Goal: Information Seeking & Learning: Learn about a topic

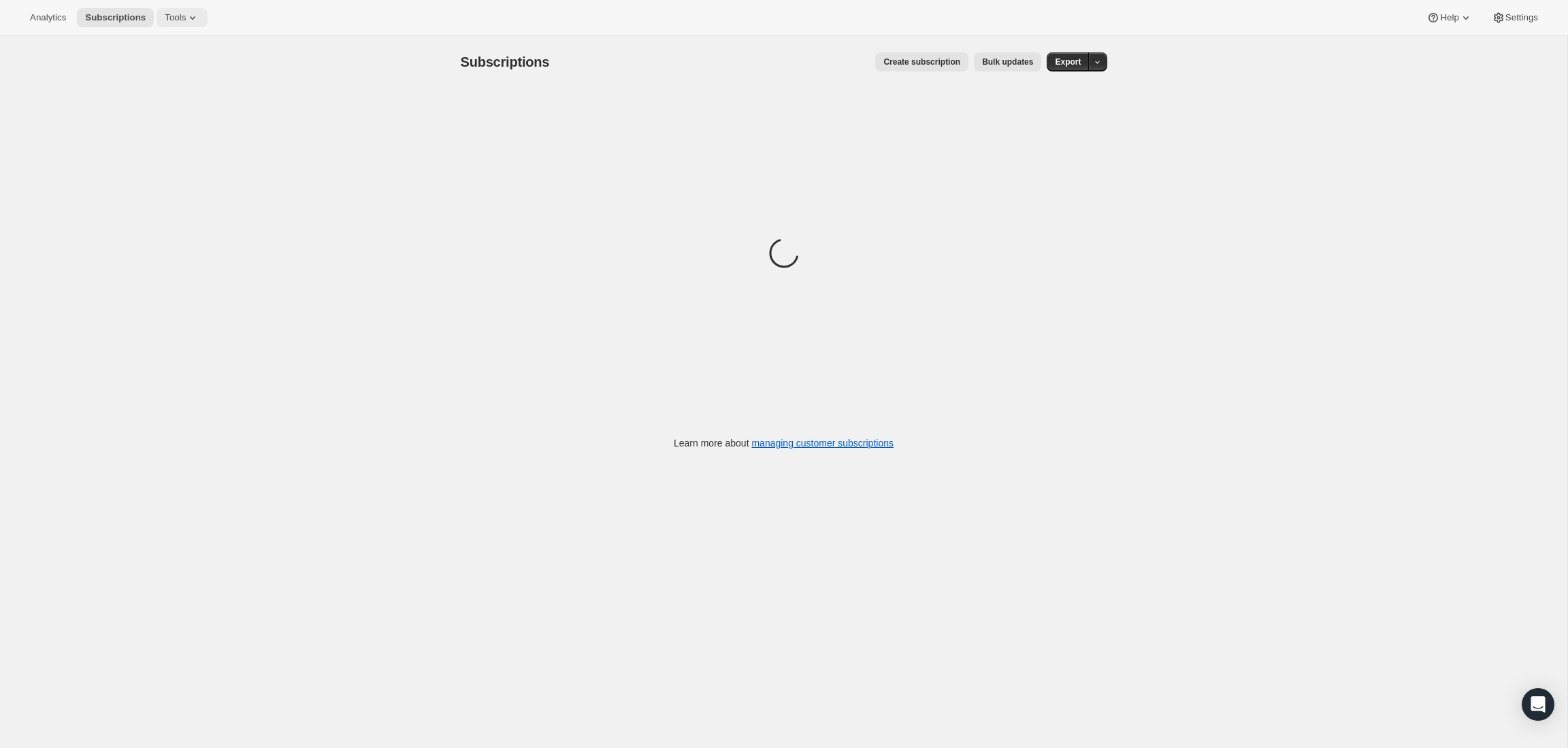
click at [165, 20] on span "Tools" at bounding box center [174, 17] width 21 height 11
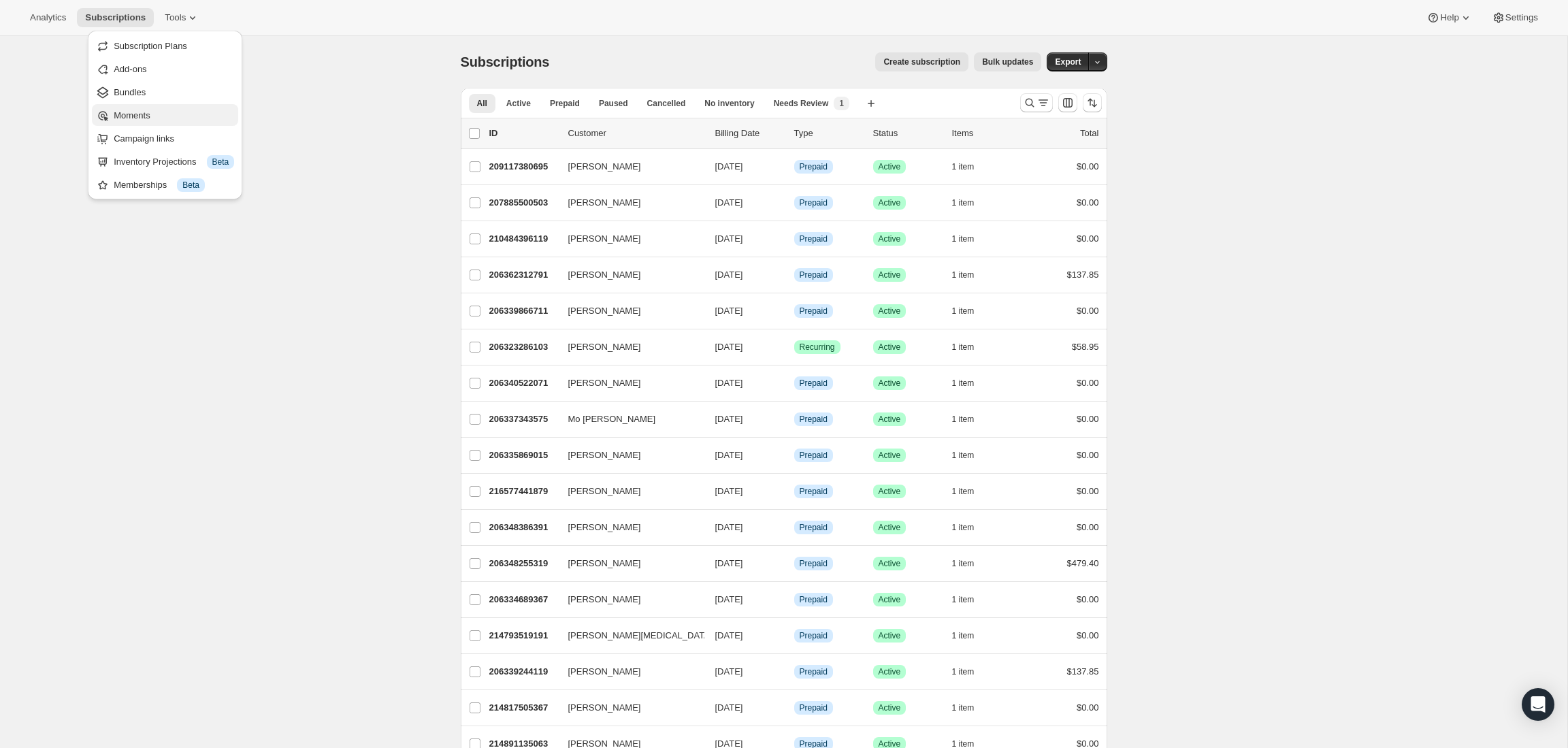
click at [117, 123] on button "Moments" at bounding box center [165, 115] width 146 height 22
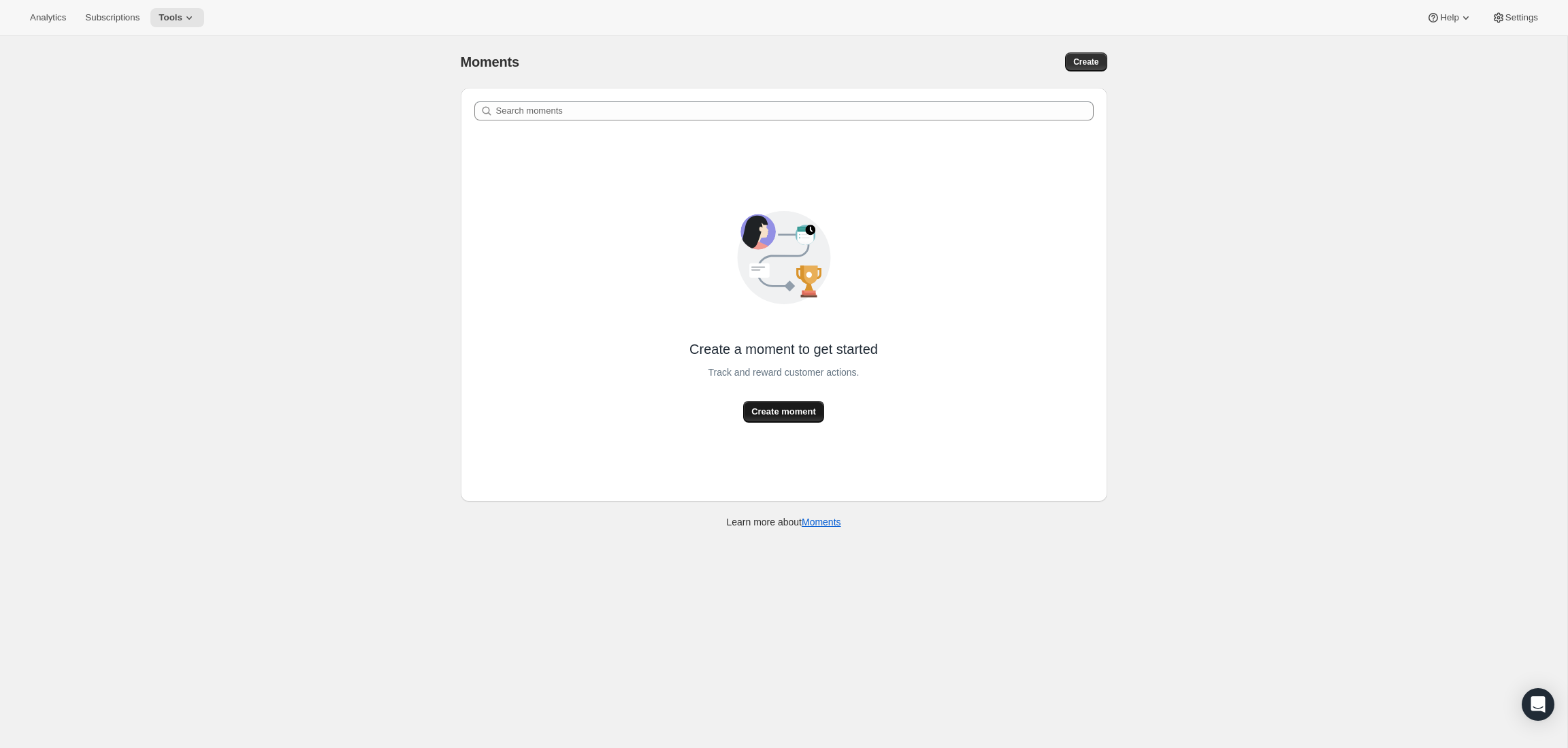
click at [799, 412] on span "Create moment" at bounding box center [784, 411] width 65 height 14
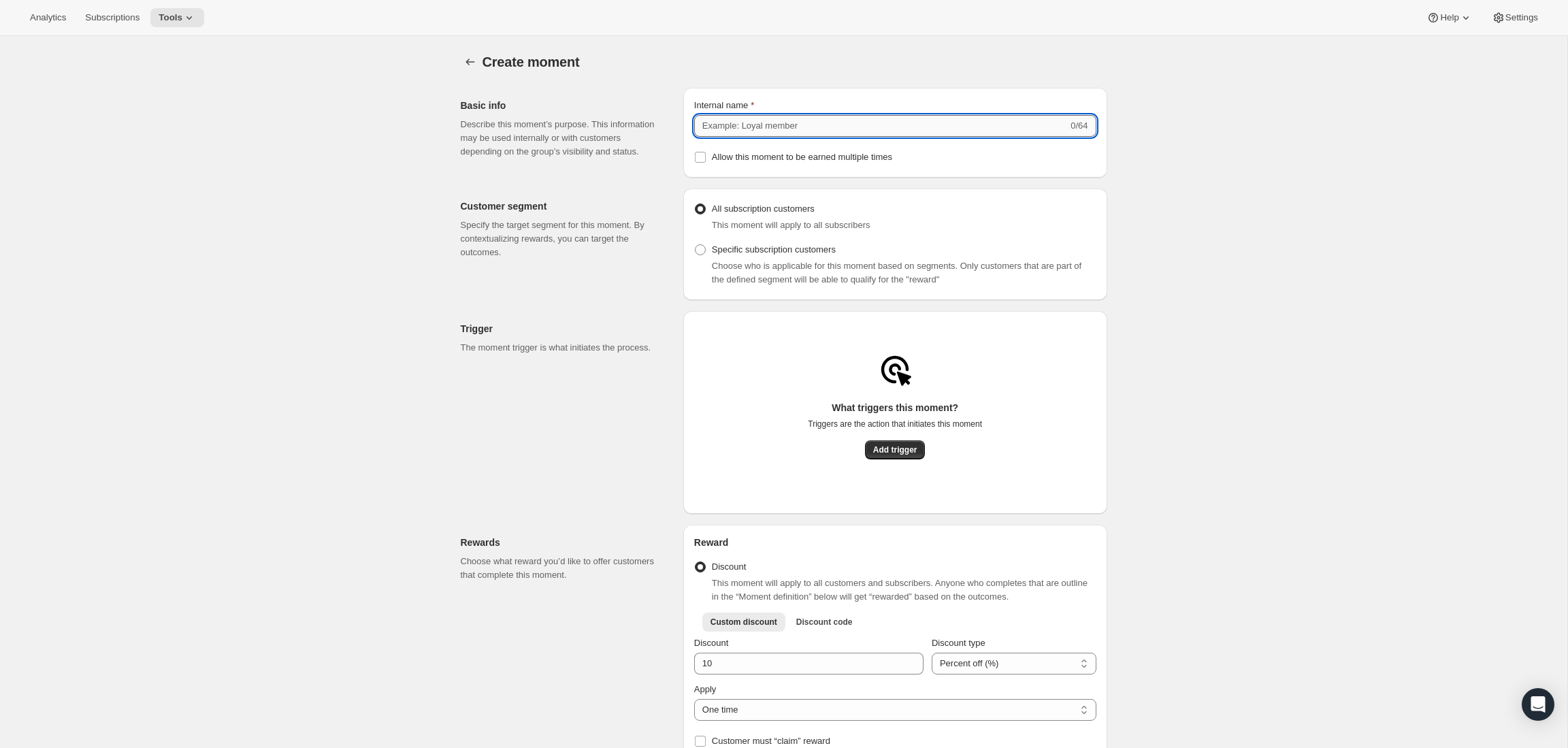
click at [736, 126] on input "Internal name" at bounding box center [881, 126] width 374 height 22
click at [879, 454] on span "Add trigger" at bounding box center [896, 449] width 44 height 11
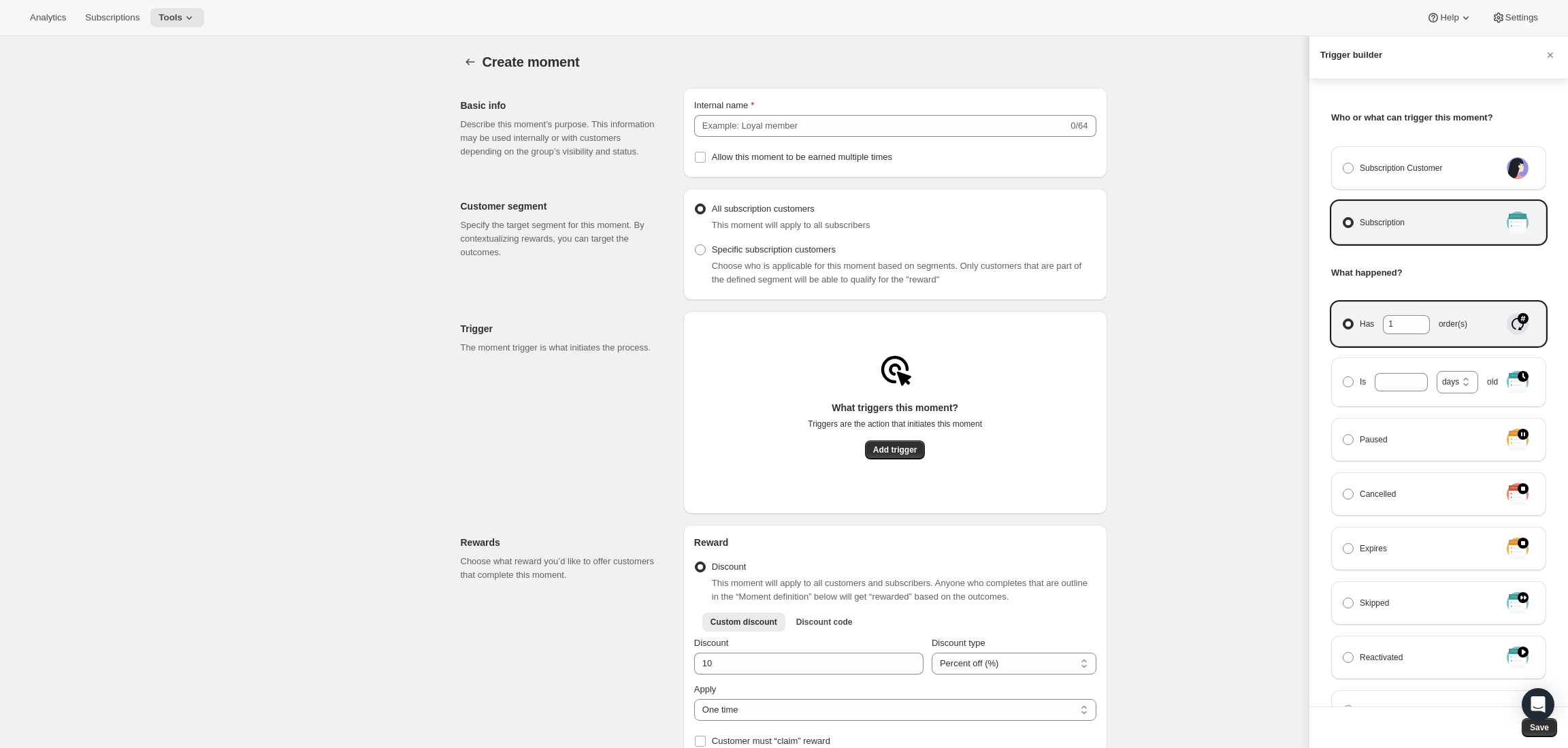
click at [895, 461] on div at bounding box center [784, 374] width 1568 height 748
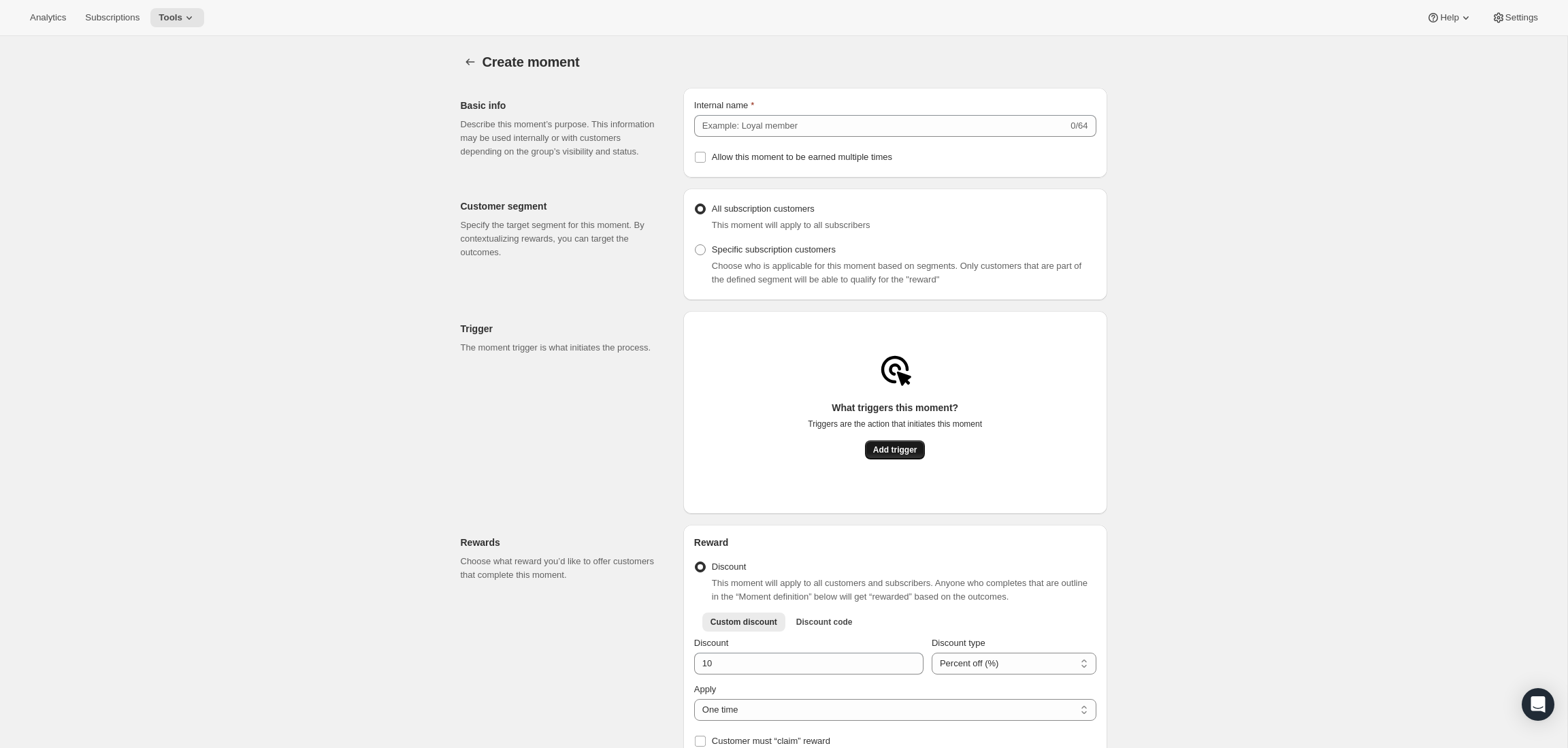
click at [895, 455] on span "Add trigger" at bounding box center [896, 449] width 44 height 11
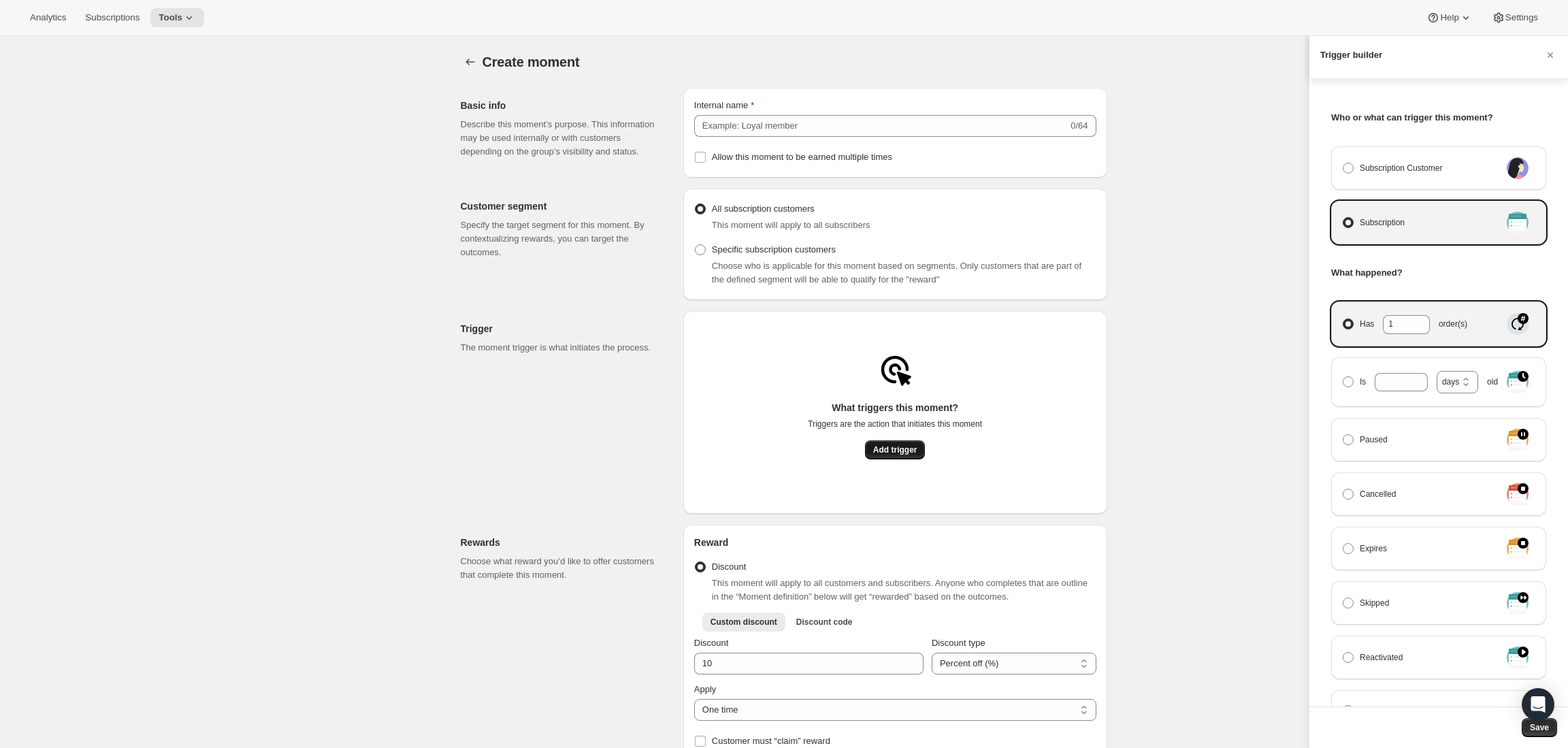
click at [895, 459] on div at bounding box center [784, 374] width 1568 height 748
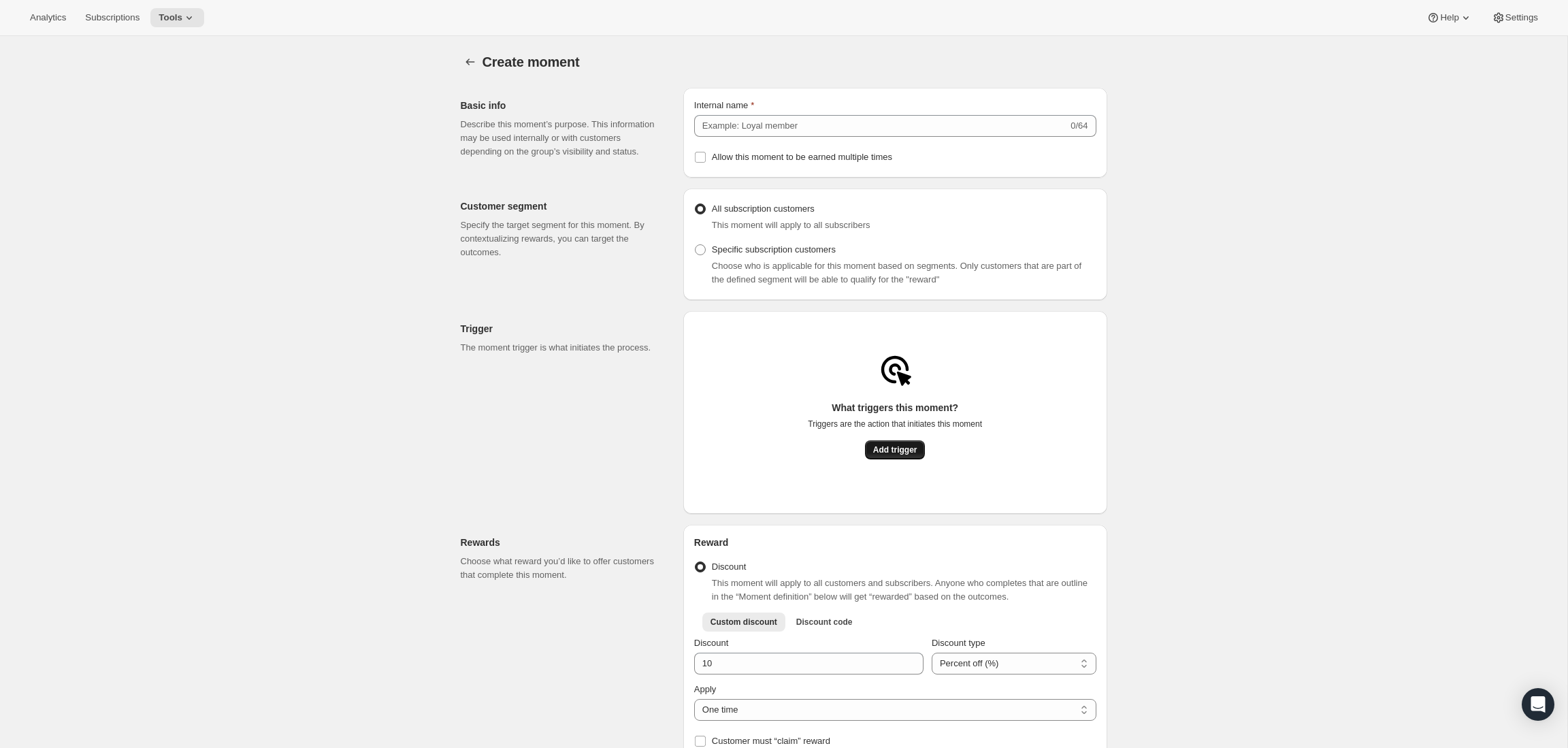
click at [895, 455] on span "Add trigger" at bounding box center [896, 449] width 44 height 11
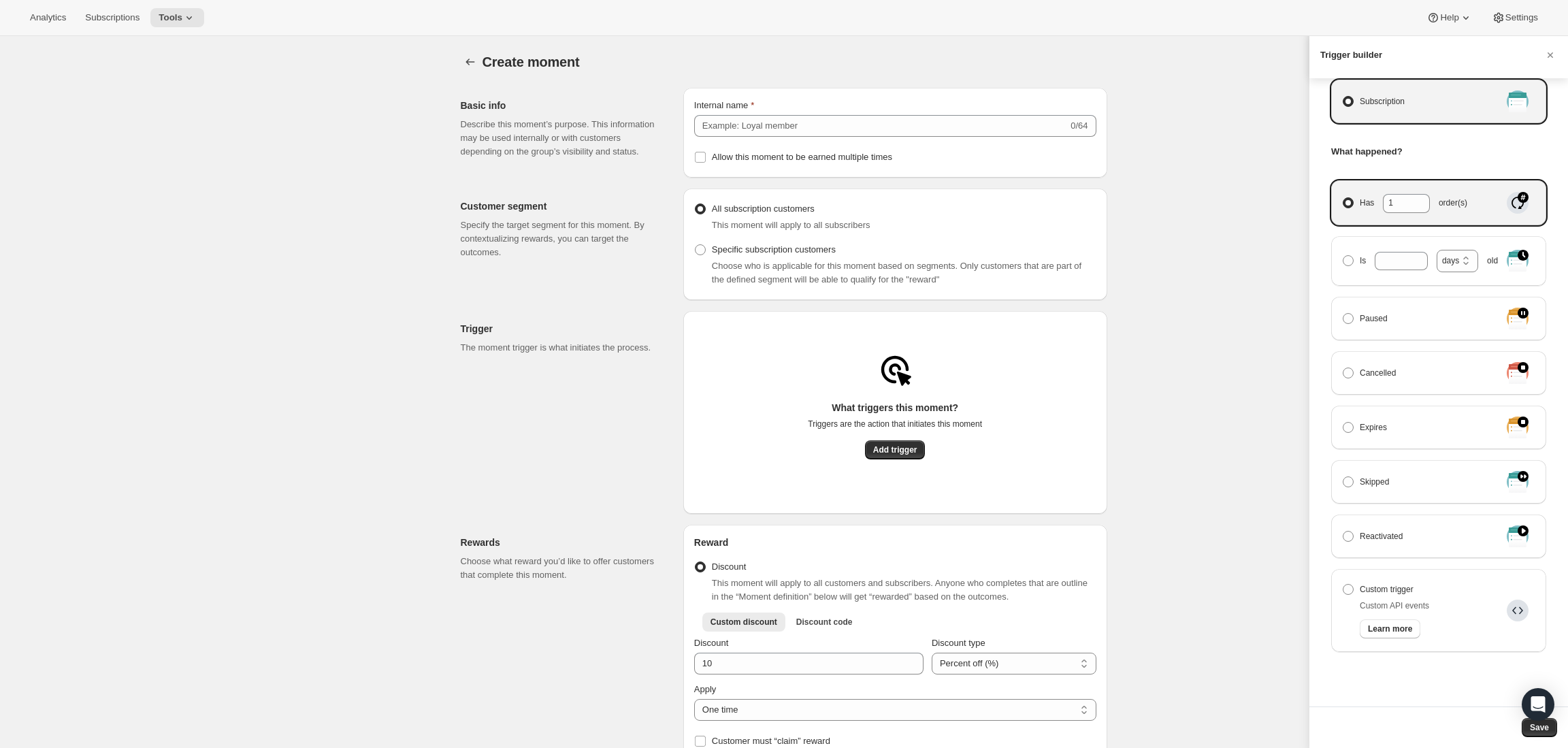
scroll to position [121, 0]
click at [785, 495] on div at bounding box center [784, 374] width 1568 height 748
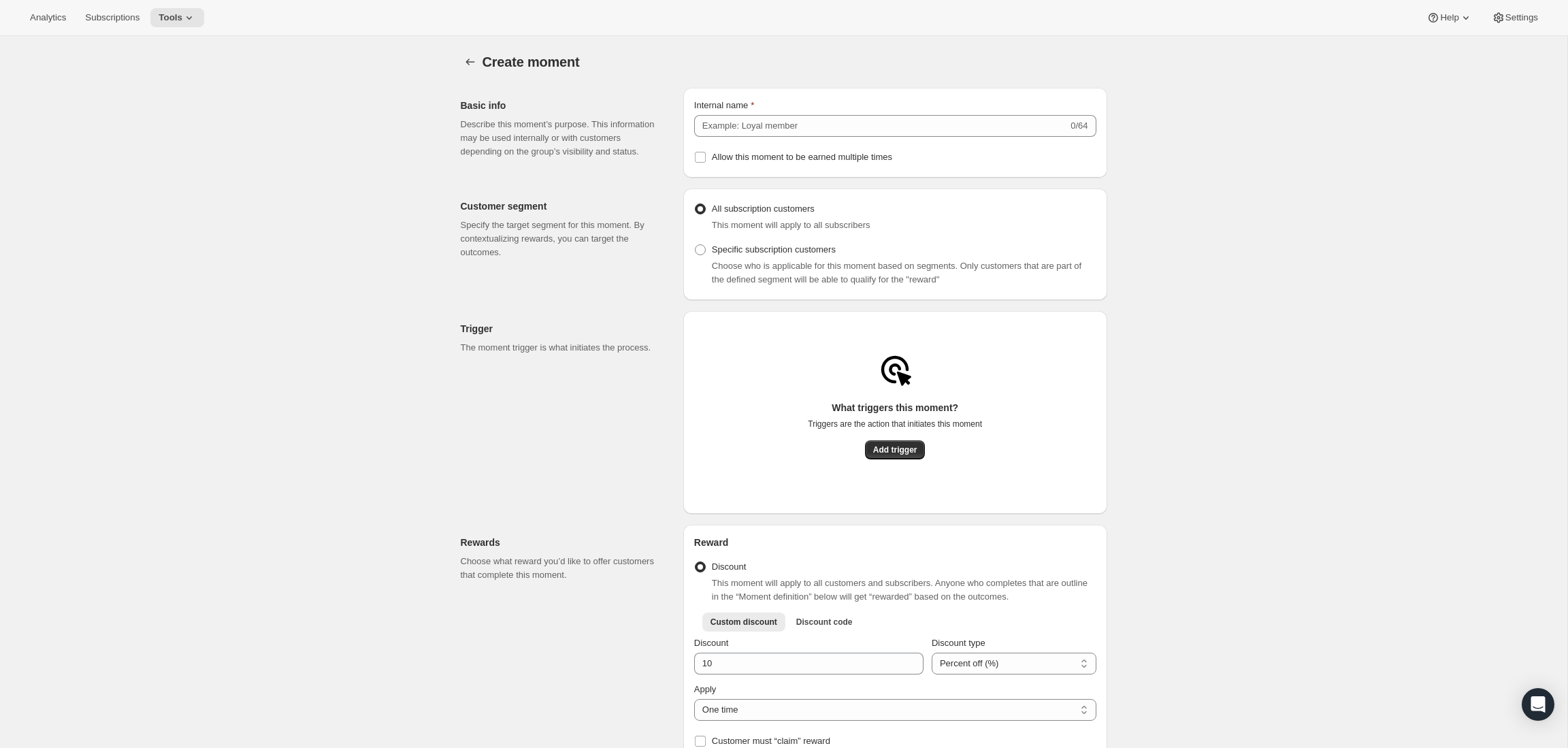
scroll to position [0, 0]
click at [44, 20] on span "Analytics" at bounding box center [48, 17] width 36 height 11
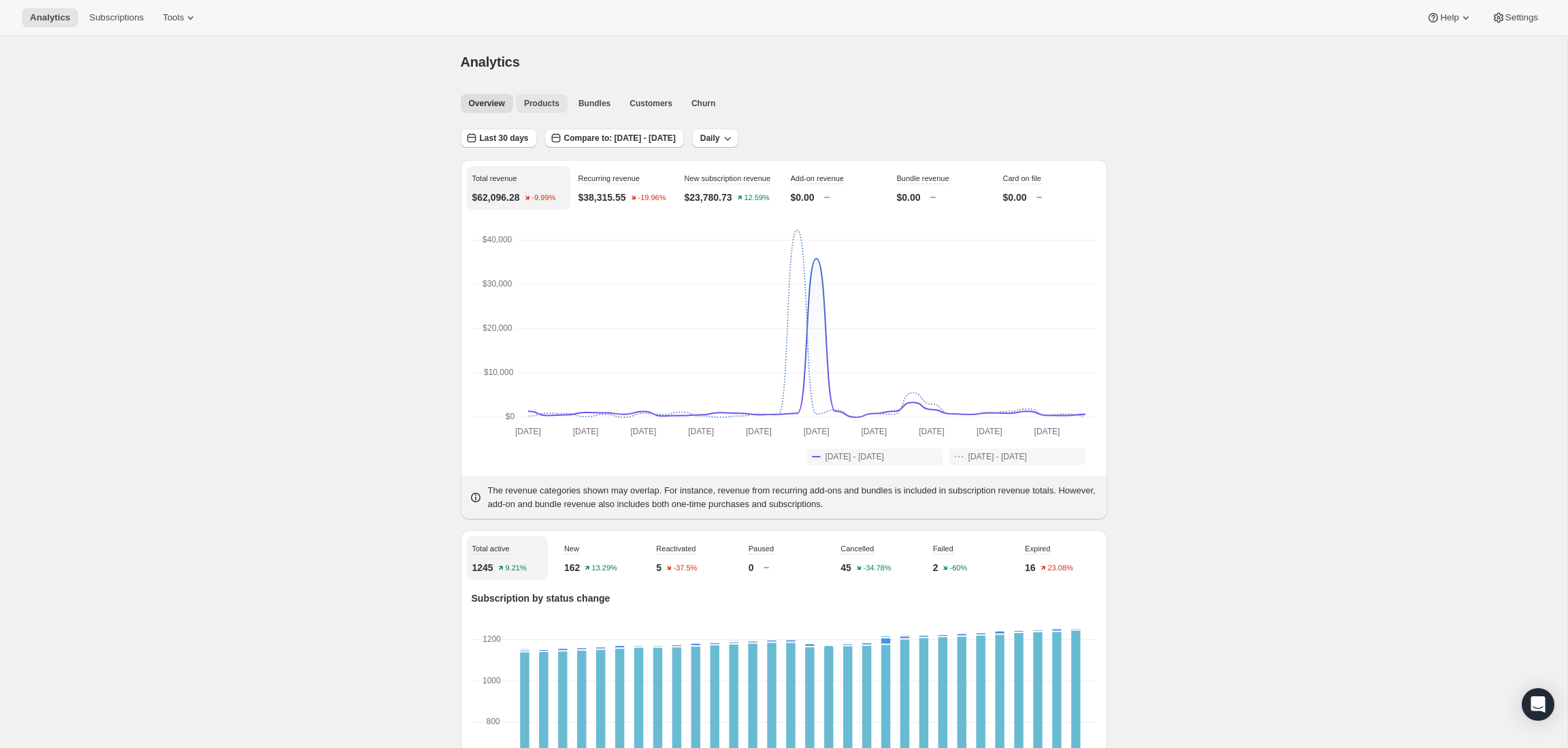
click at [540, 103] on span "Products" at bounding box center [541, 103] width 35 height 11
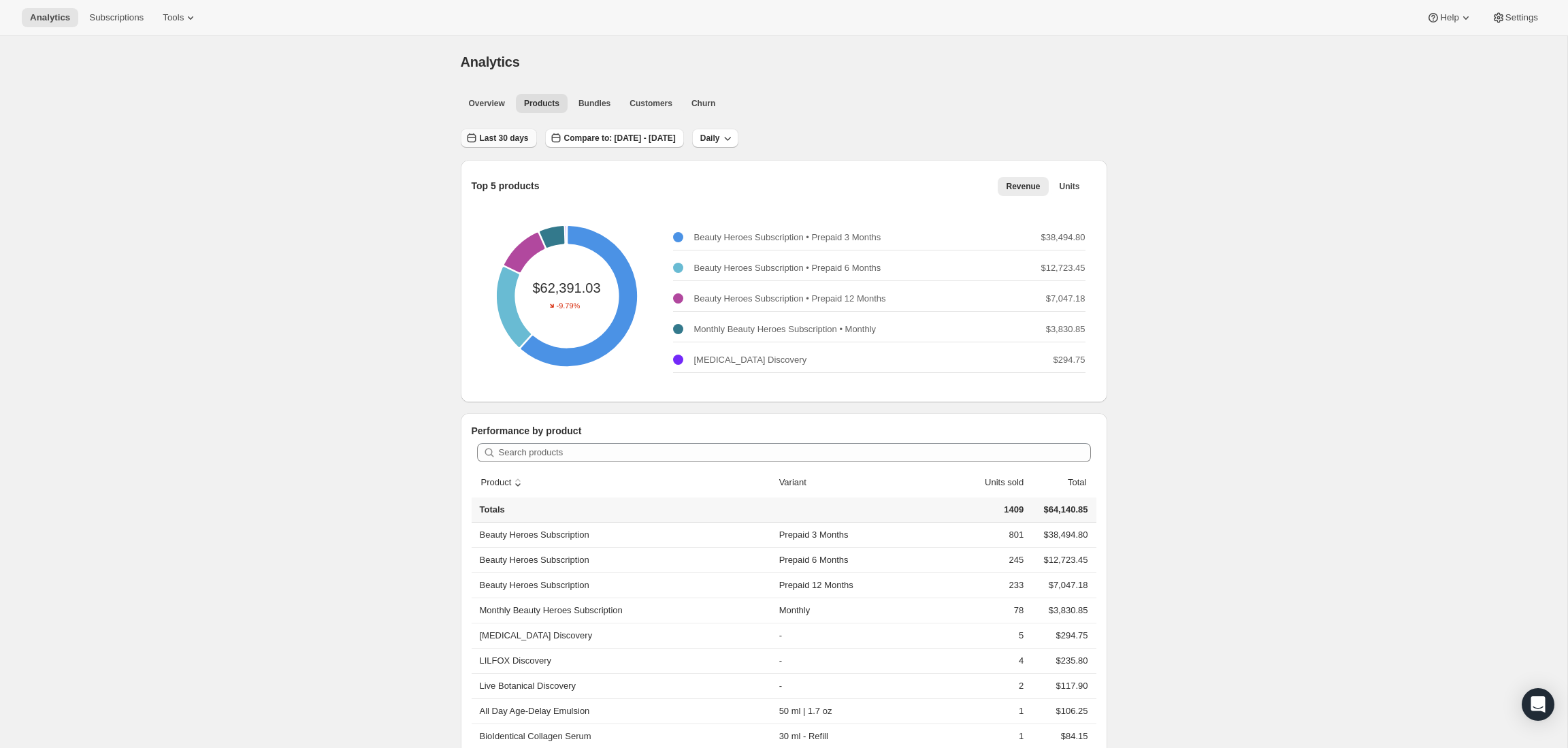
click at [518, 140] on span "Last 30 days" at bounding box center [504, 138] width 49 height 11
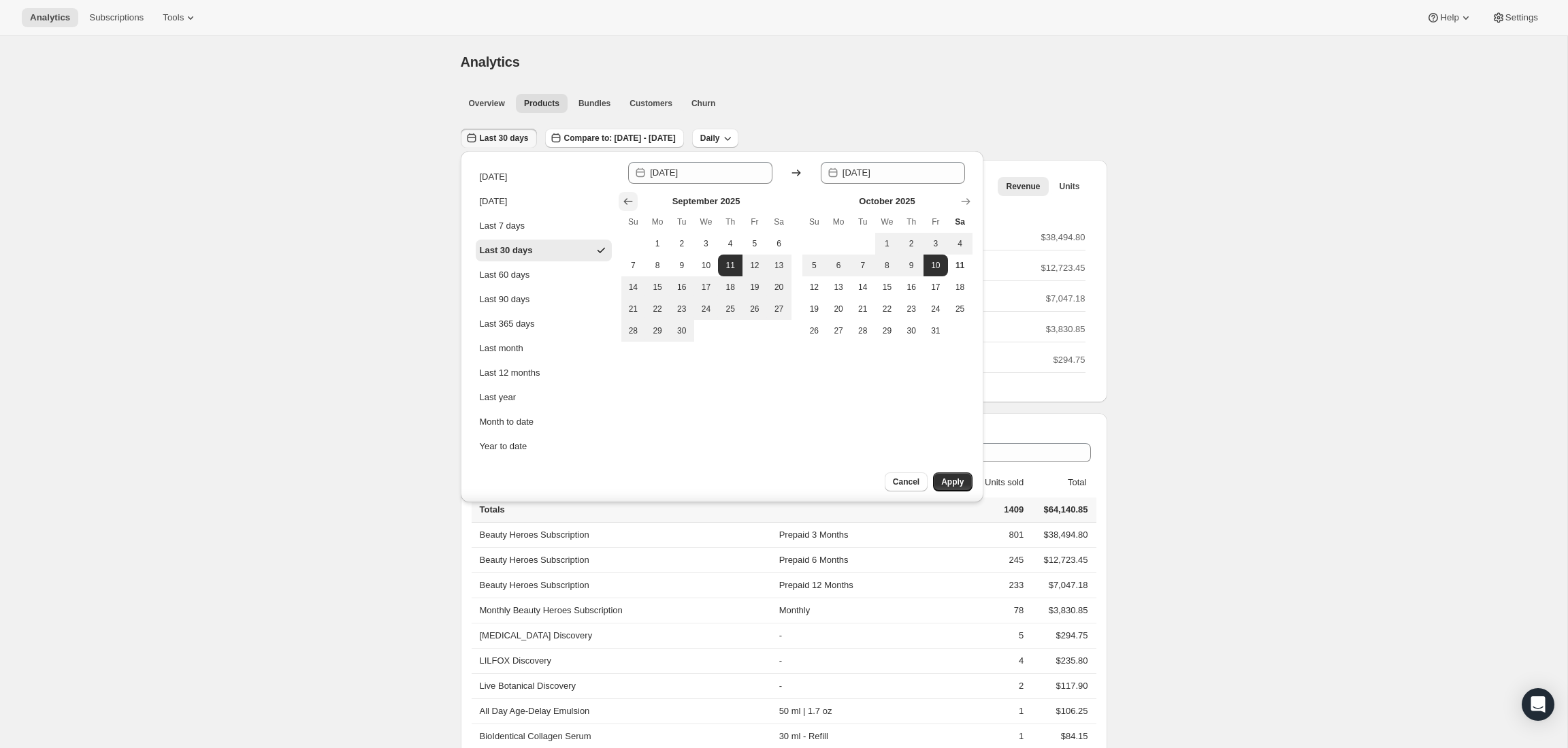
click at [631, 204] on icon "Show previous month, August 2025" at bounding box center [628, 201] width 14 height 14
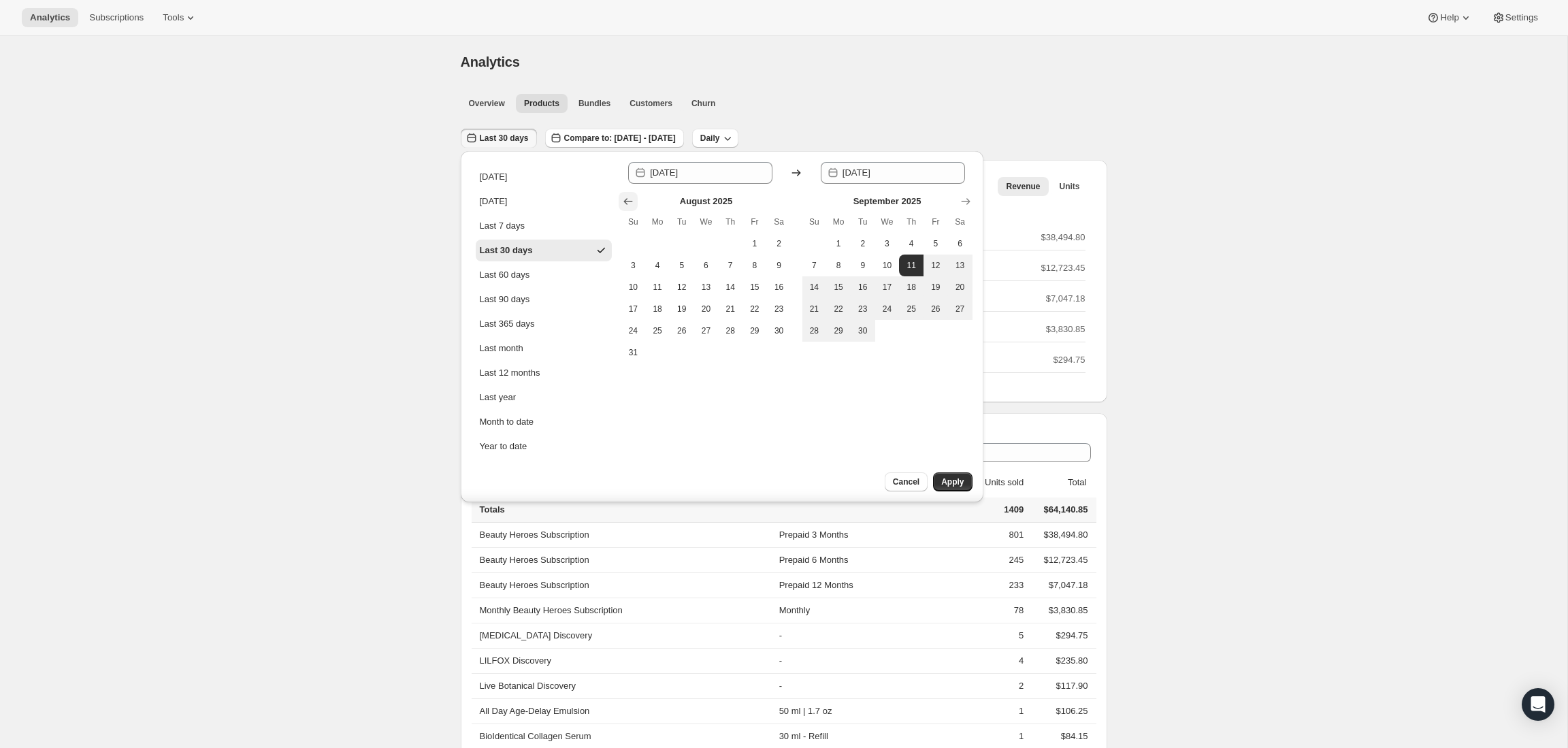
click at [631, 204] on icon "Show previous month, July 2025" at bounding box center [628, 201] width 14 height 14
click at [684, 246] on span "1" at bounding box center [682, 243] width 14 height 11
type input "[DATE]"
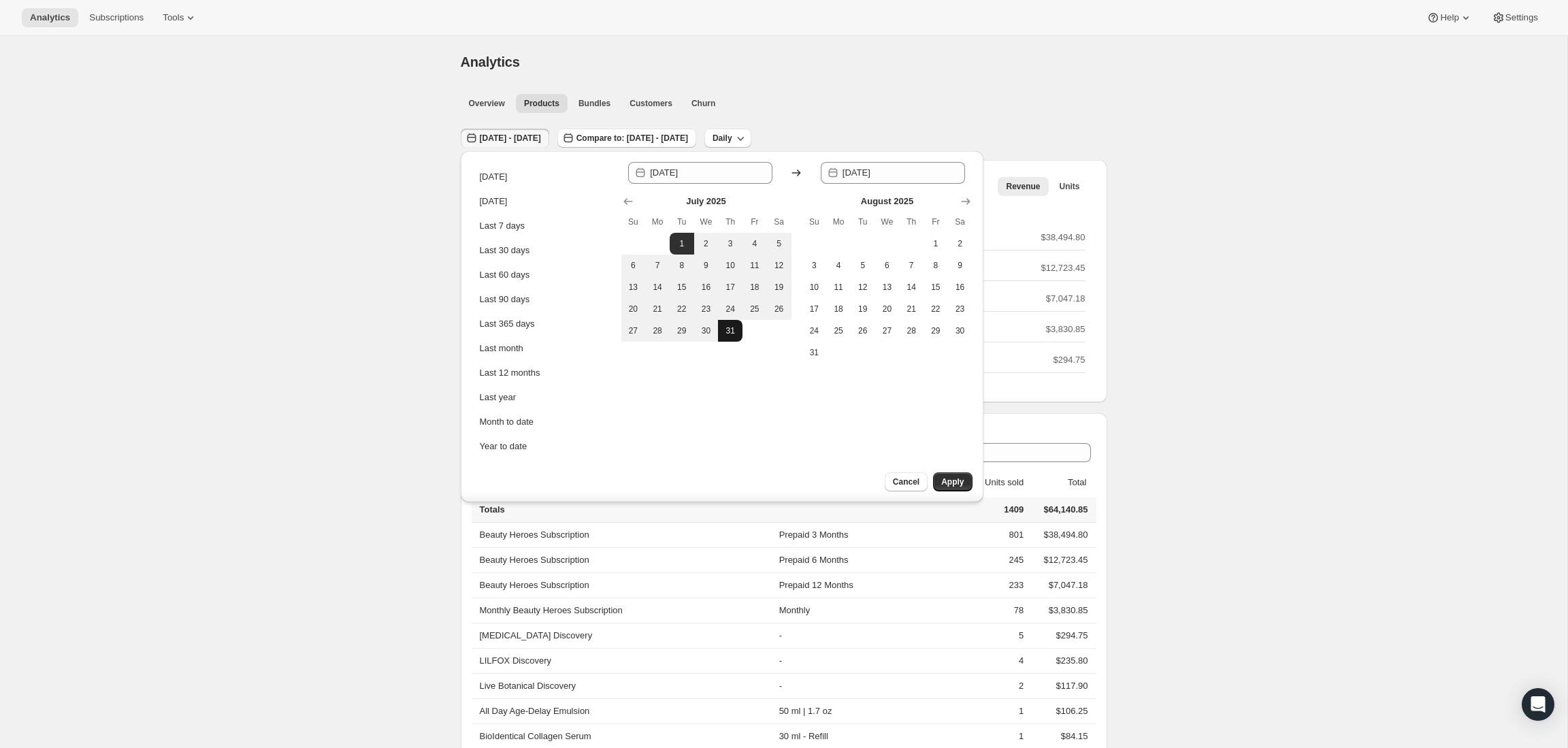
click at [733, 334] on span "31" at bounding box center [730, 330] width 14 height 11
type input "[DATE]"
click at [948, 481] on span "Apply" at bounding box center [952, 482] width 22 height 11
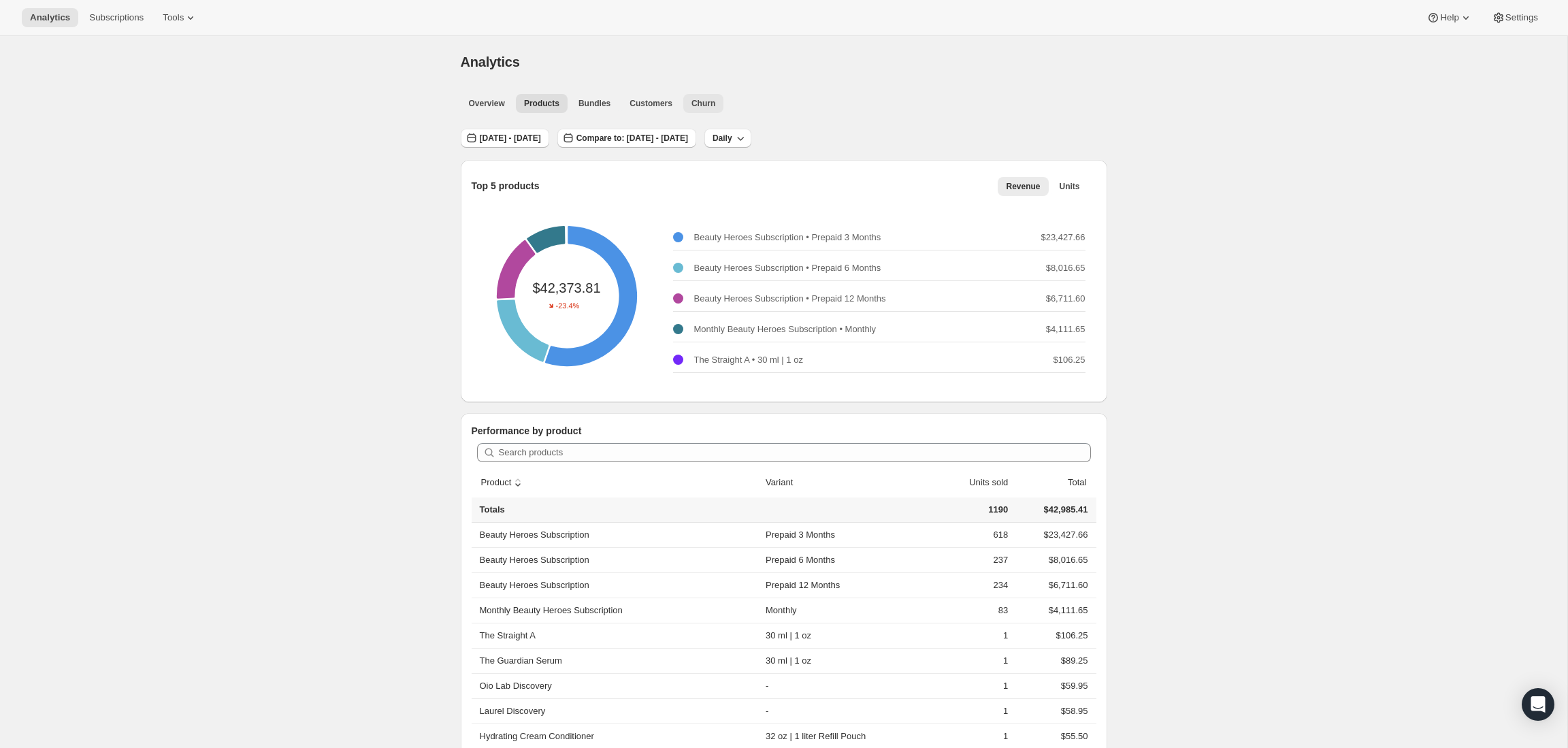
click at [700, 104] on span "Churn" at bounding box center [703, 103] width 24 height 11
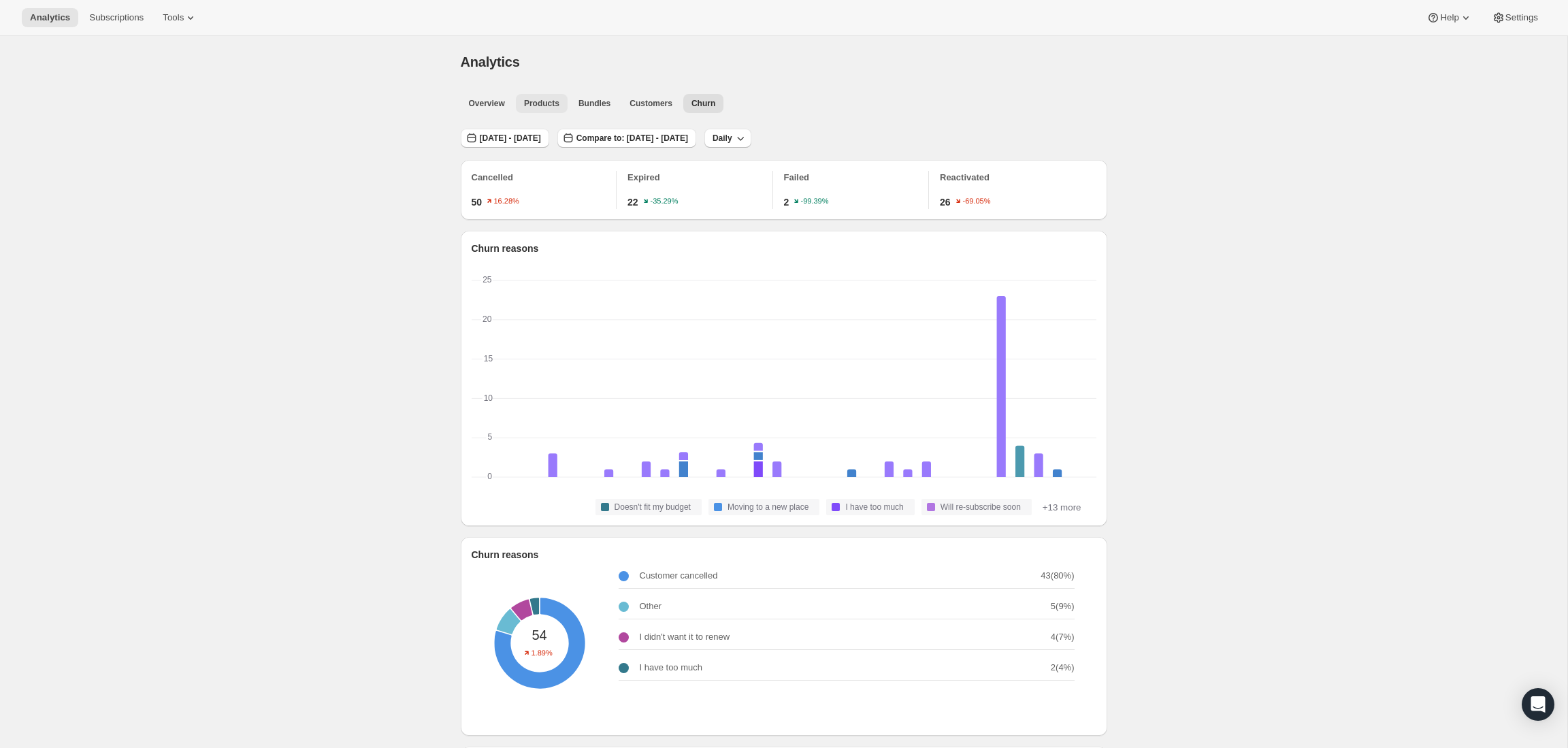
click at [555, 103] on span "Products" at bounding box center [541, 103] width 35 height 11
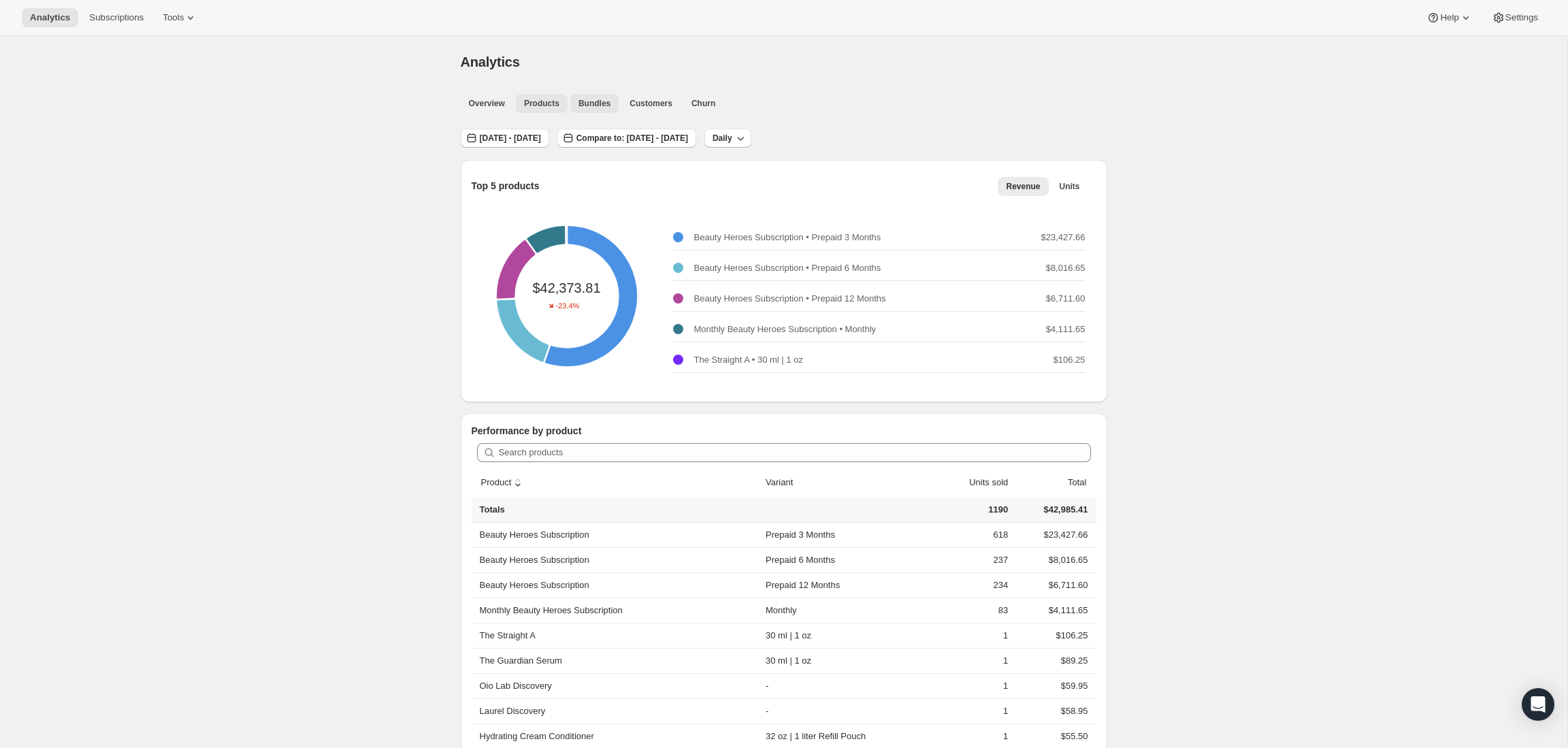
click at [588, 106] on span "Bundles" at bounding box center [594, 103] width 32 height 11
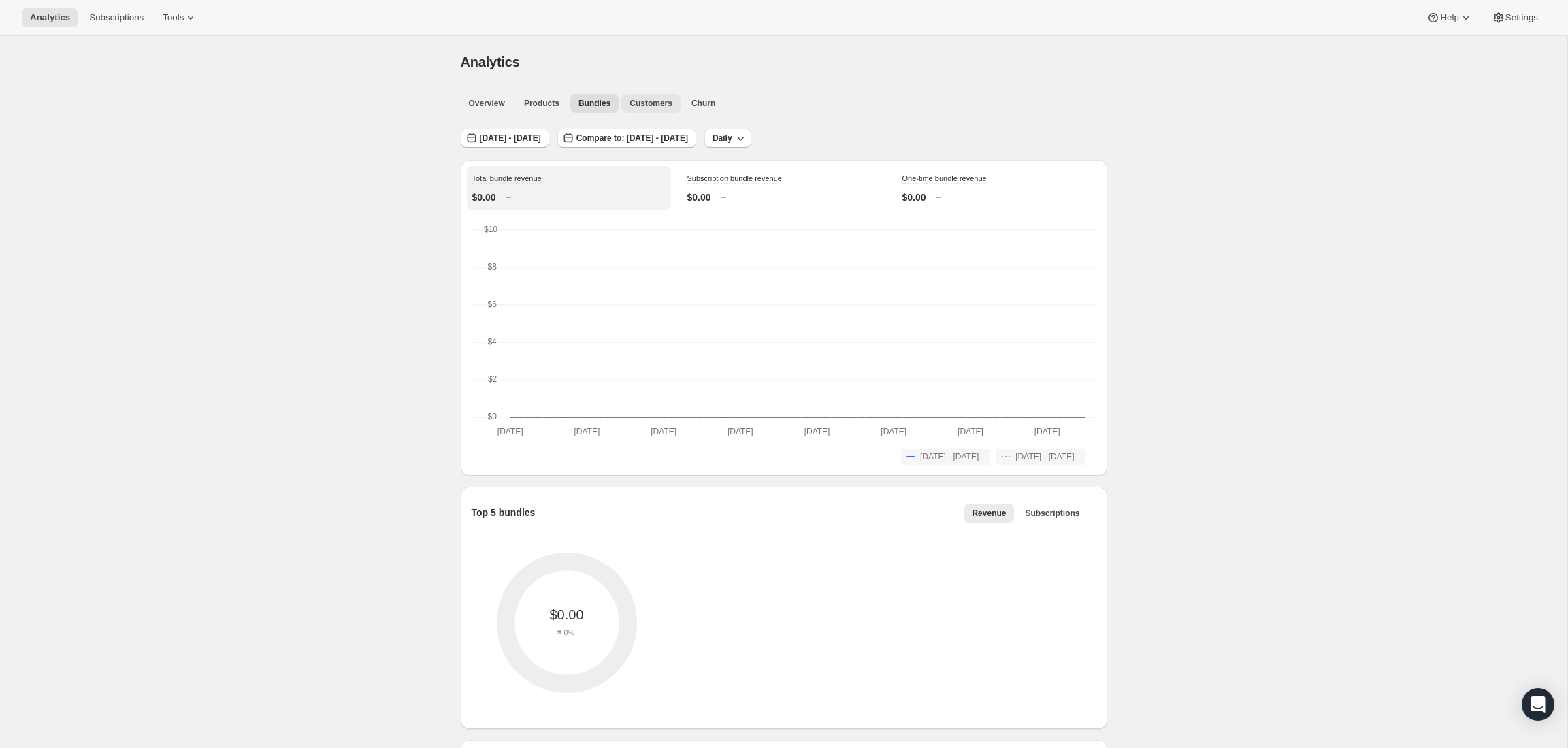
click at [663, 107] on span "Customers" at bounding box center [651, 103] width 43 height 11
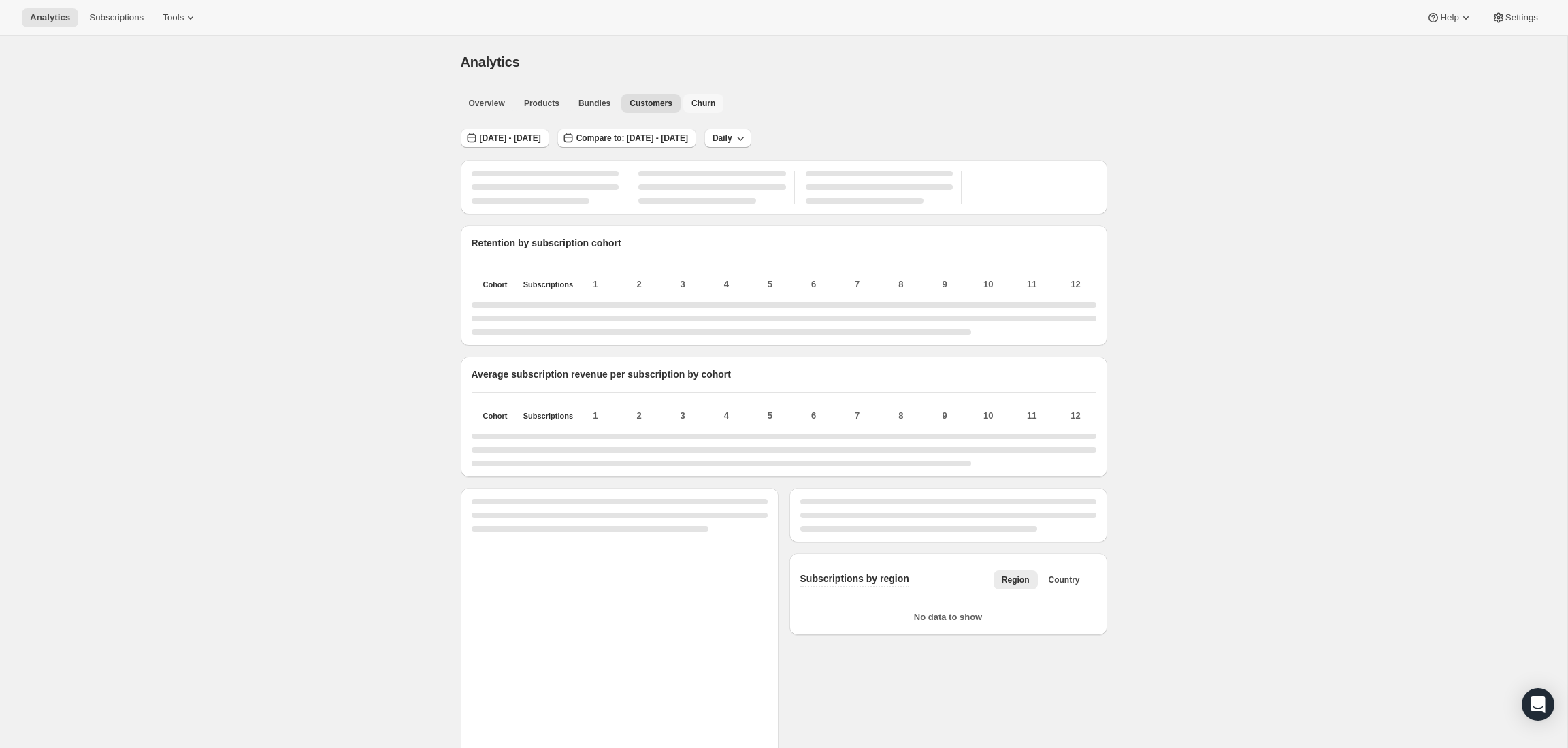
click at [710, 100] on span "Churn" at bounding box center [703, 103] width 24 height 11
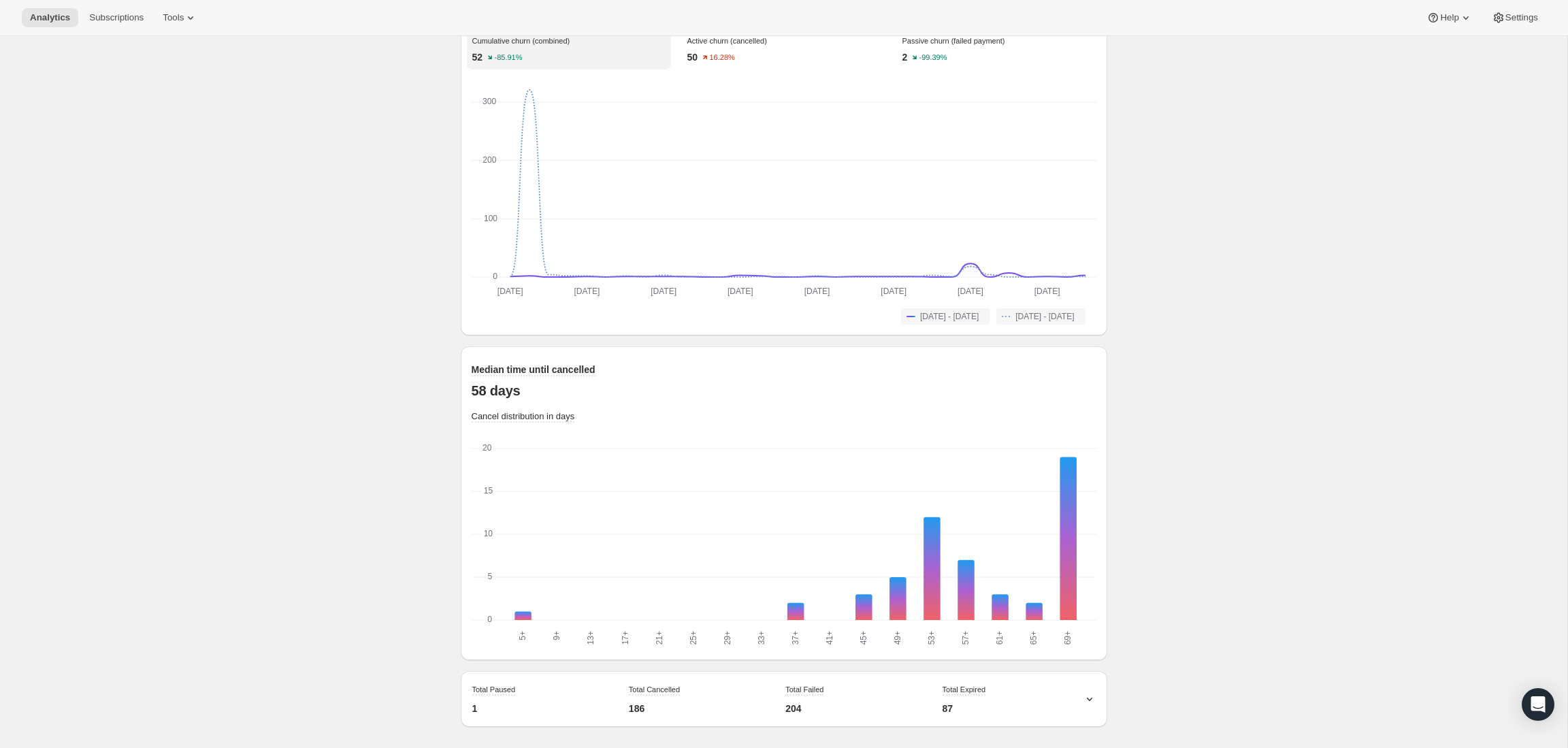
scroll to position [1008, 0]
click at [1090, 693] on icon at bounding box center [1089, 699] width 14 height 14
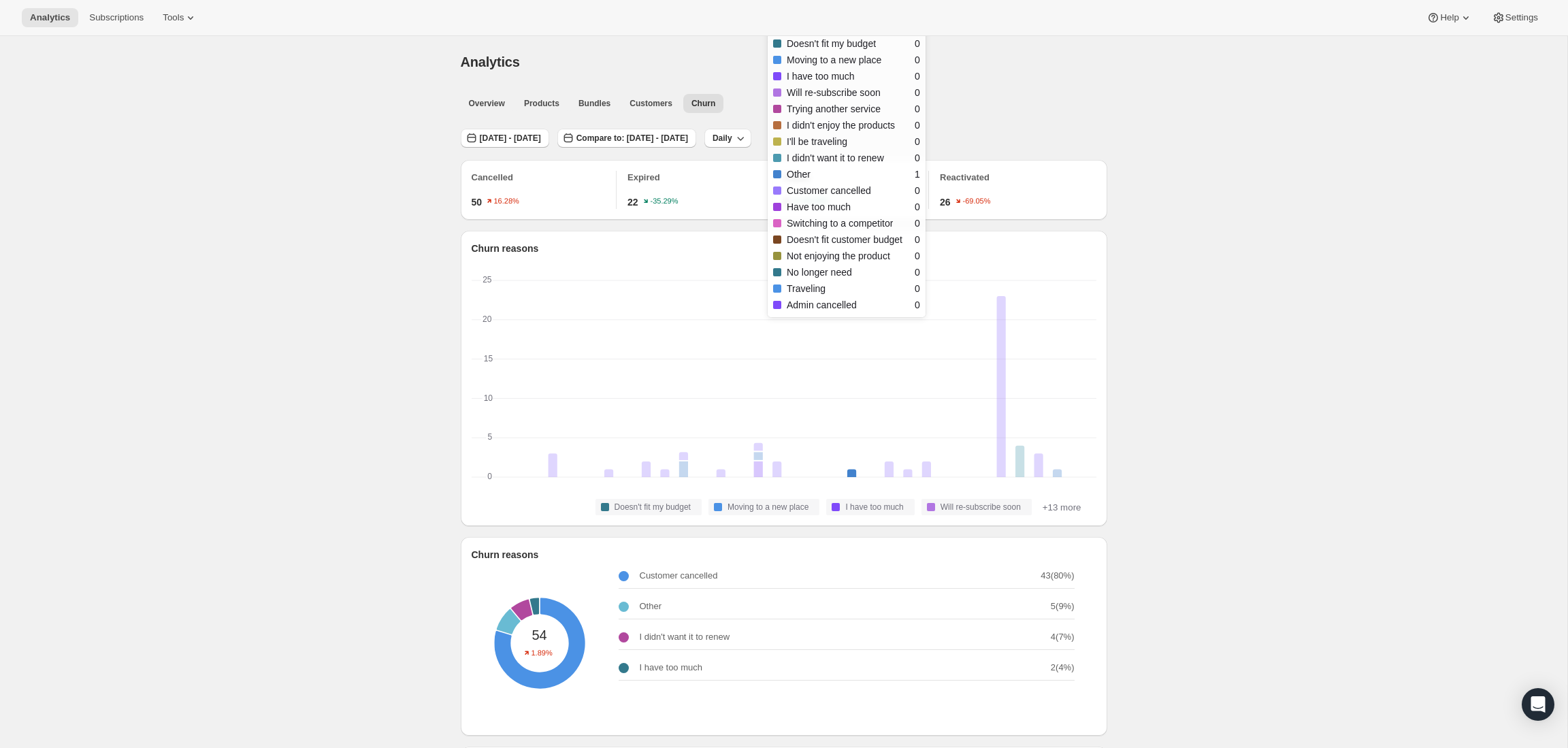
scroll to position [0, 0]
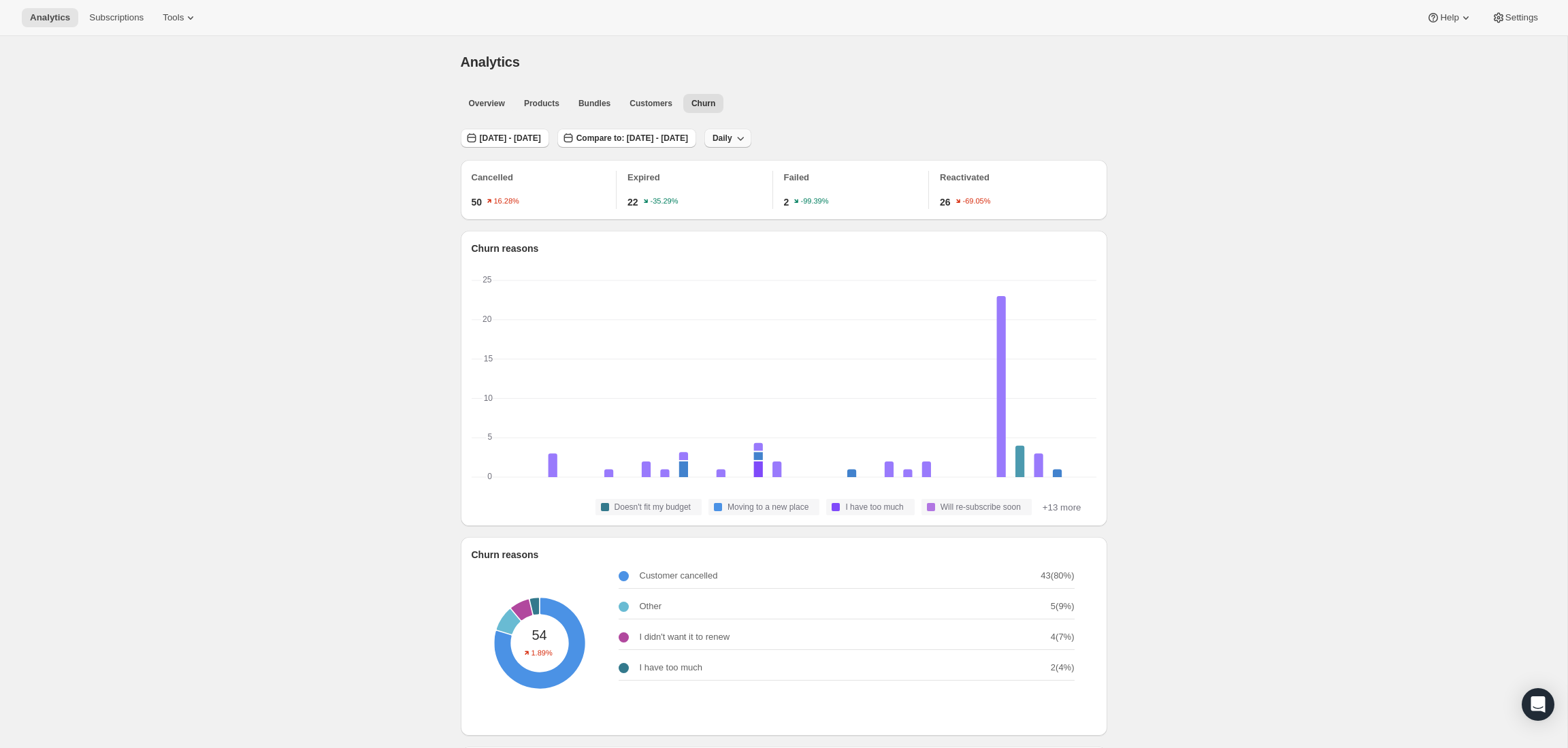
click at [747, 141] on icon "button" at bounding box center [740, 138] width 14 height 14
click at [885, 114] on div "Overview Products Bundles Customers Churn More views Overview Products Bundles …" at bounding box center [780, 103] width 654 height 30
click at [476, 105] on span "Overview" at bounding box center [487, 103] width 36 height 11
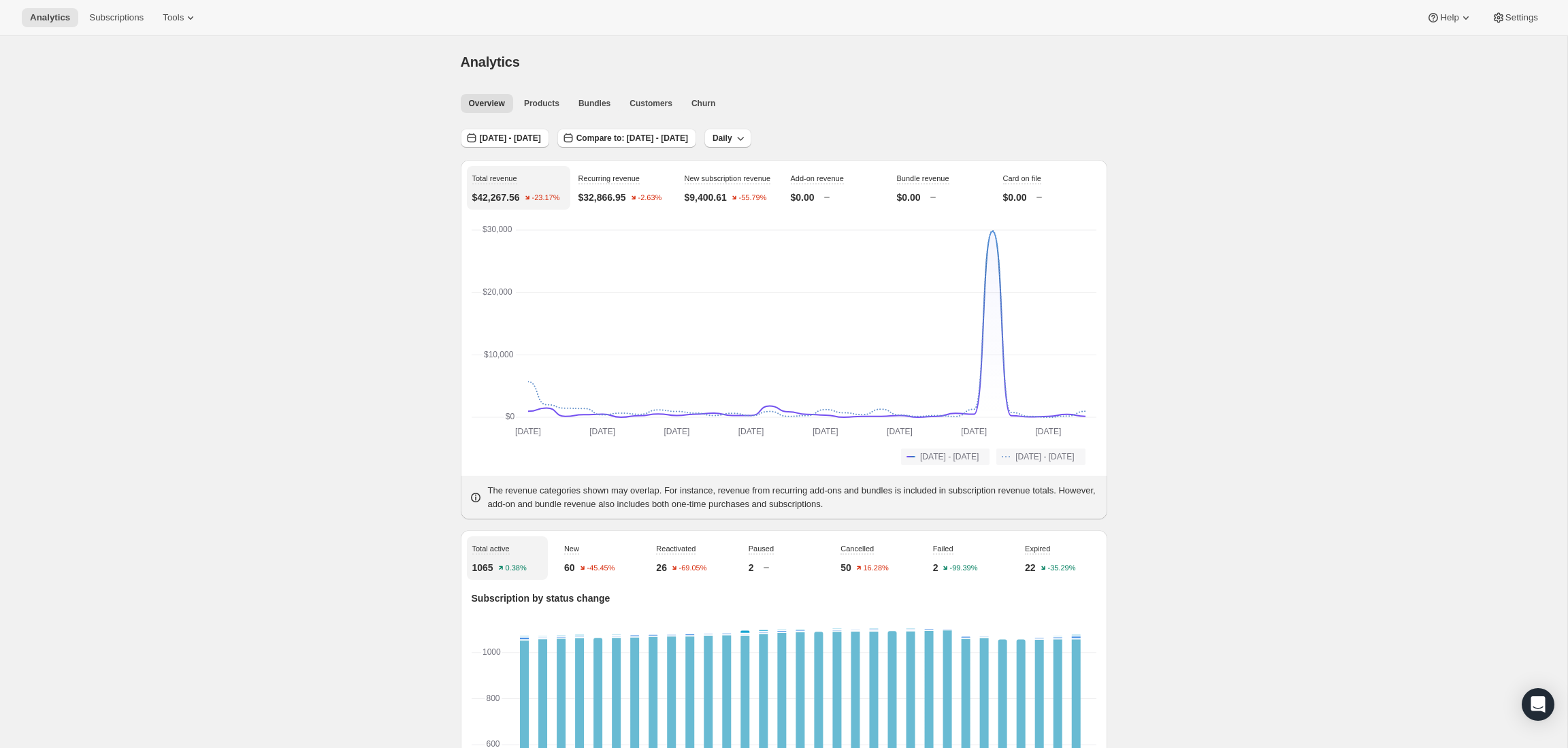
click at [754, 574] on p "2" at bounding box center [751, 567] width 6 height 14
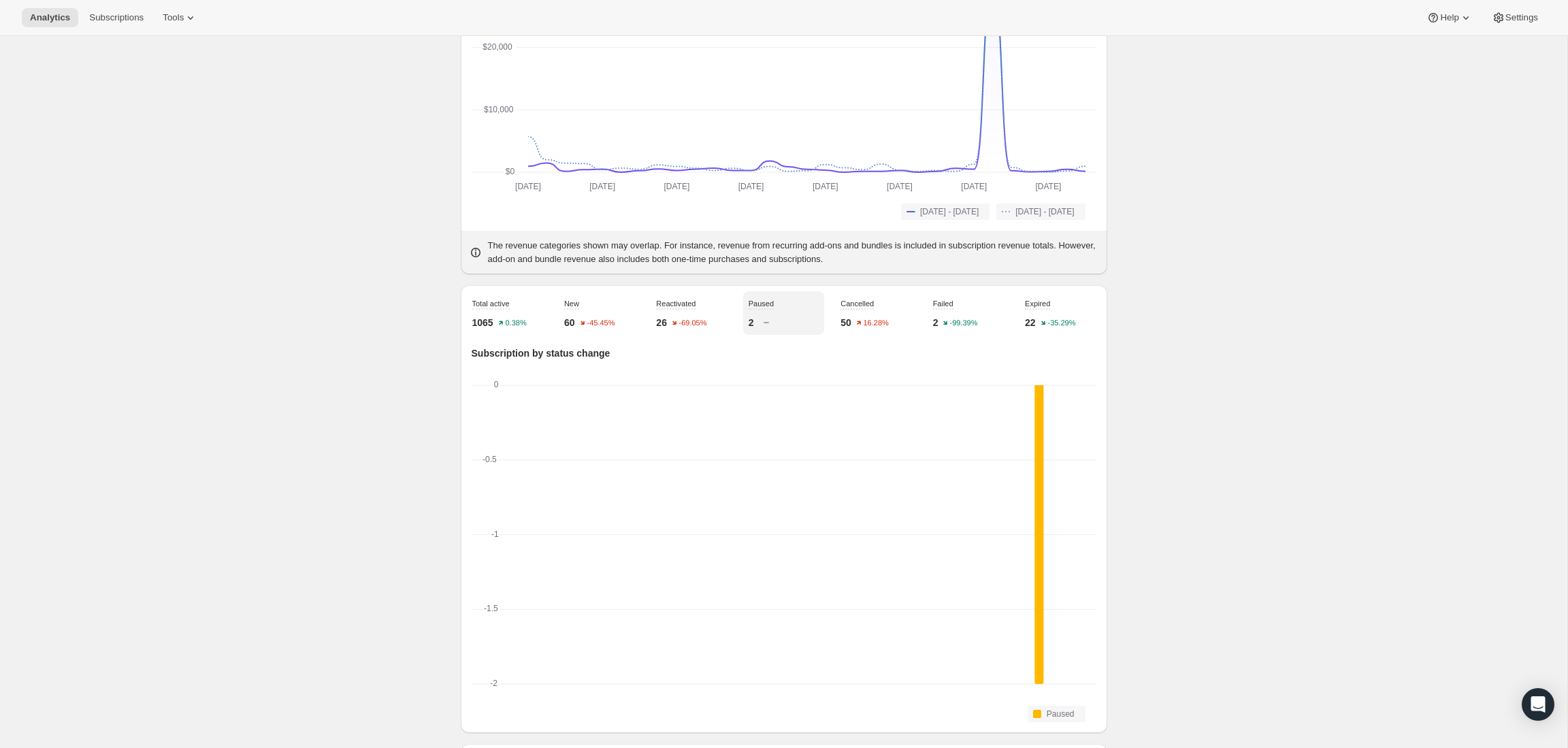
scroll to position [172, 0]
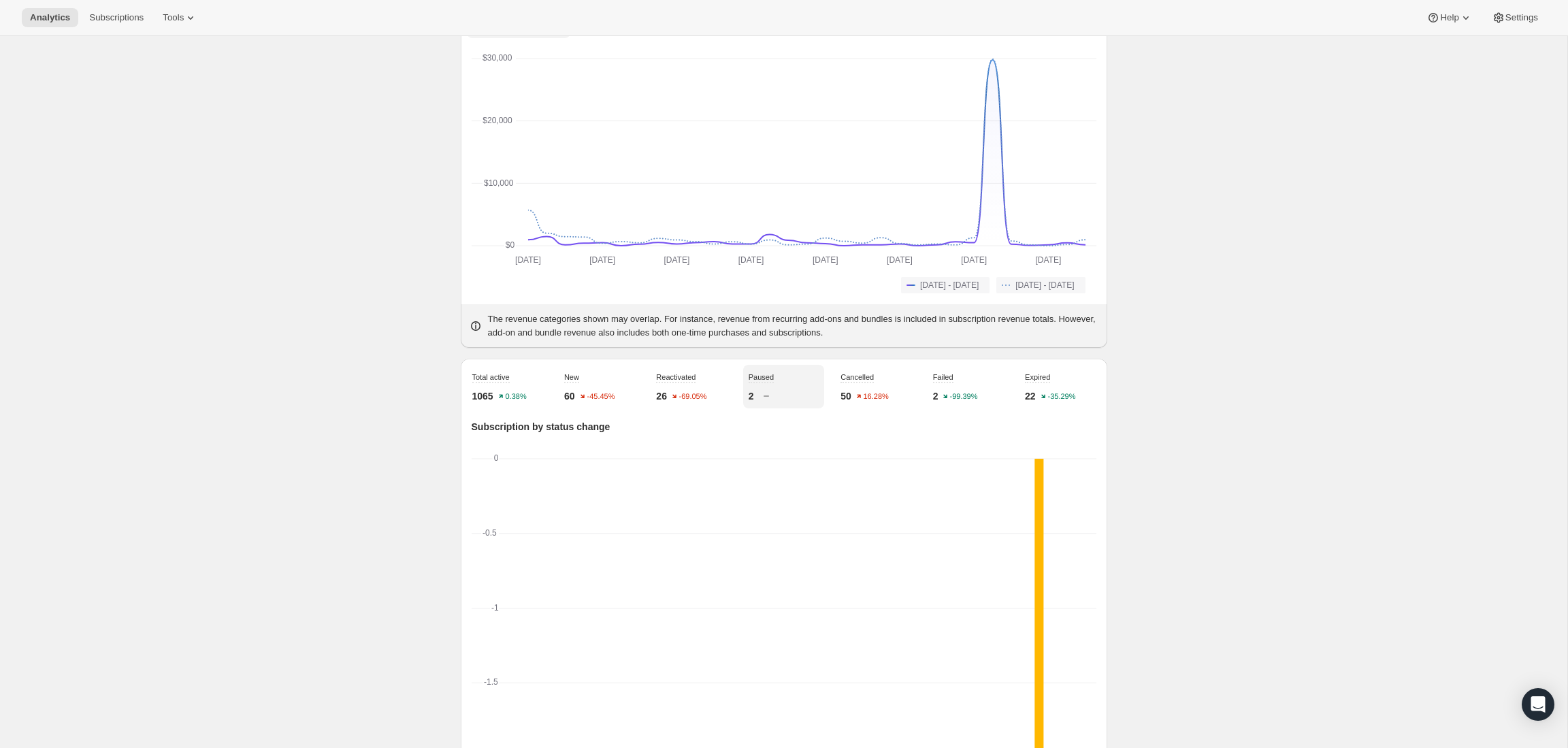
click at [849, 403] on p "50" at bounding box center [845, 396] width 11 height 14
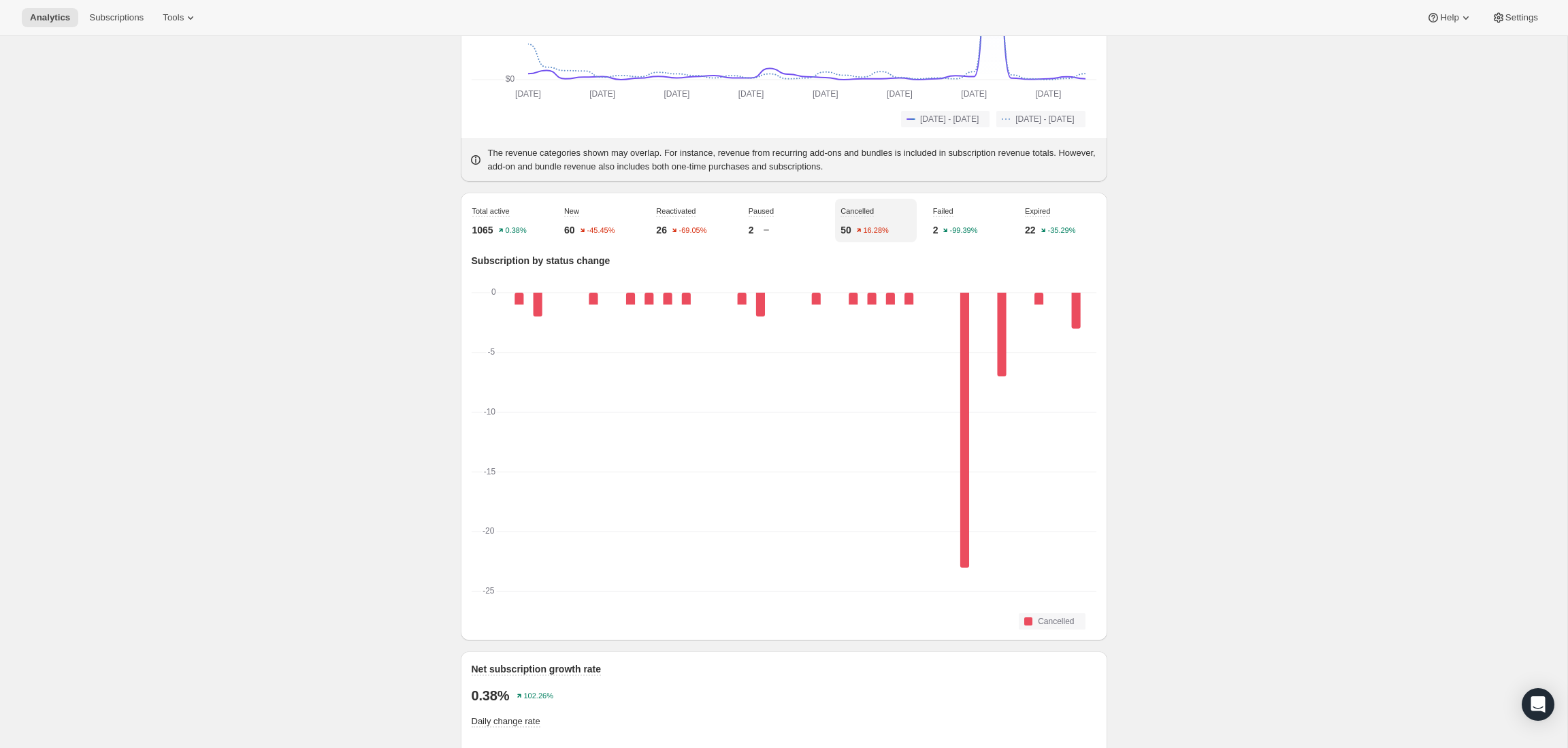
scroll to position [346, 0]
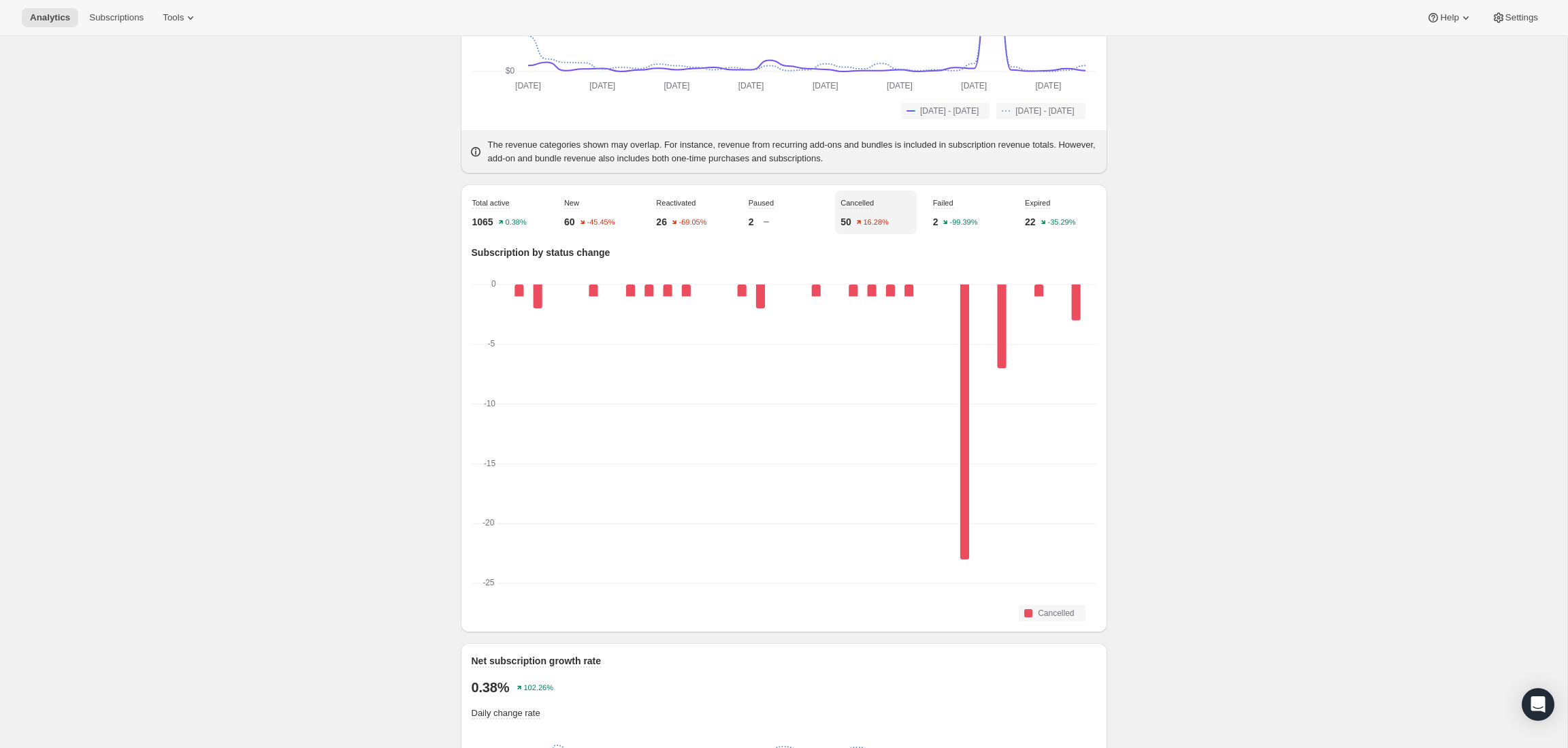
click at [858, 229] on div "50 16.28%" at bounding box center [875, 222] width 70 height 14
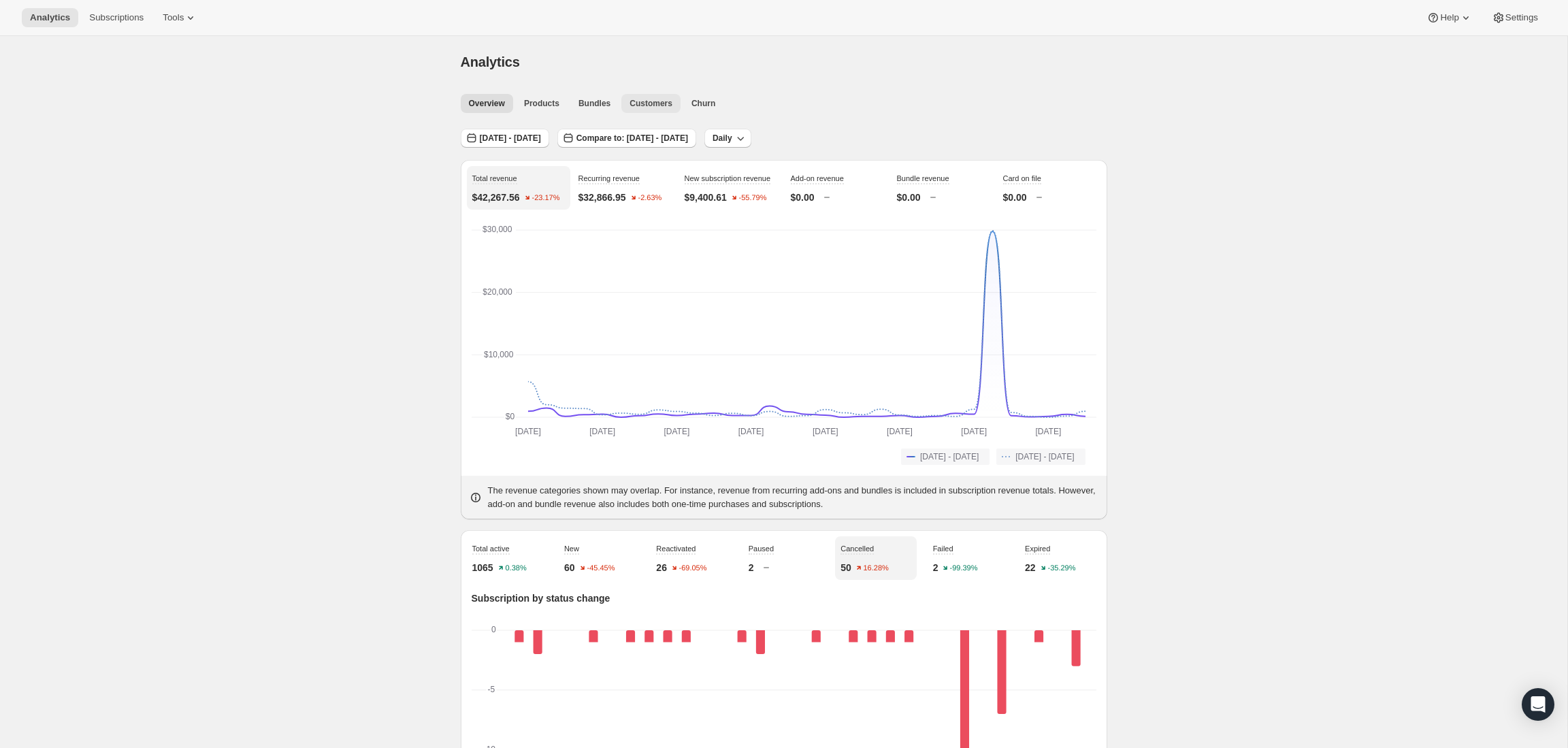
scroll to position [0, 0]
click at [708, 97] on button "Churn" at bounding box center [703, 103] width 40 height 19
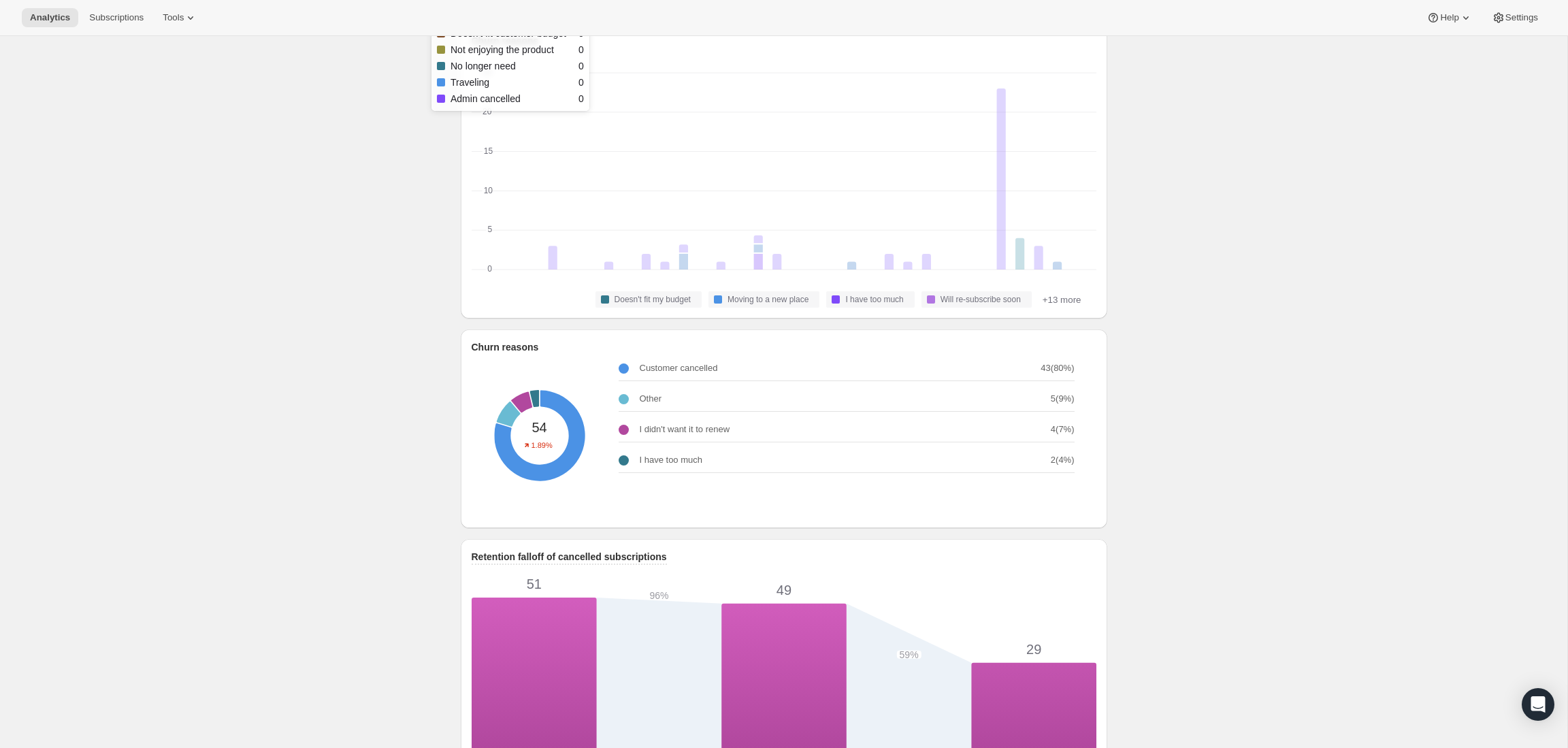
scroll to position [365, 0]
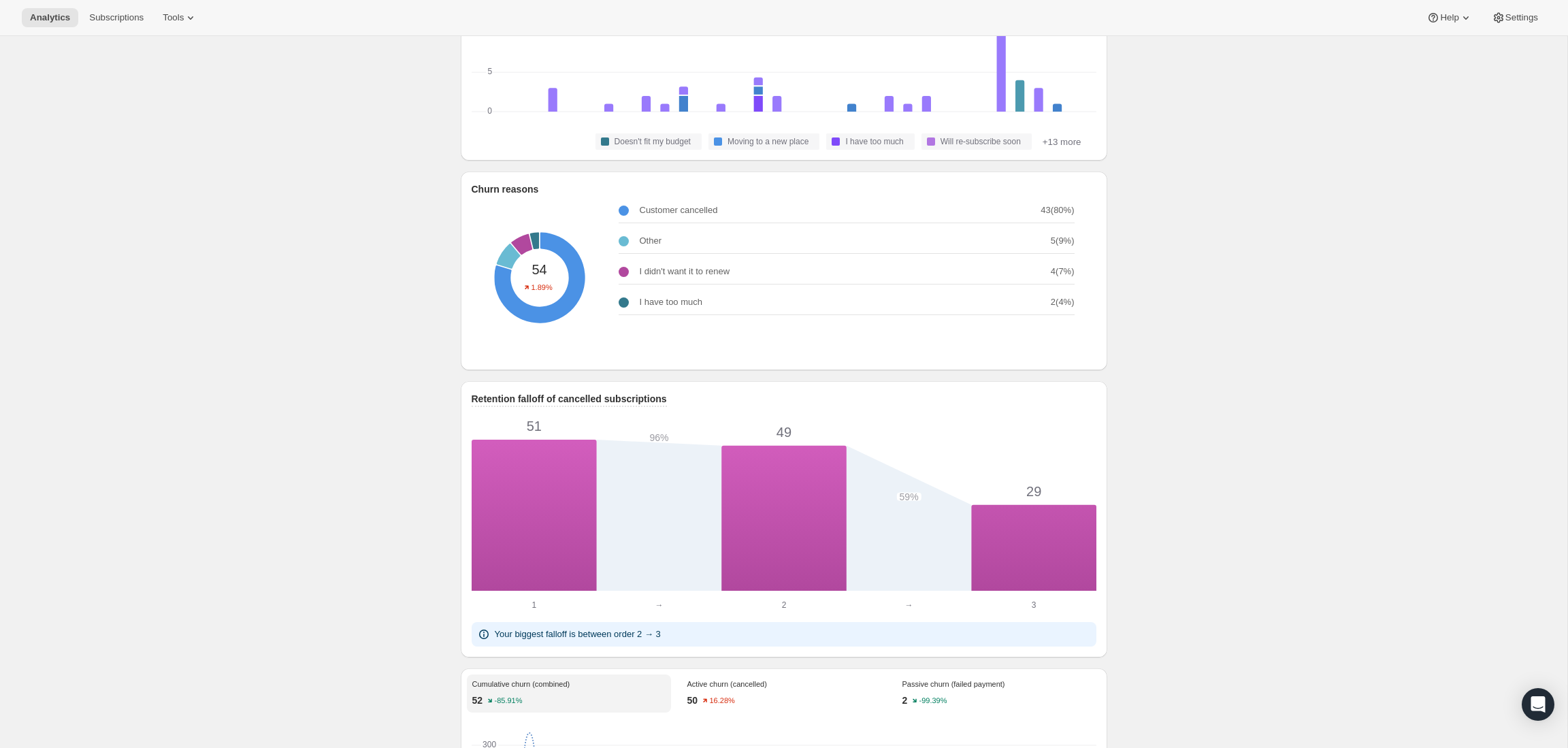
click at [639, 335] on div "Customer cancelled 43 ( 80 %) Other 5 ( 9 %) I didn't want it to renew 4 ( 7 %)…" at bounding box center [852, 277] width 467 height 170
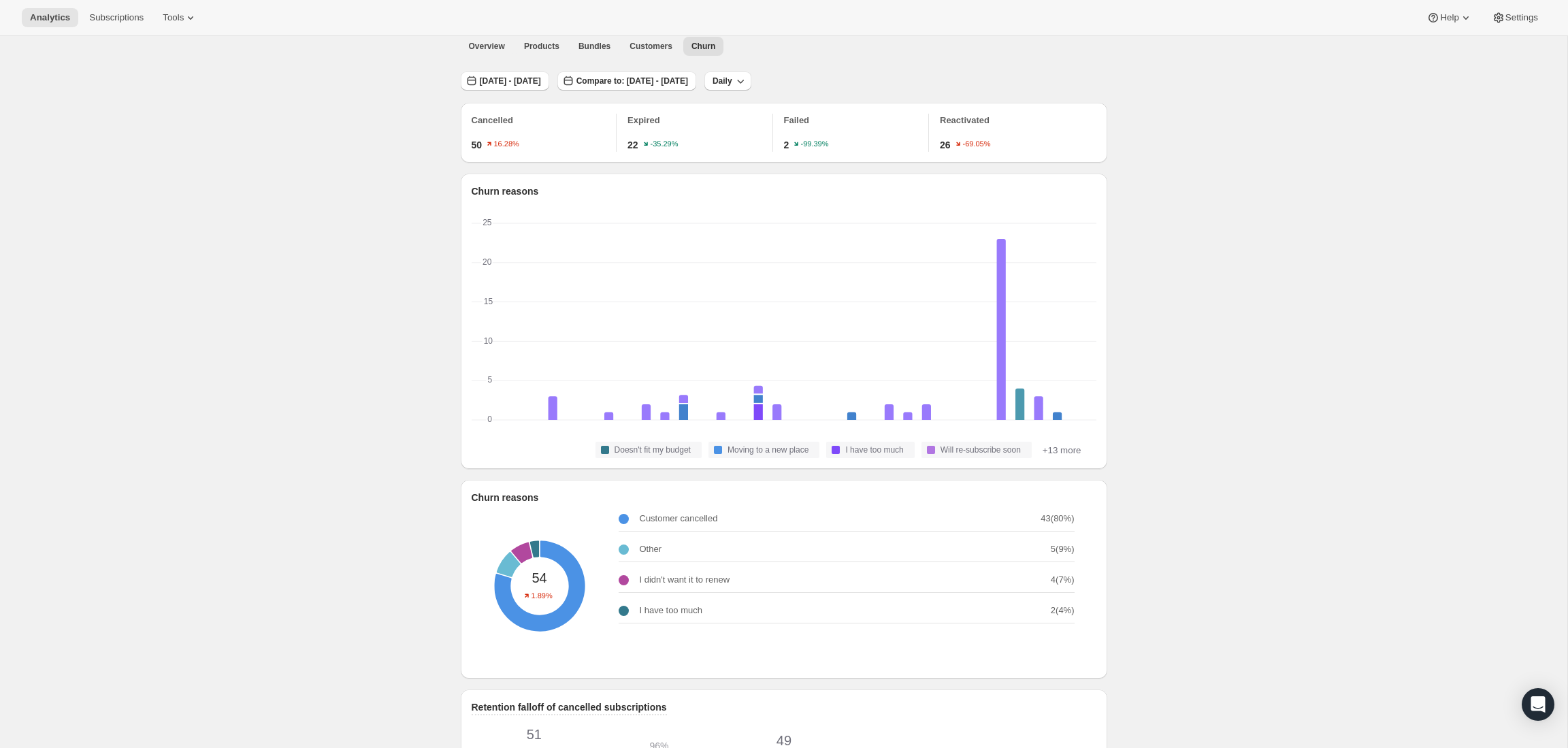
scroll to position [57, 0]
click at [1071, 452] on button "+13 more" at bounding box center [1061, 450] width 47 height 17
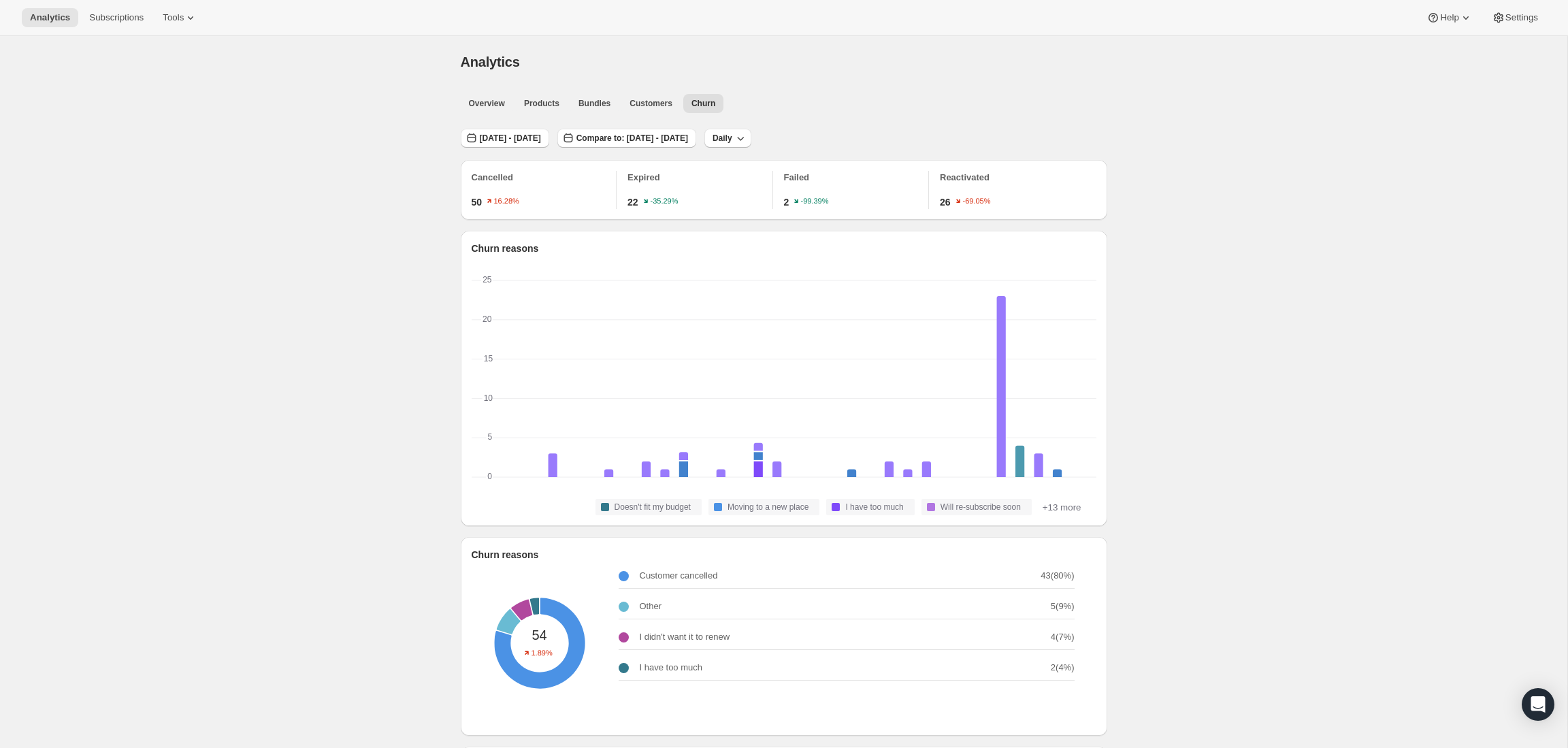
scroll to position [0, 0]
click at [649, 139] on span "Compare to: [DATE] - [DATE]" at bounding box center [632, 138] width 112 height 11
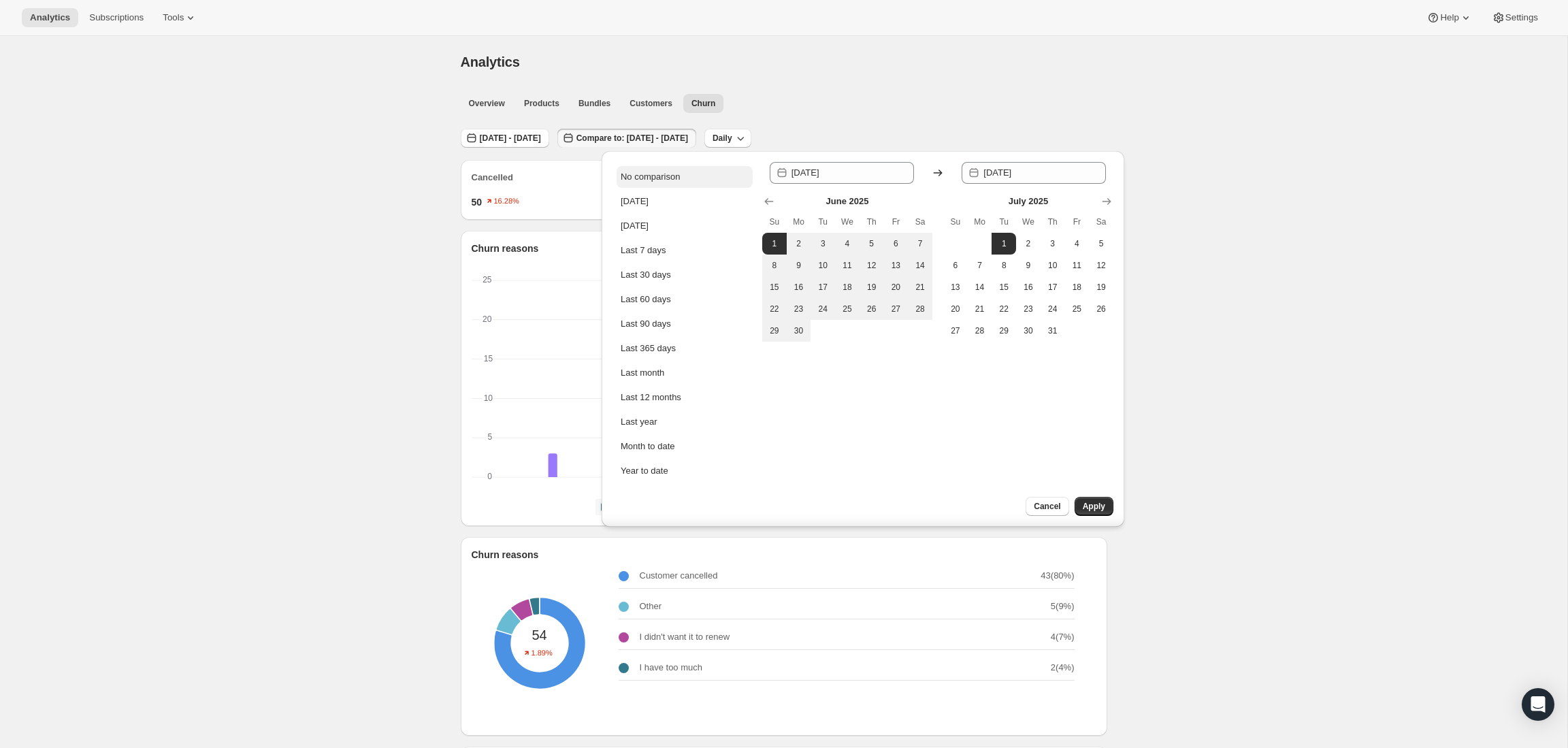
click at [651, 178] on div "No comparison" at bounding box center [650, 177] width 60 height 14
type input "[DATE]"
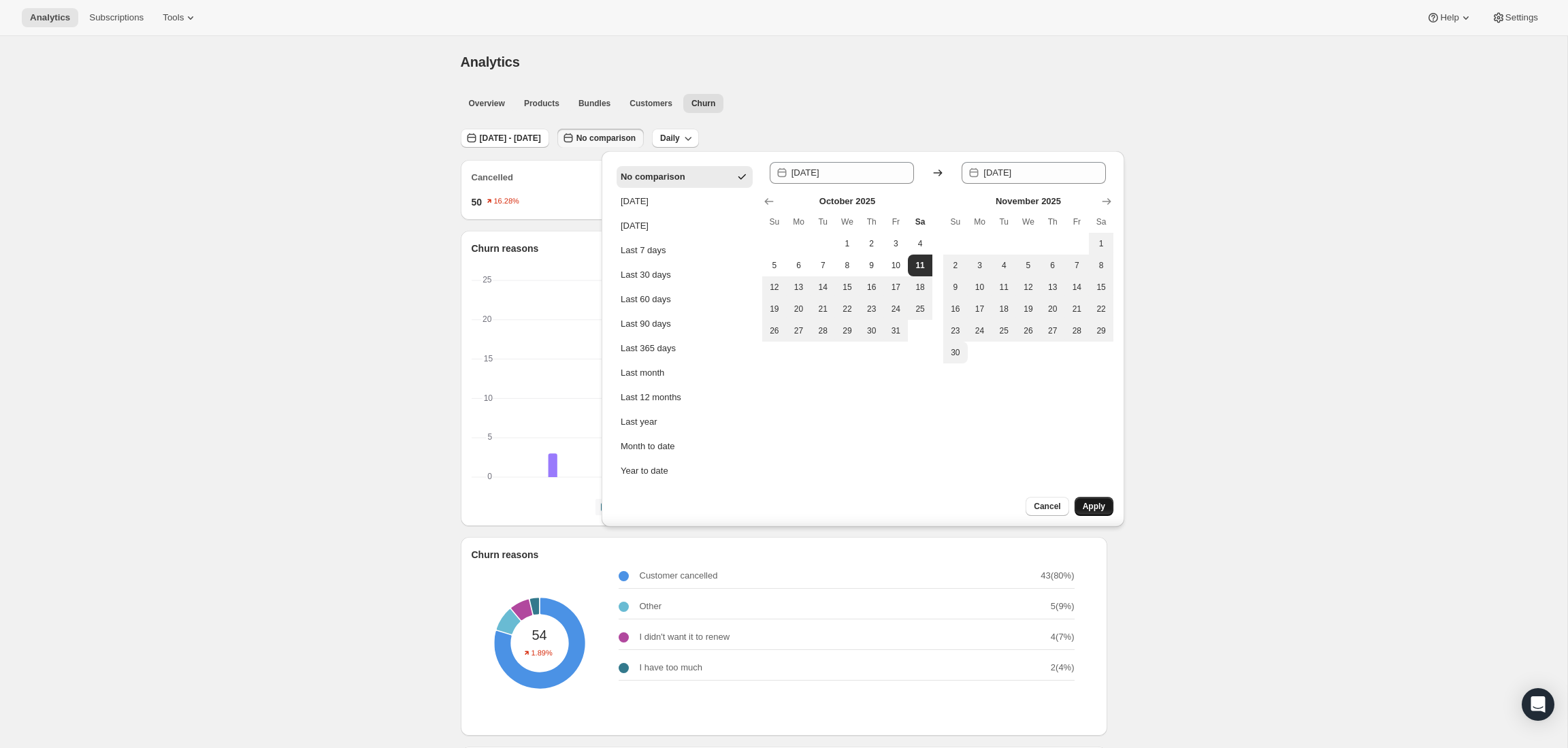
click at [1086, 505] on span "Apply" at bounding box center [1094, 506] width 22 height 11
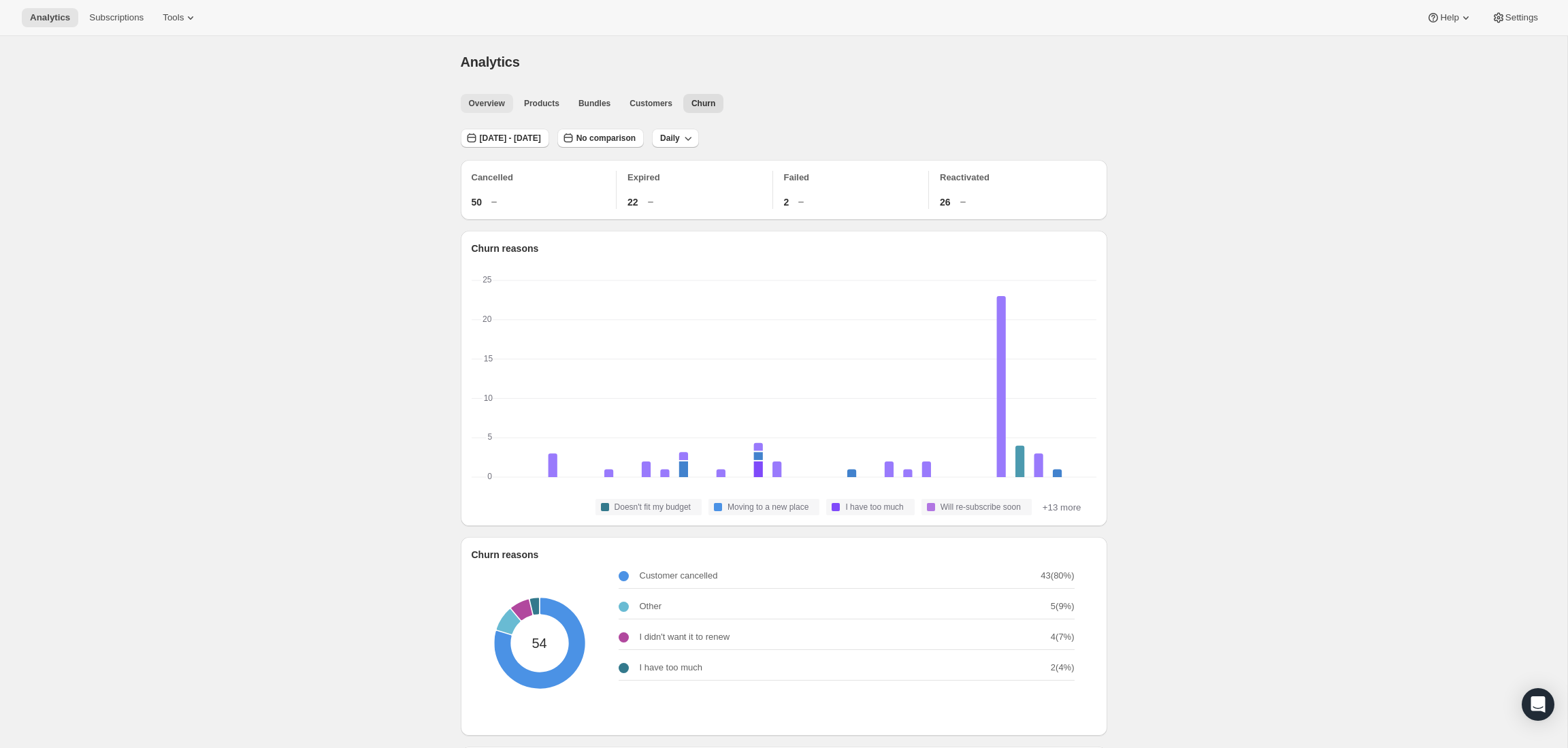
click at [494, 100] on span "Overview" at bounding box center [487, 103] width 36 height 11
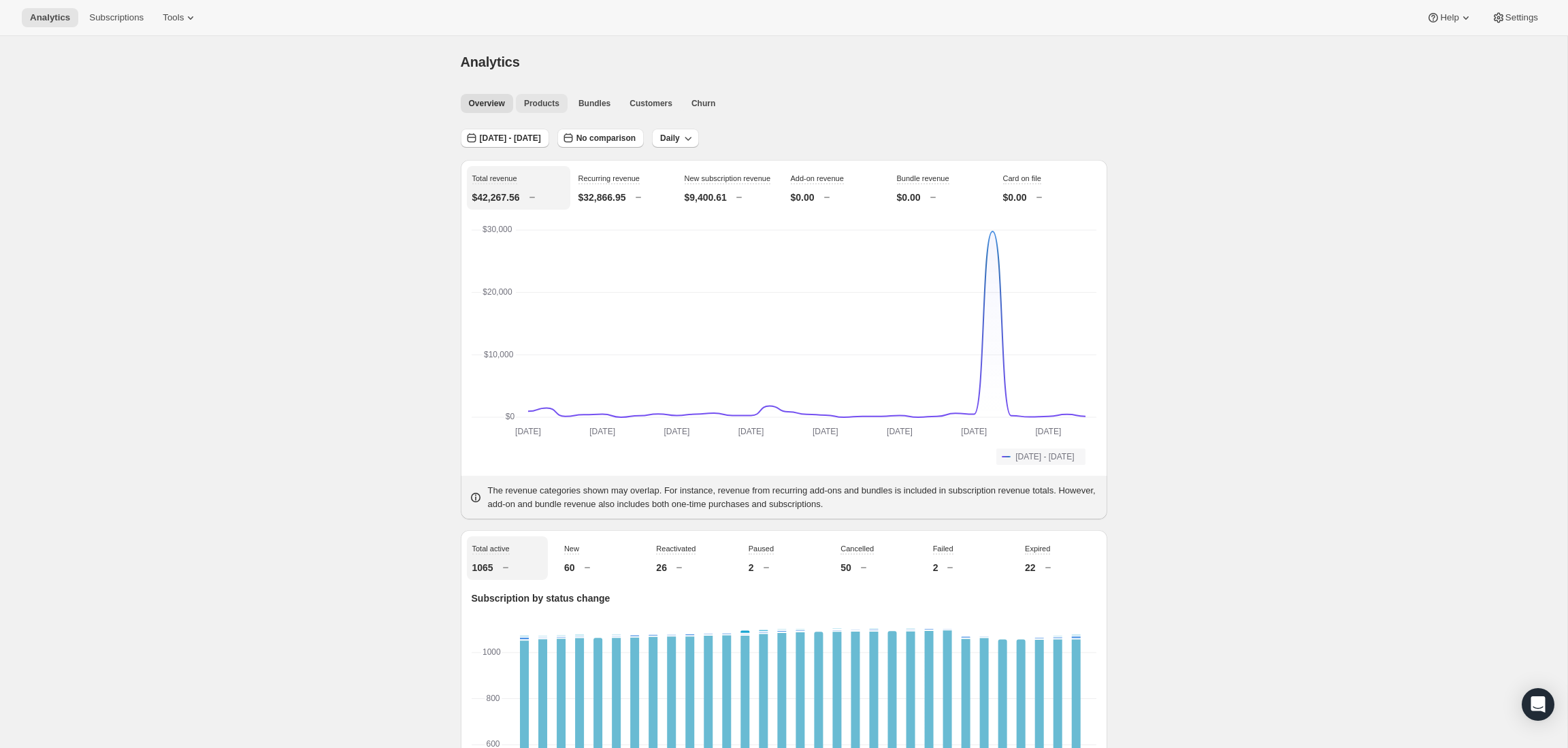
click at [540, 106] on span "Products" at bounding box center [541, 103] width 35 height 11
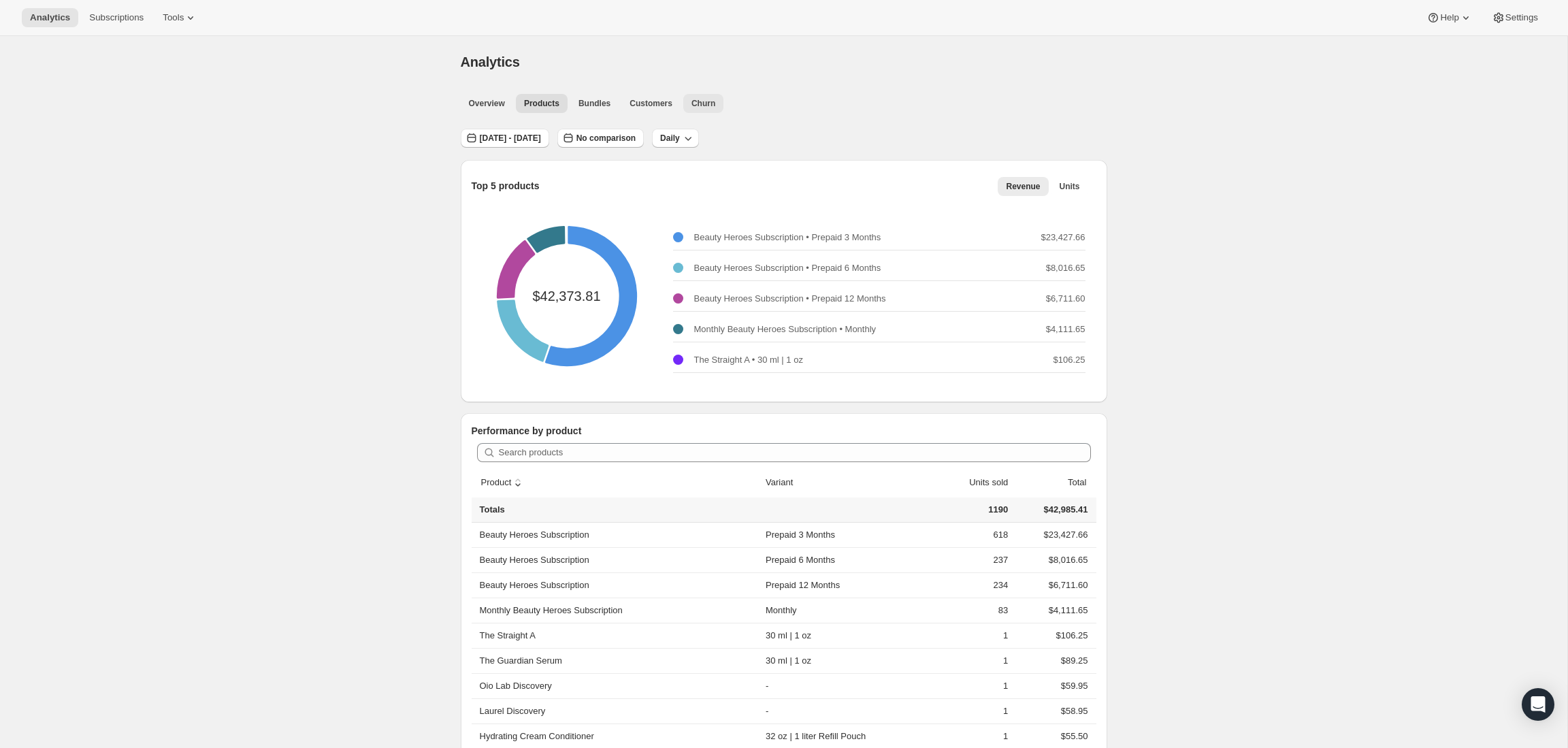
click at [715, 106] on span "Churn" at bounding box center [703, 103] width 24 height 11
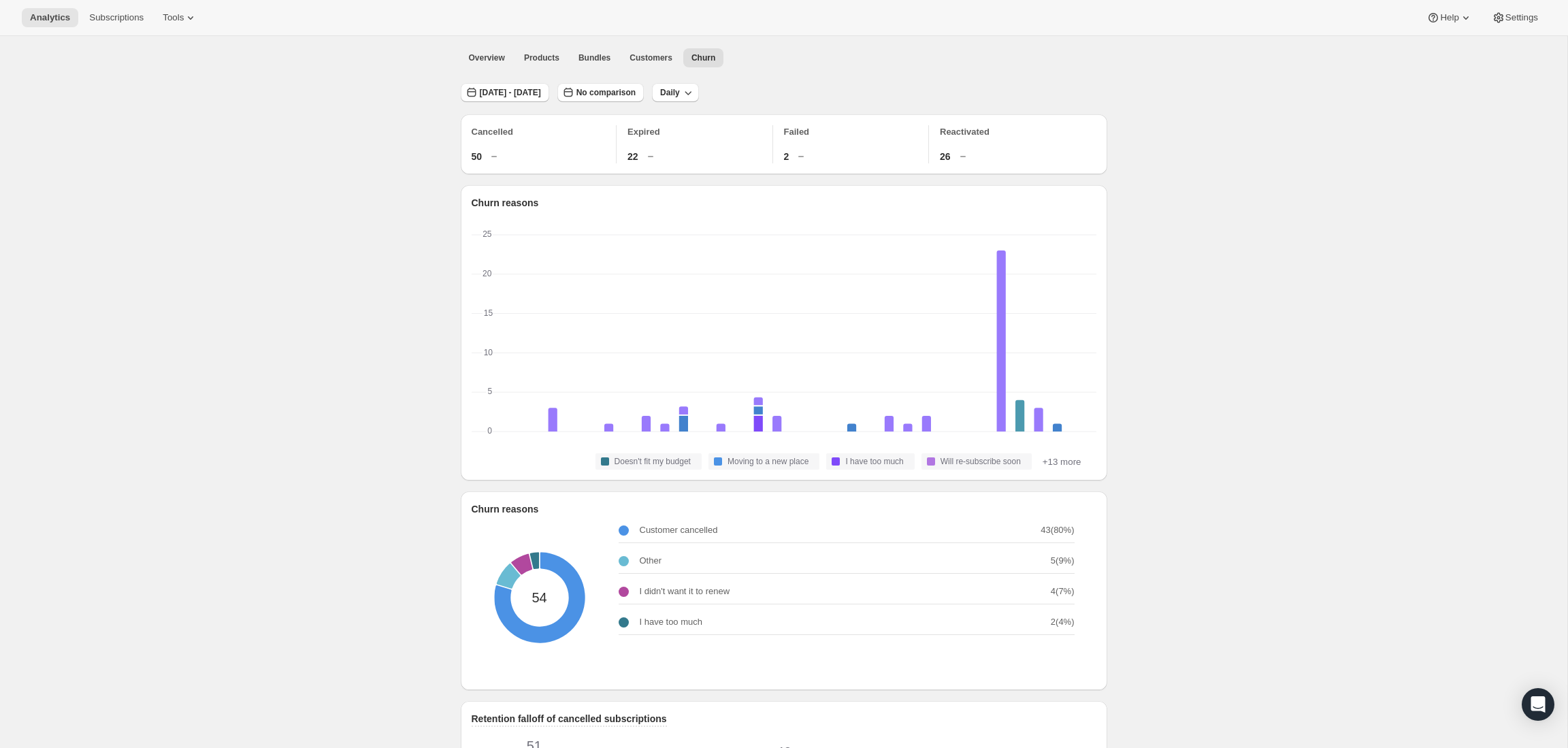
scroll to position [42, 0]
click at [919, 520] on div "Customer cancelled 43 ( 80 %) Other 5 ( 9 %) I didn't want it to renew 4 ( 7 %)…" at bounding box center [852, 601] width 467 height 170
click at [718, 538] on p "Customer cancelled" at bounding box center [678, 533] width 78 height 14
click at [568, 587] on div "Customer cancelled: Customer cancelled - 43" at bounding box center [539, 601] width 182 height 182
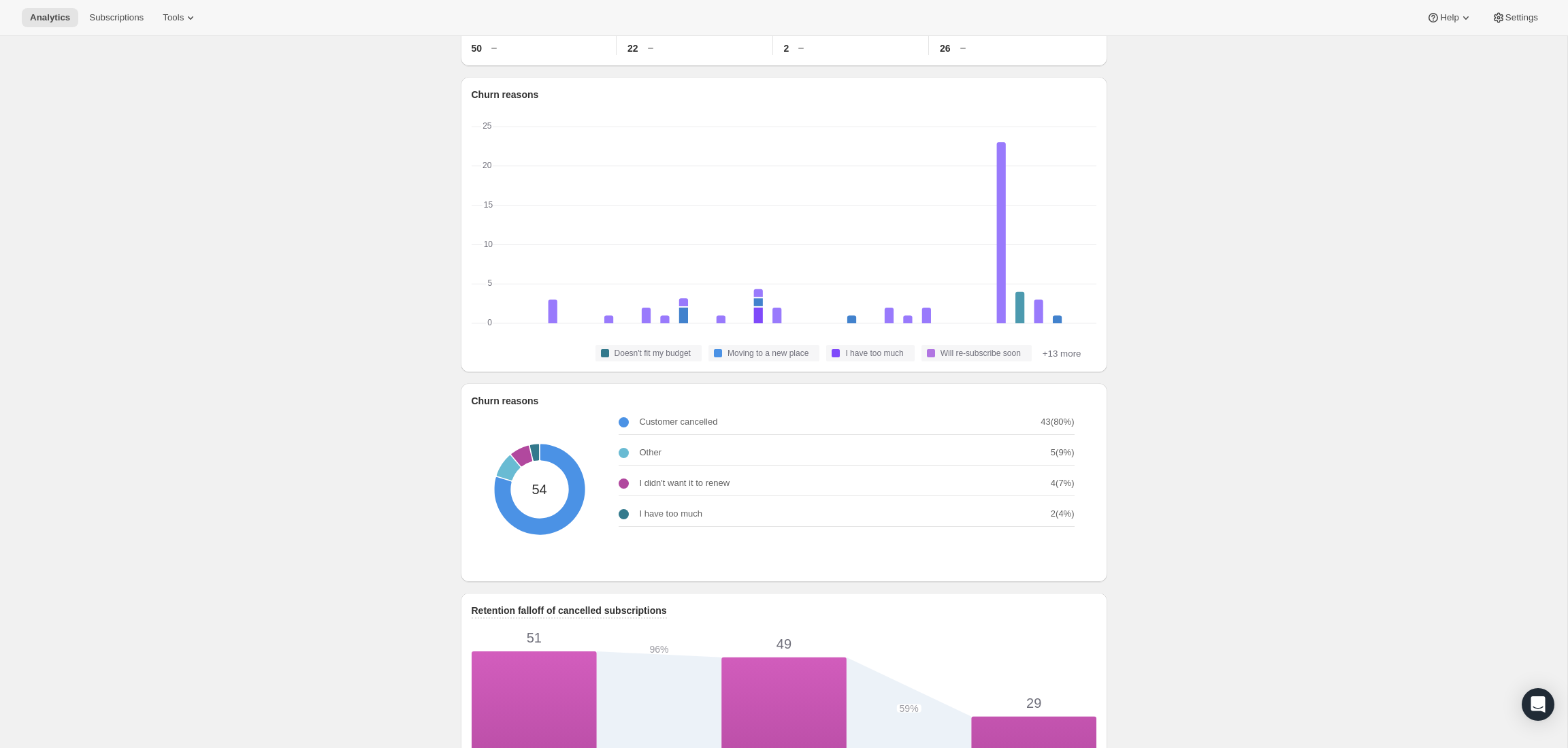
scroll to position [151, 0]
click at [551, 525] on div "Customer cancelled: Customer cancelled - 43" at bounding box center [539, 492] width 182 height 182
click at [655, 426] on p "Customer cancelled" at bounding box center [678, 424] width 78 height 14
click at [508, 518] on div "Customer cancelled: Customer cancelled - 43" at bounding box center [539, 492] width 182 height 182
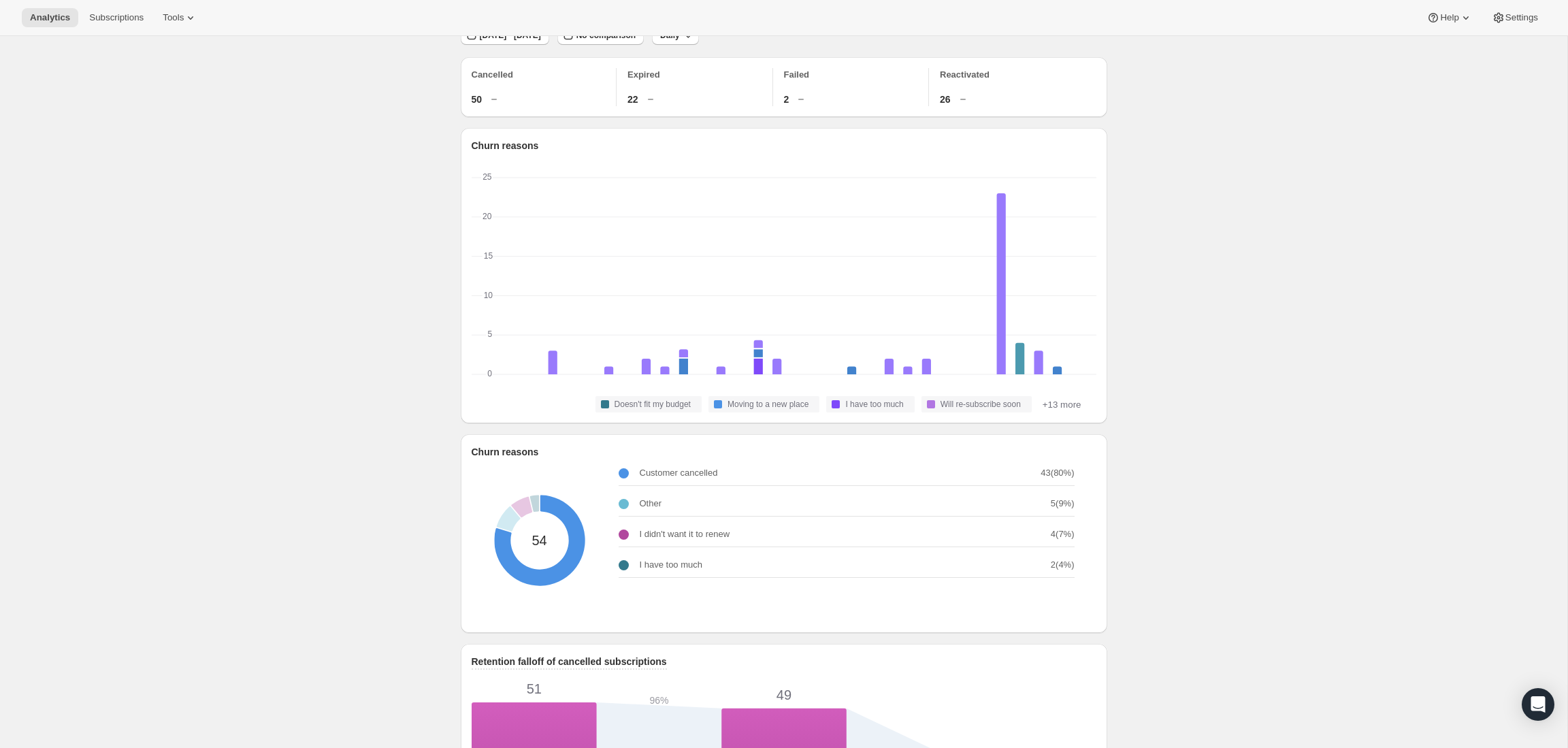
scroll to position [101, 0]
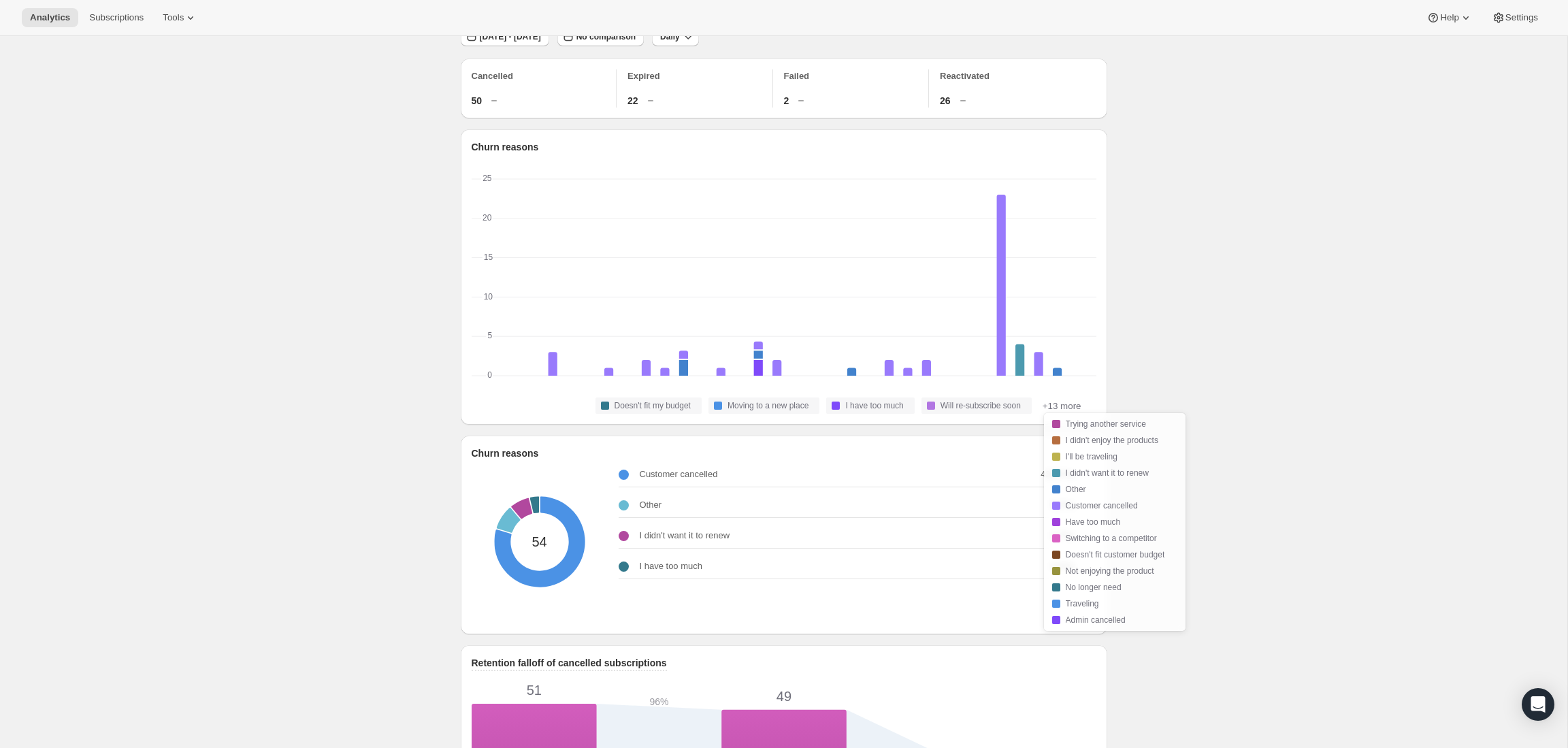
click at [1061, 408] on button "+13 more" at bounding box center [1061, 406] width 47 height 17
click at [1061, 404] on button "+13 more" at bounding box center [1061, 406] width 47 height 17
click at [659, 598] on div "Customer cancelled 43 ( 80 %) Other 5 ( 9 %) I didn't want it to renew 4 ( 7 %)…" at bounding box center [852, 541] width 467 height 170
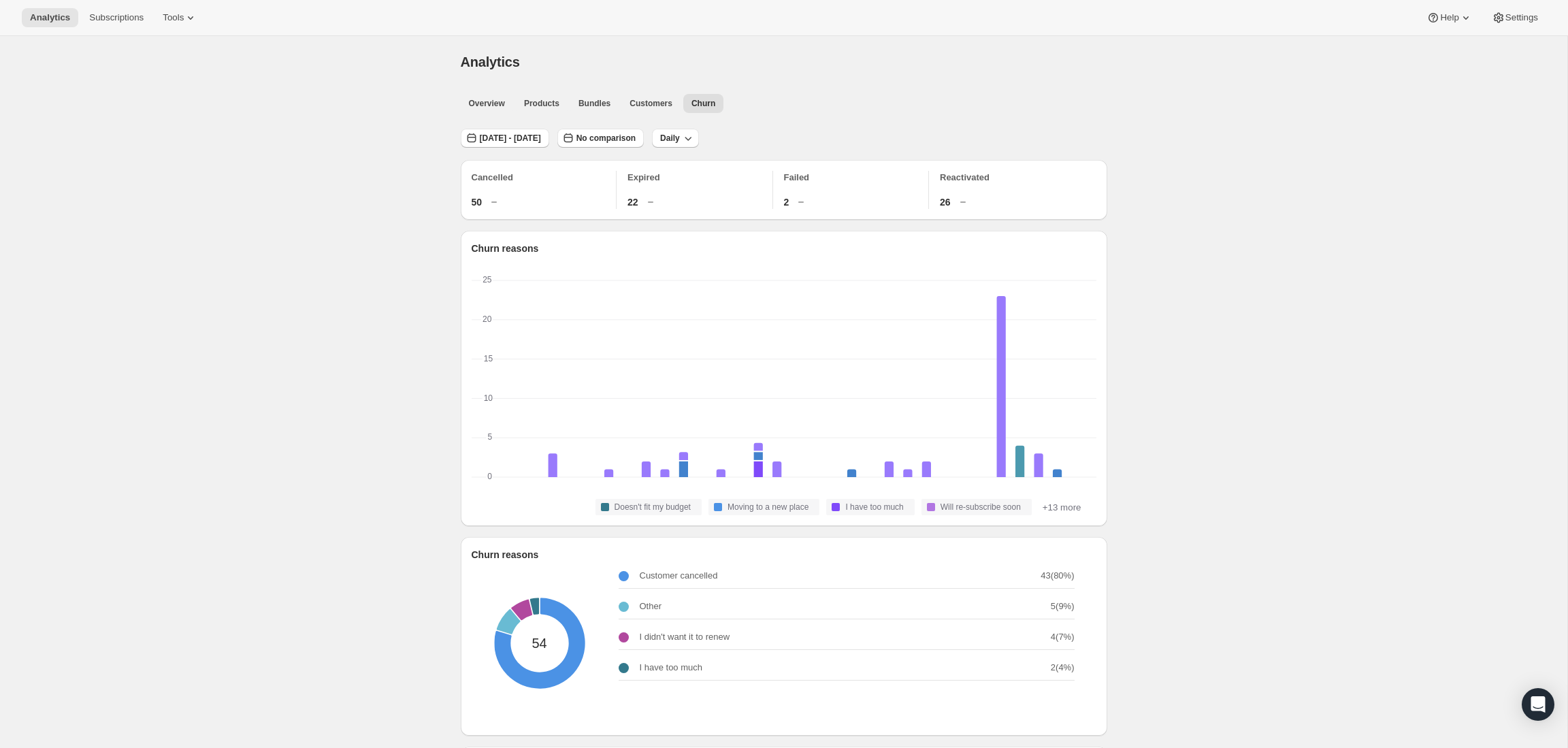
scroll to position [0, 0]
click at [695, 138] on icon "button" at bounding box center [687, 138] width 14 height 14
click at [710, 219] on span "Monthly" at bounding box center [720, 212] width 32 height 14
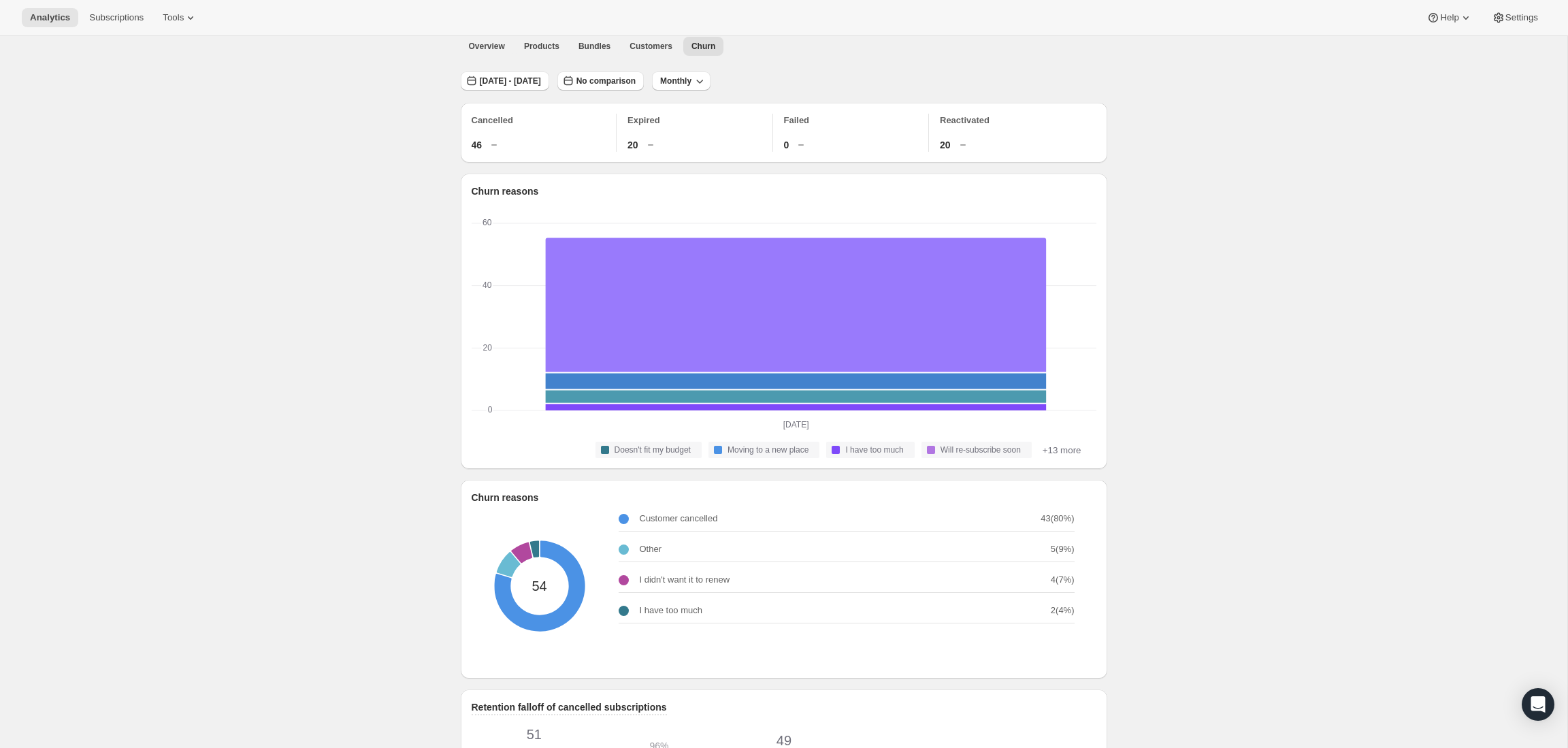
scroll to position [62, 0]
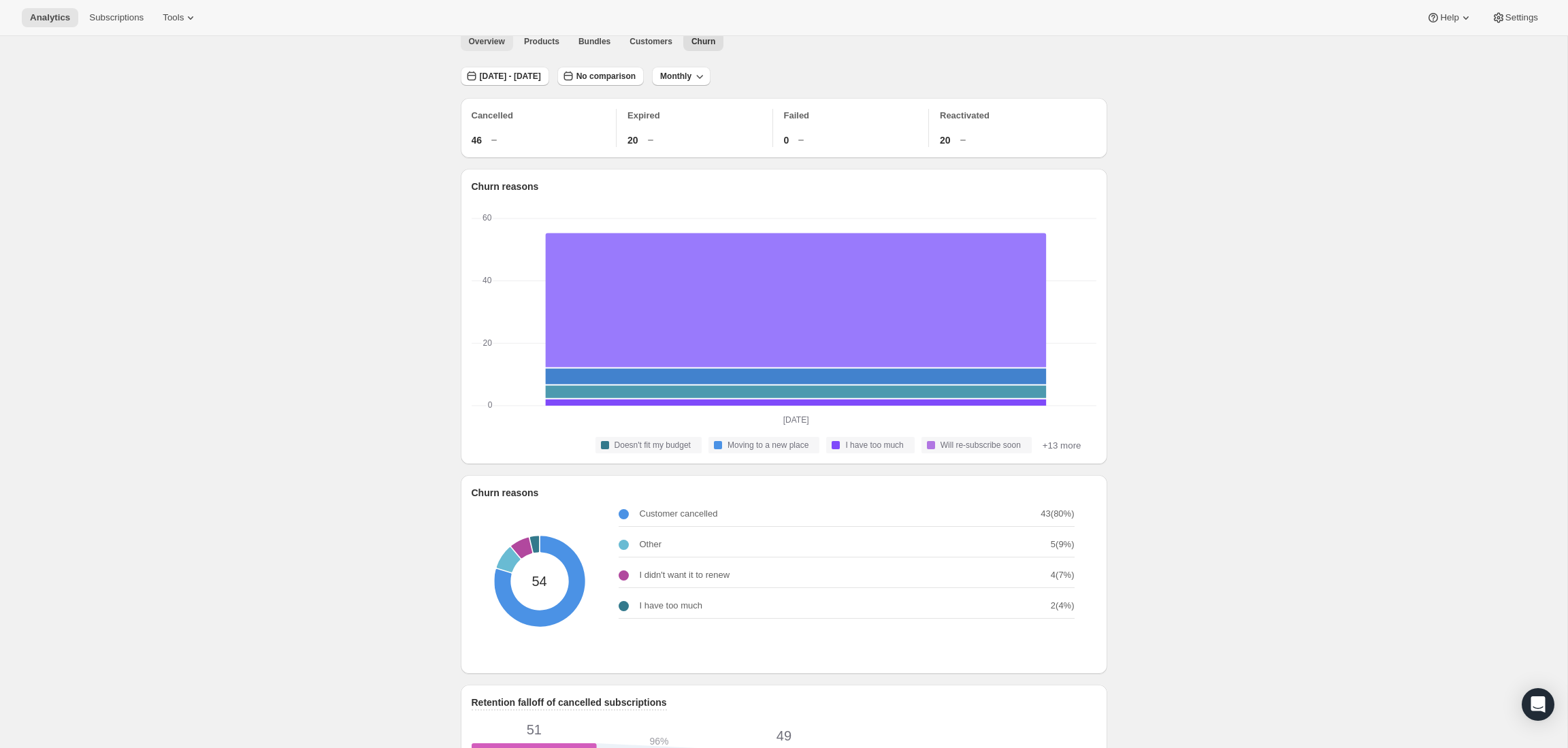
click at [501, 46] on span "Overview" at bounding box center [487, 41] width 36 height 11
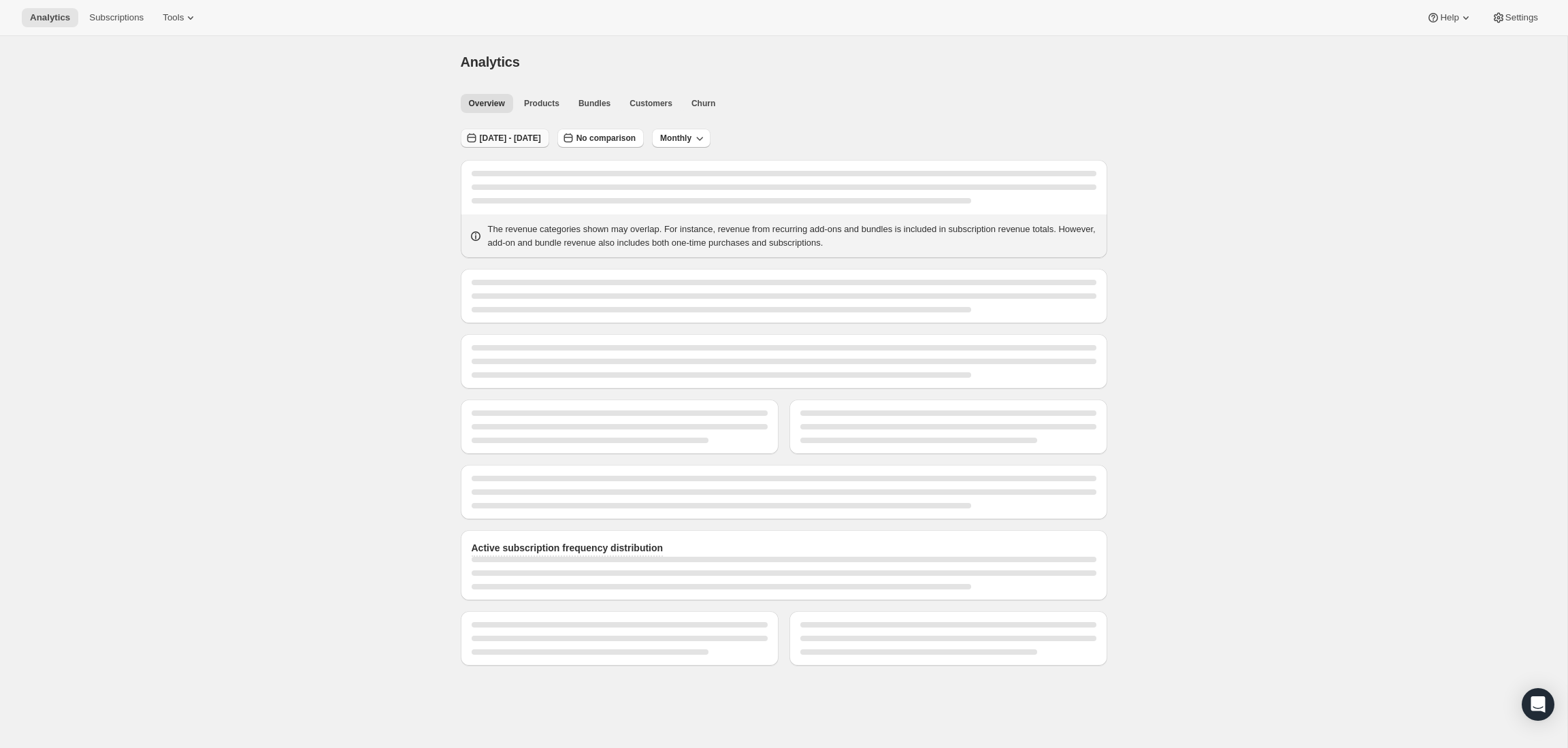
click at [532, 136] on span "[DATE] - [DATE]" at bounding box center [510, 138] width 61 height 11
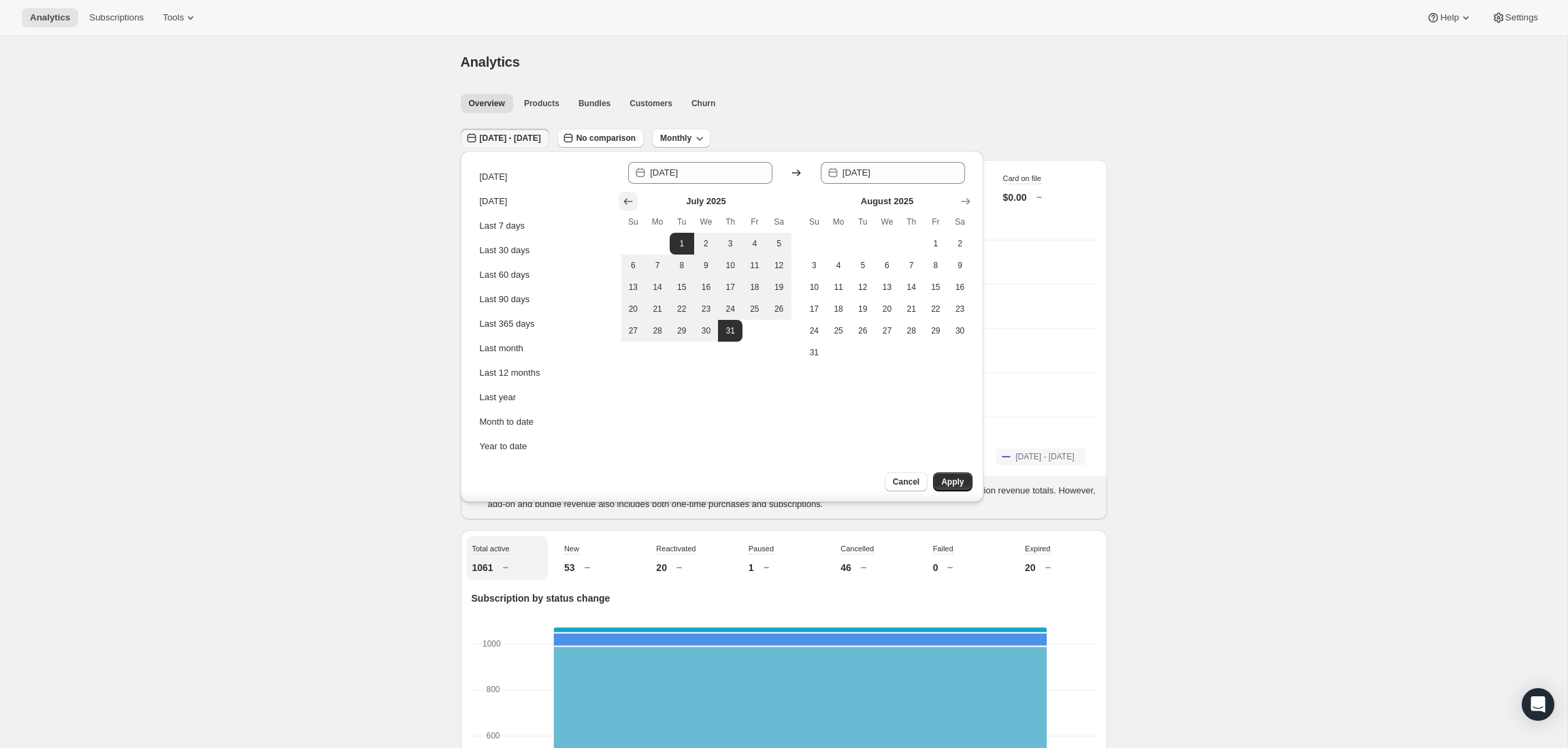
click at [626, 204] on icon "Show previous month, June 2025" at bounding box center [628, 201] width 14 height 14
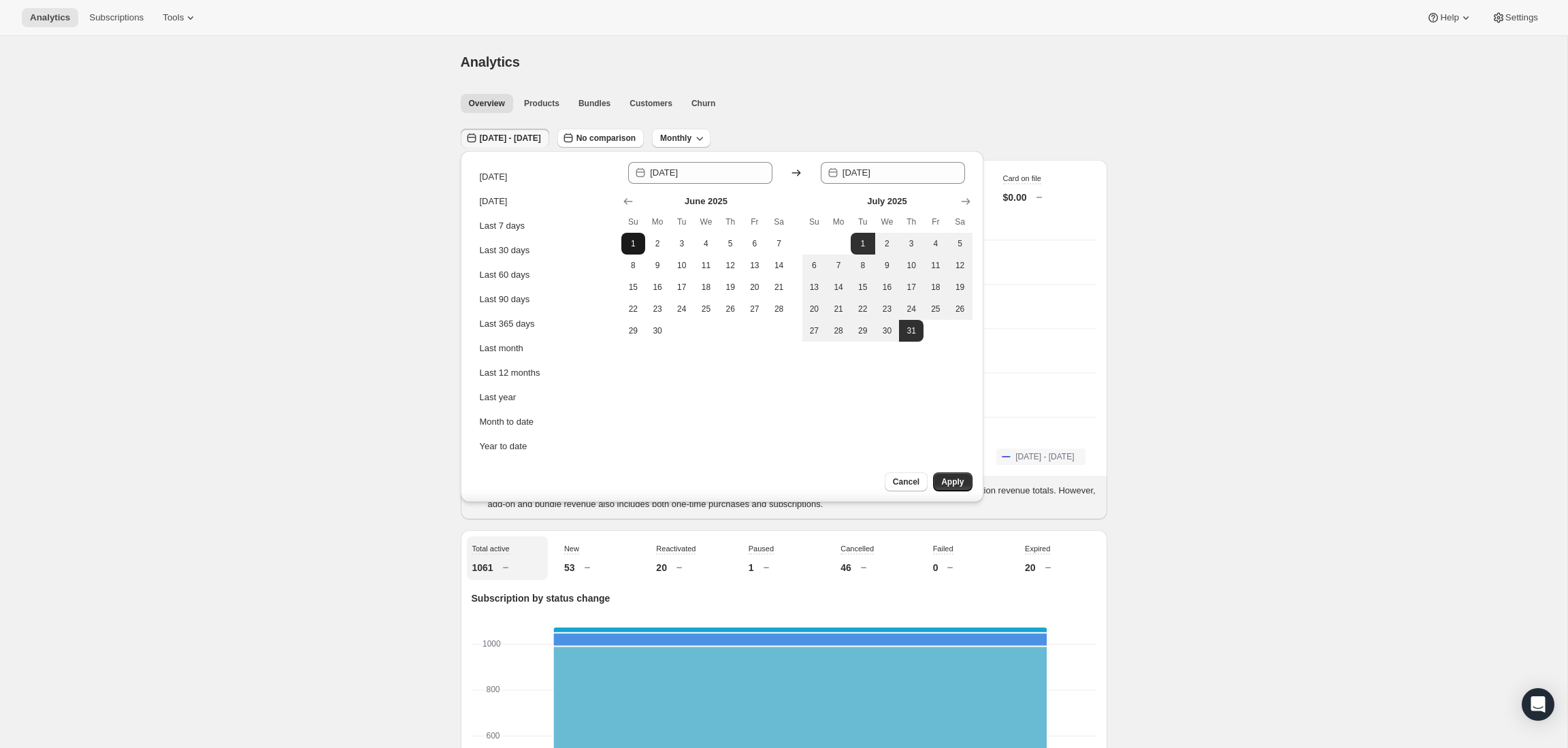
click at [632, 234] on button "1" at bounding box center [634, 243] width 24 height 22
type input "[DATE]"
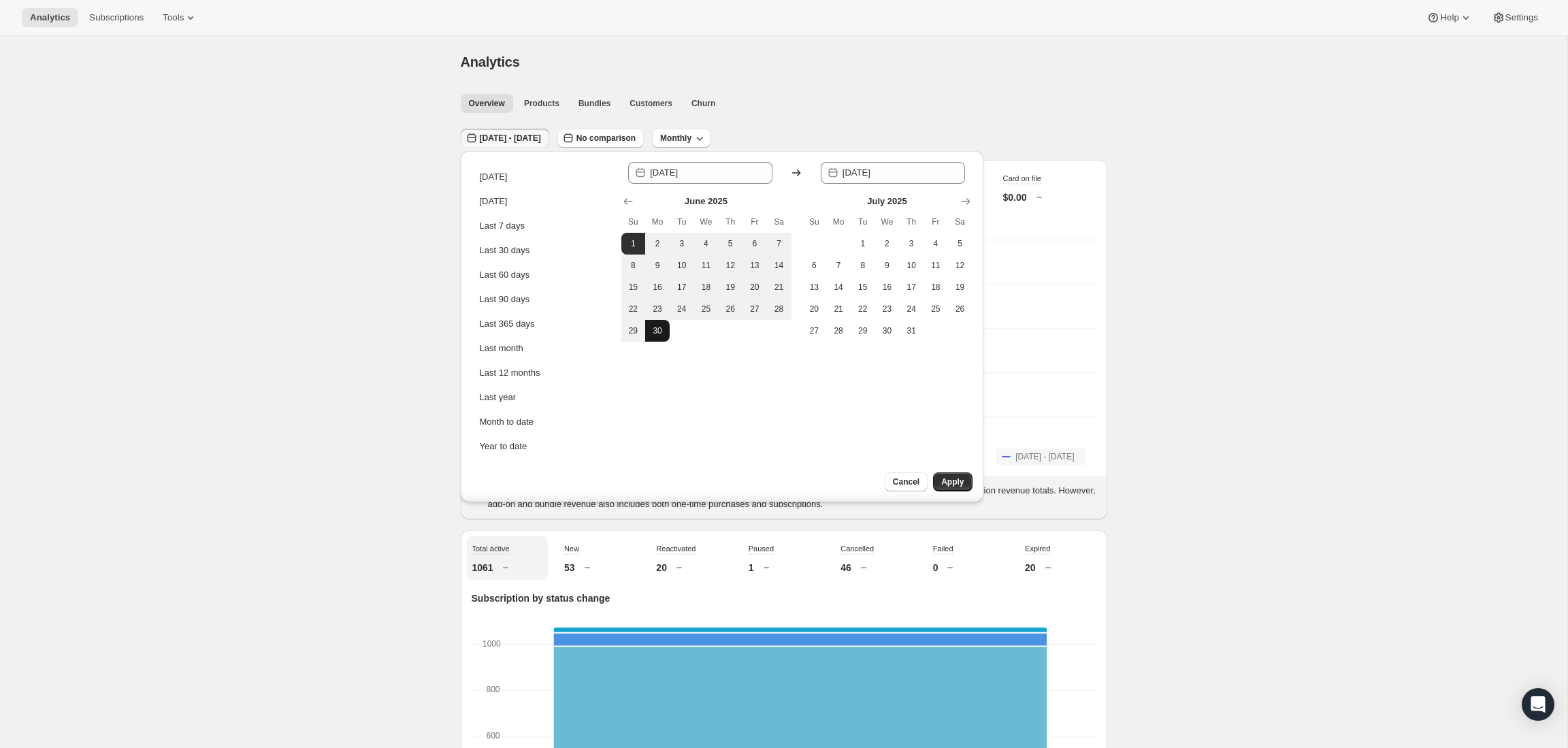
click at [659, 329] on span "30" at bounding box center [657, 330] width 14 height 11
type input "[DATE]"
click at [956, 481] on span "Apply" at bounding box center [952, 482] width 22 height 11
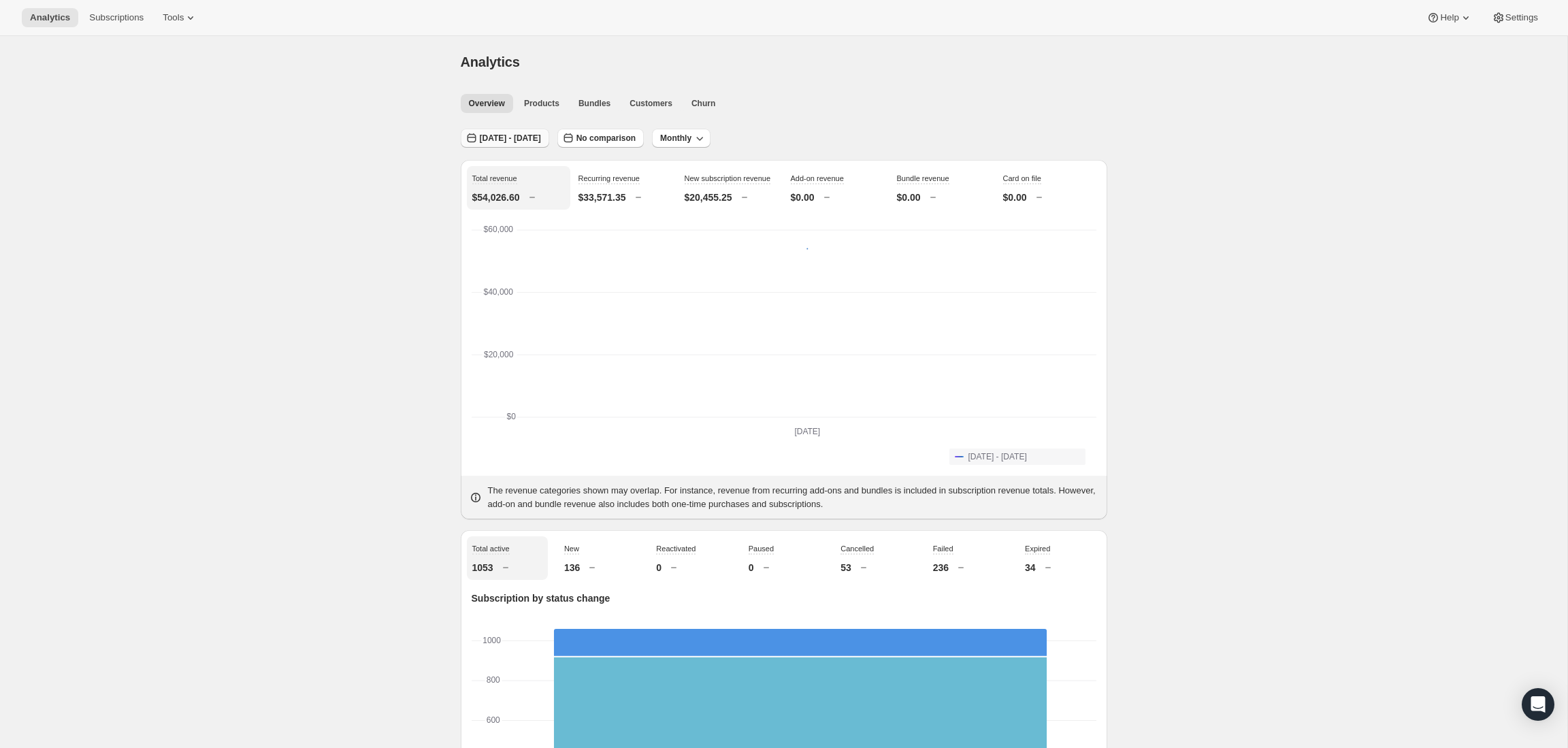
click at [541, 141] on span "[DATE] - [DATE]" at bounding box center [510, 138] width 61 height 11
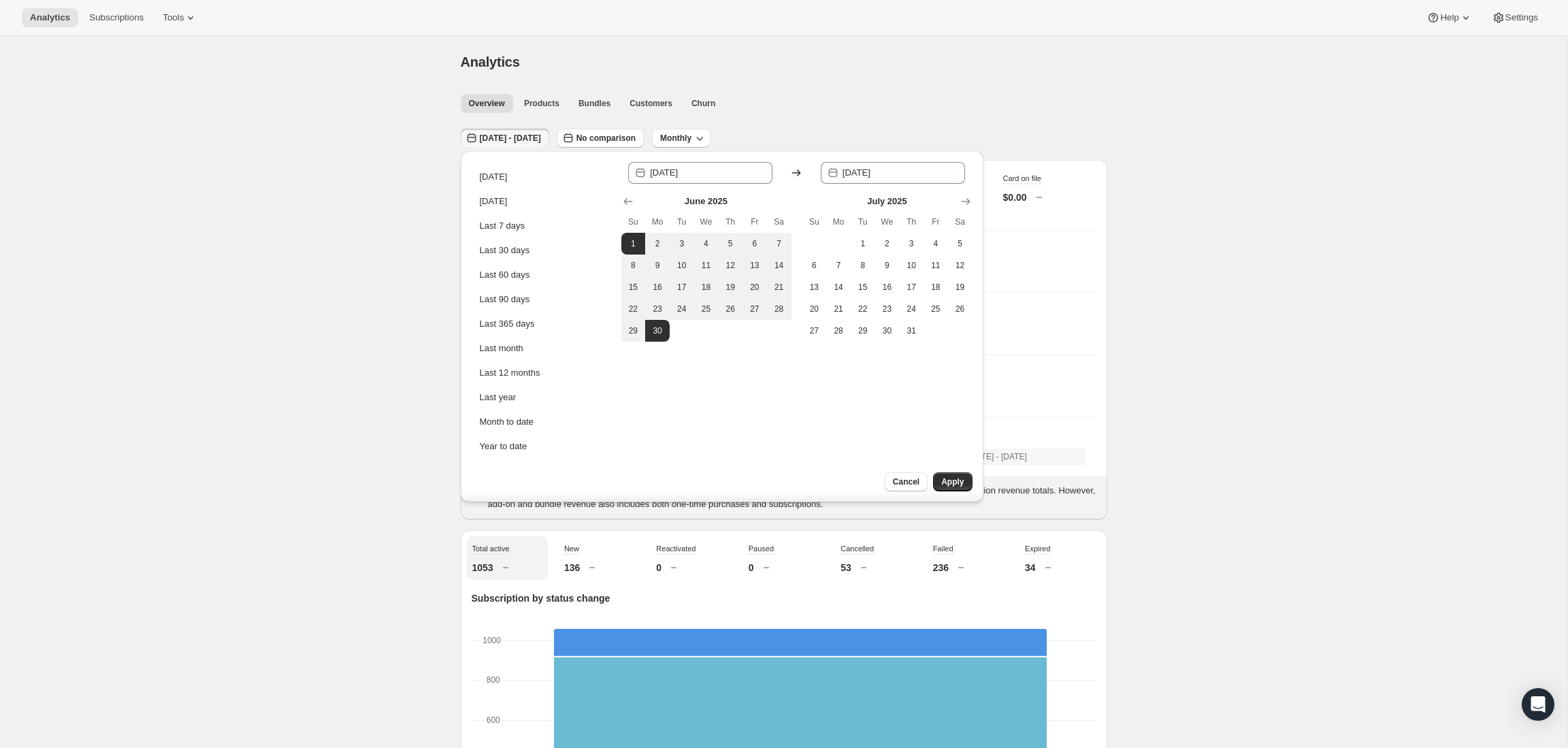
click at [788, 171] on div "Since [DATE] Until [DATE]" at bounding box center [797, 173] width 351 height 22
click at [796, 171] on icon at bounding box center [796, 172] width 14 height 14
click at [860, 242] on span "1" at bounding box center [863, 243] width 14 height 11
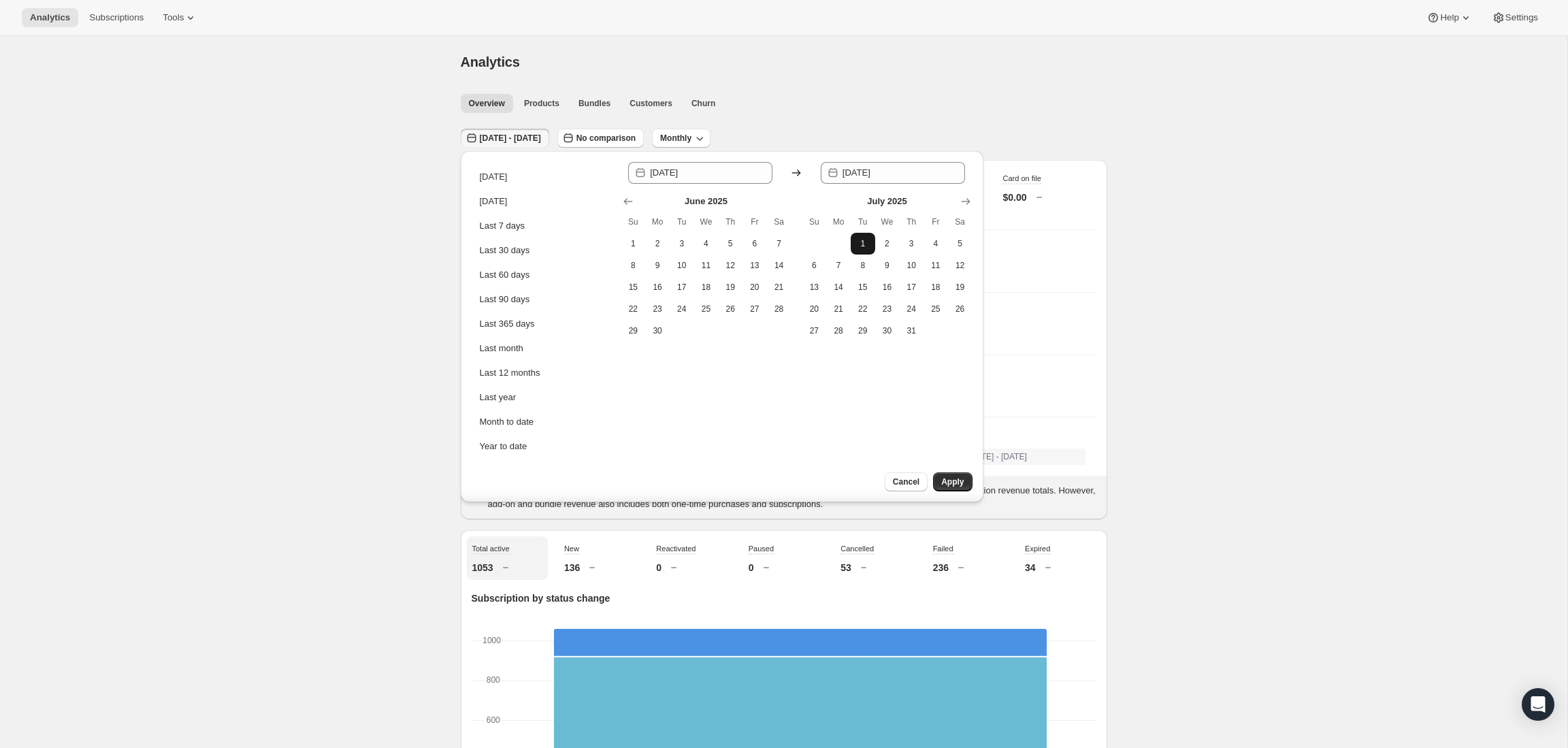
type input "[DATE]"
click at [913, 333] on span "31" at bounding box center [911, 330] width 14 height 11
type input "[DATE]"
click at [959, 481] on span "Apply" at bounding box center [952, 482] width 22 height 11
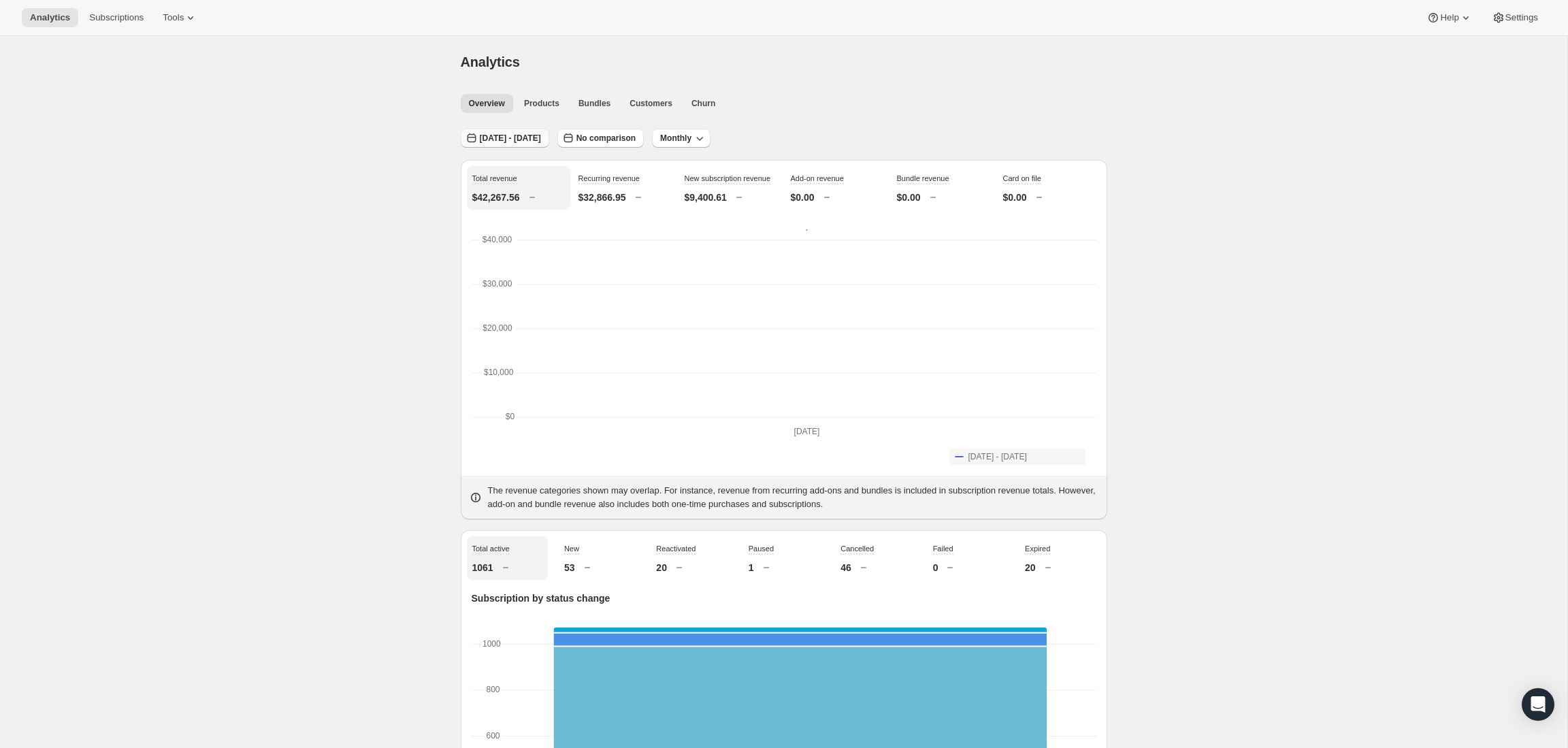
click at [541, 141] on span "[DATE] - [DATE]" at bounding box center [510, 138] width 61 height 11
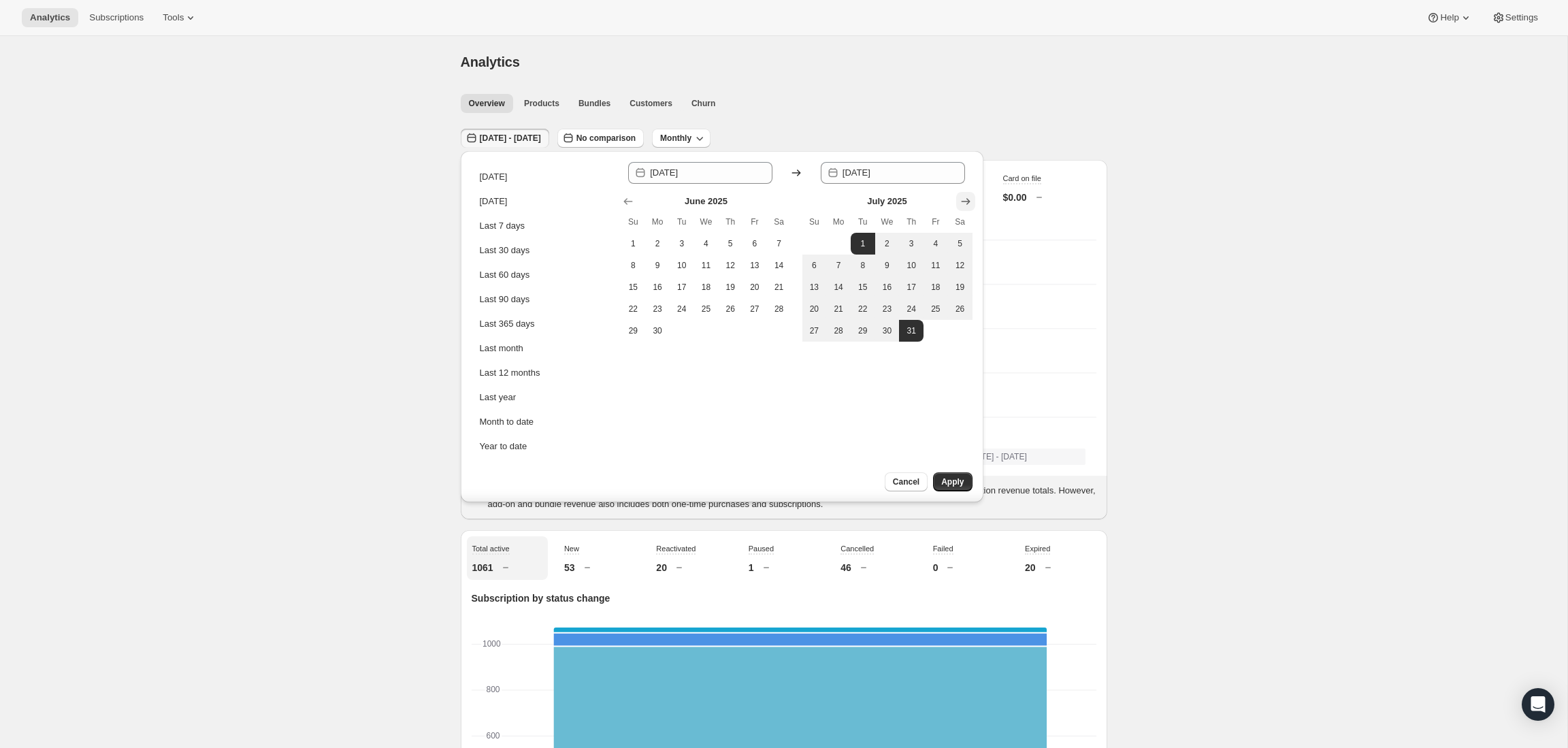
click at [962, 202] on icon "Show next month, August 2025" at bounding box center [965, 201] width 9 height 6
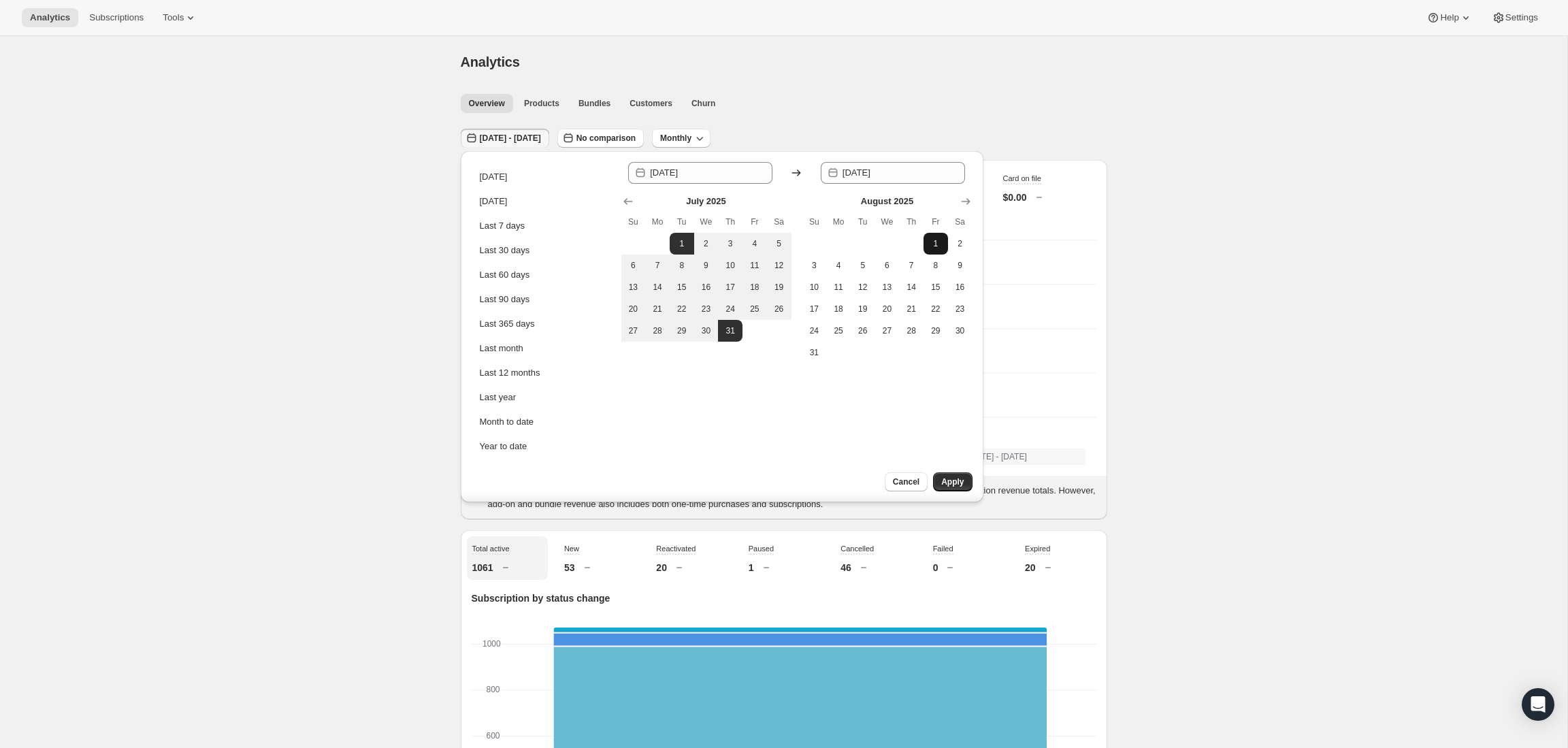
click at [941, 246] on span "1" at bounding box center [935, 243] width 14 height 11
type input "[DATE]"
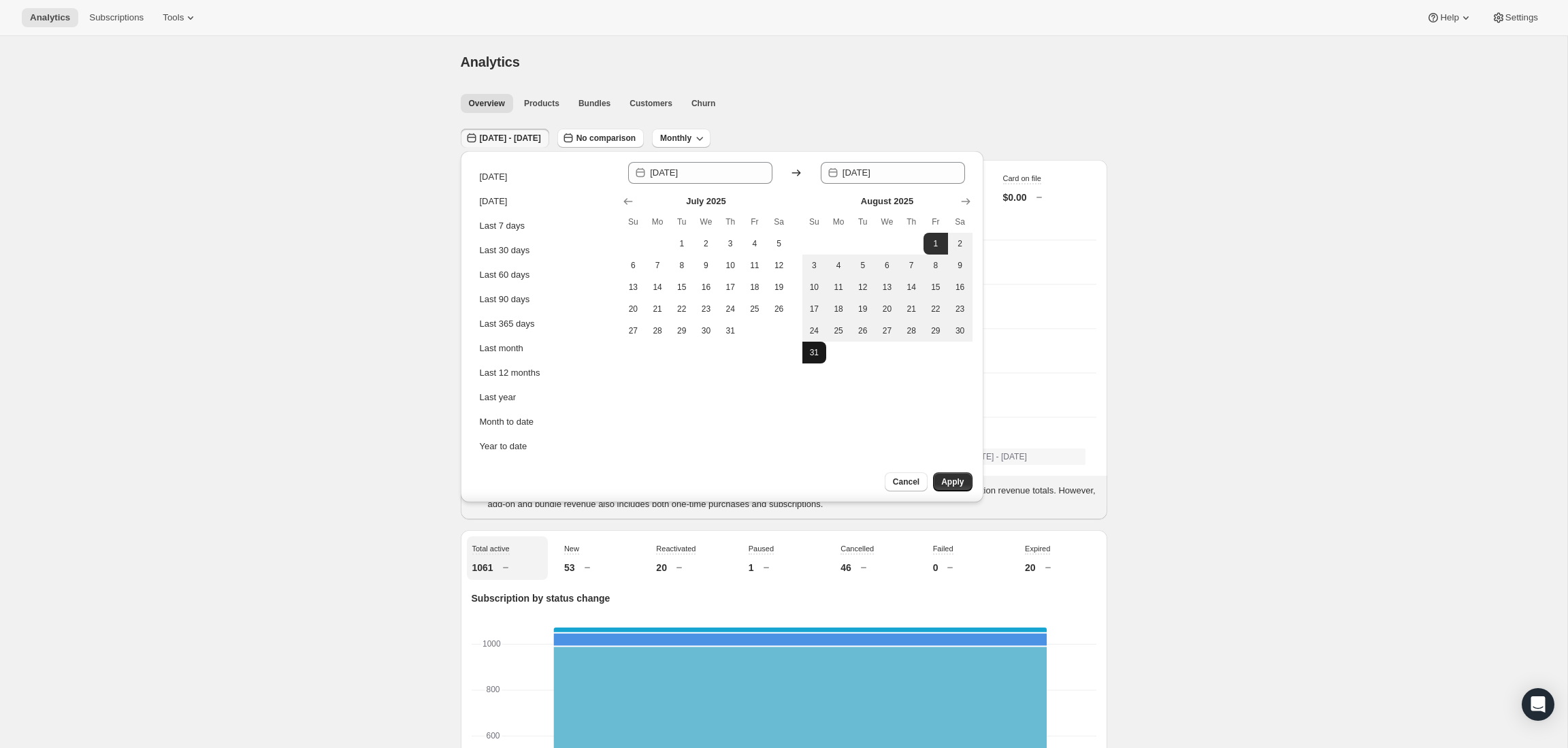
click at [813, 351] on span "31" at bounding box center [814, 352] width 14 height 11
type input "[DATE]"
click at [949, 486] on span "Apply" at bounding box center [952, 482] width 22 height 11
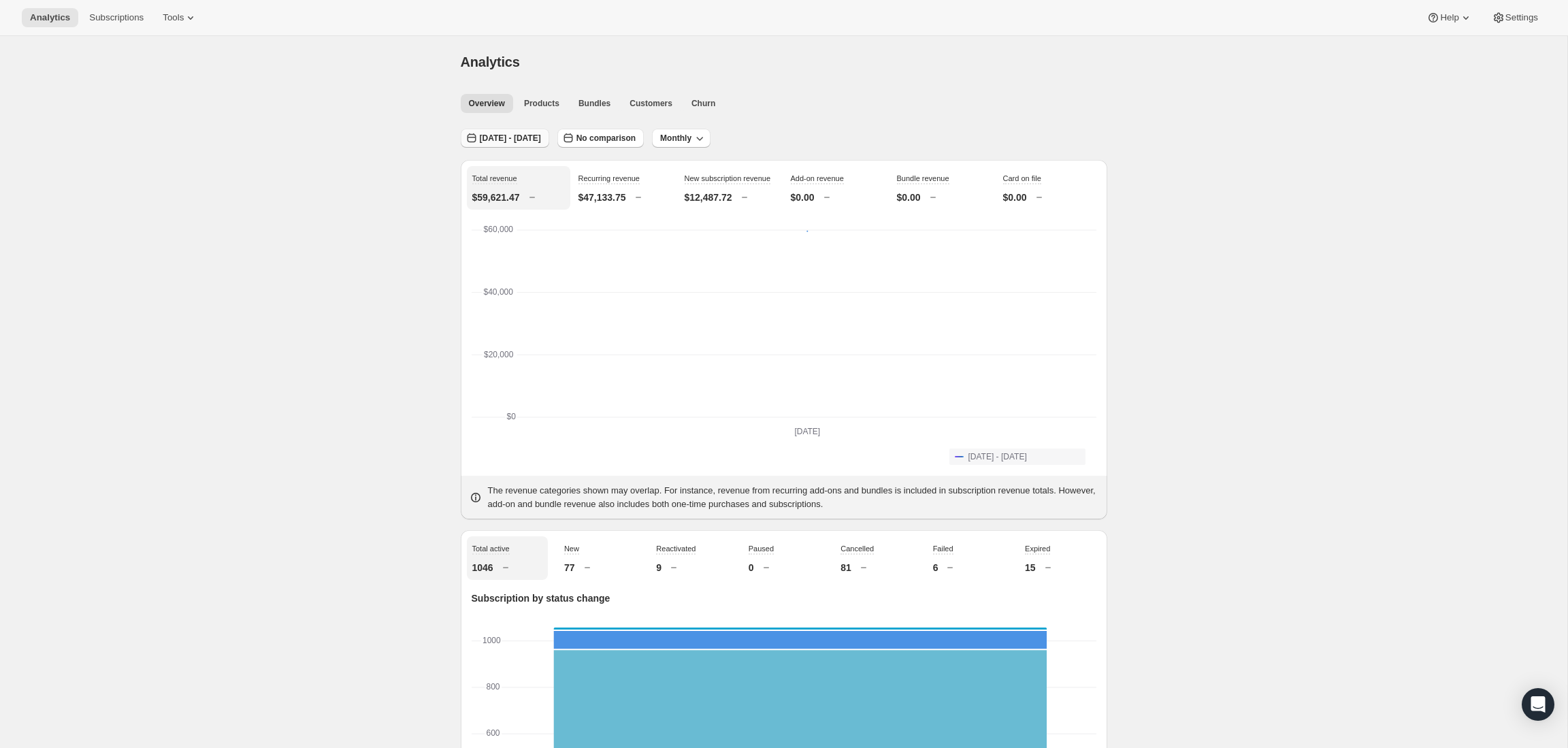
click at [541, 139] on span "[DATE] - [DATE]" at bounding box center [510, 138] width 61 height 11
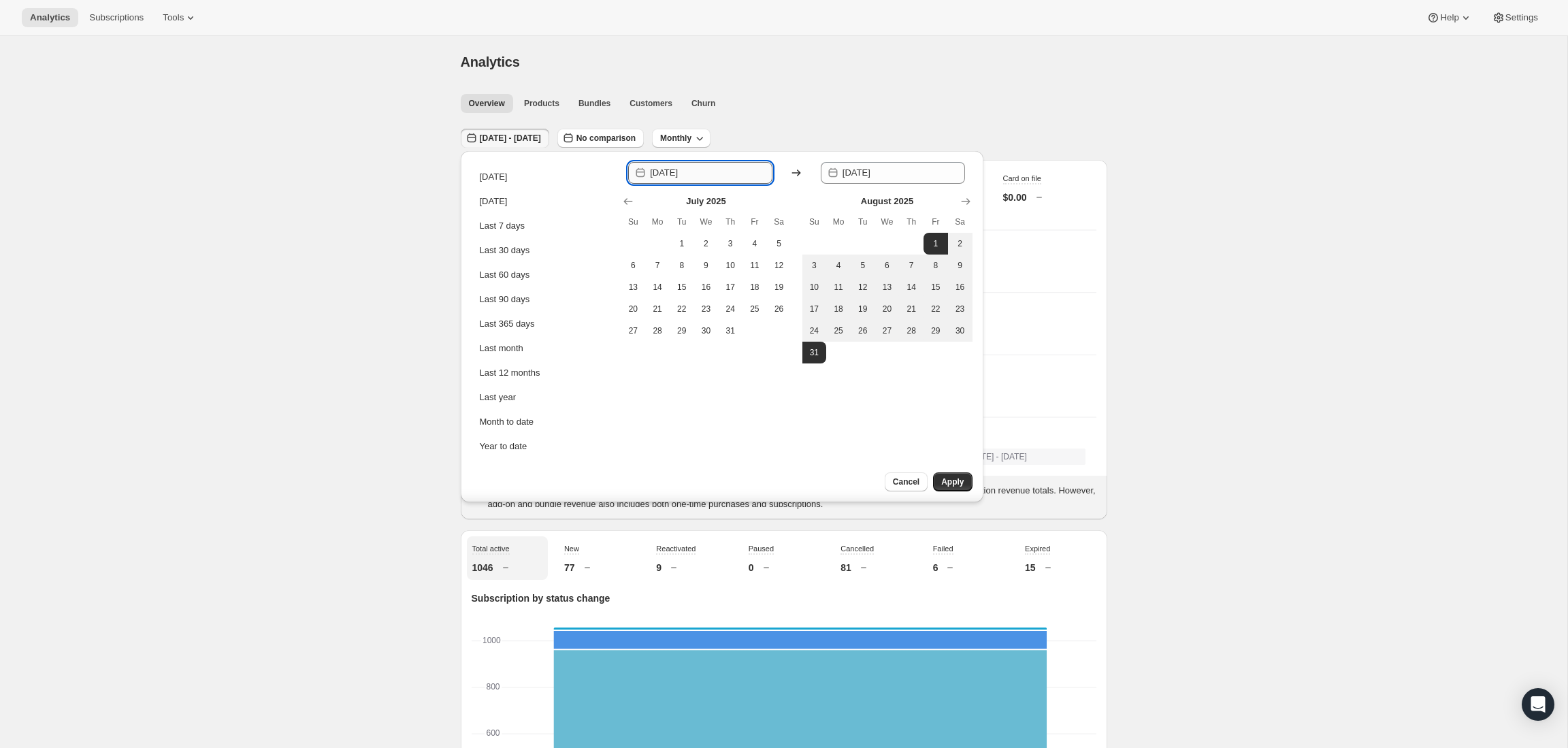
click at [695, 179] on input "[DATE]" at bounding box center [711, 173] width 123 height 22
click at [969, 201] on icon "Show next month, September 2025" at bounding box center [965, 201] width 9 height 6
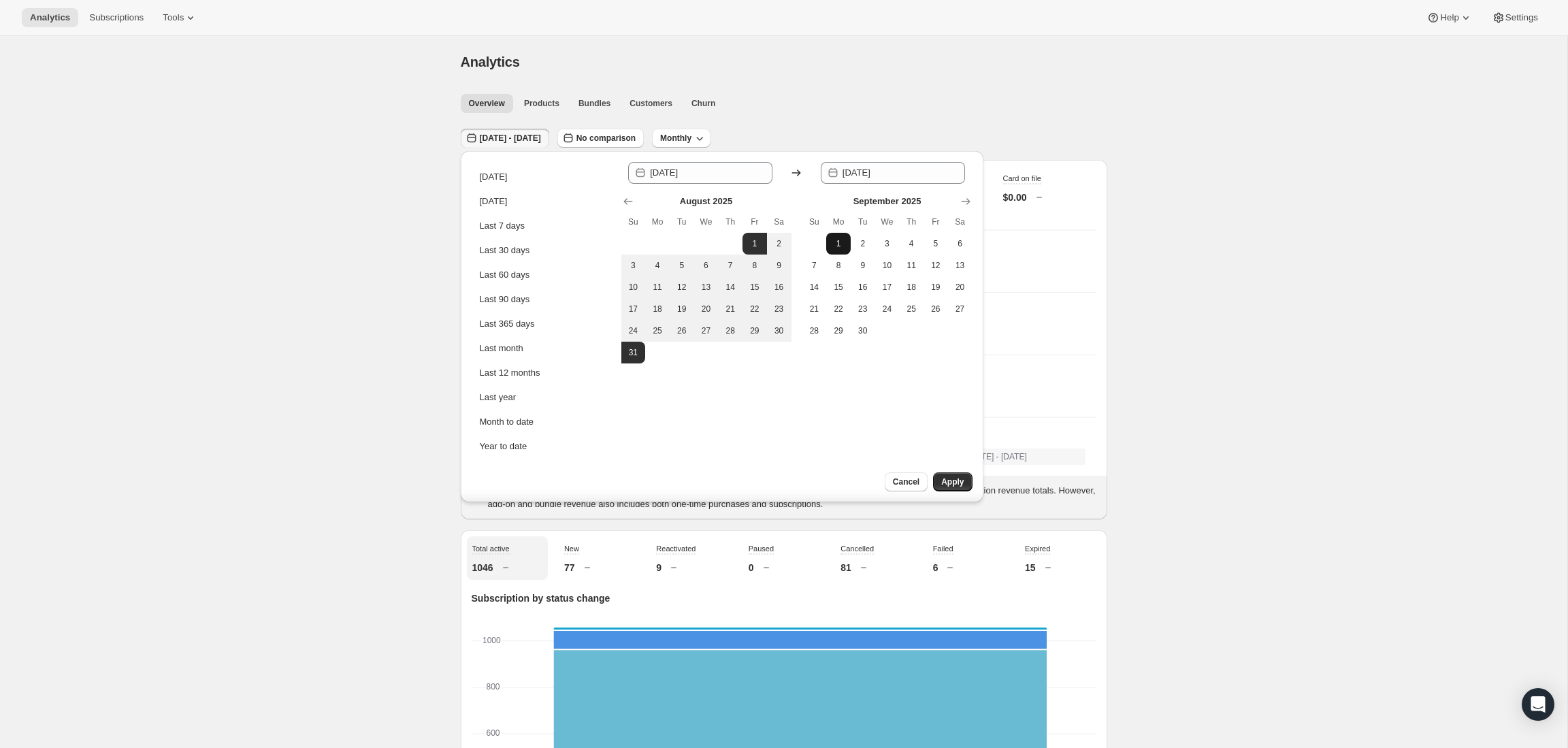
click at [833, 239] on span "1" at bounding box center [838, 243] width 14 height 11
type input "[DATE]"
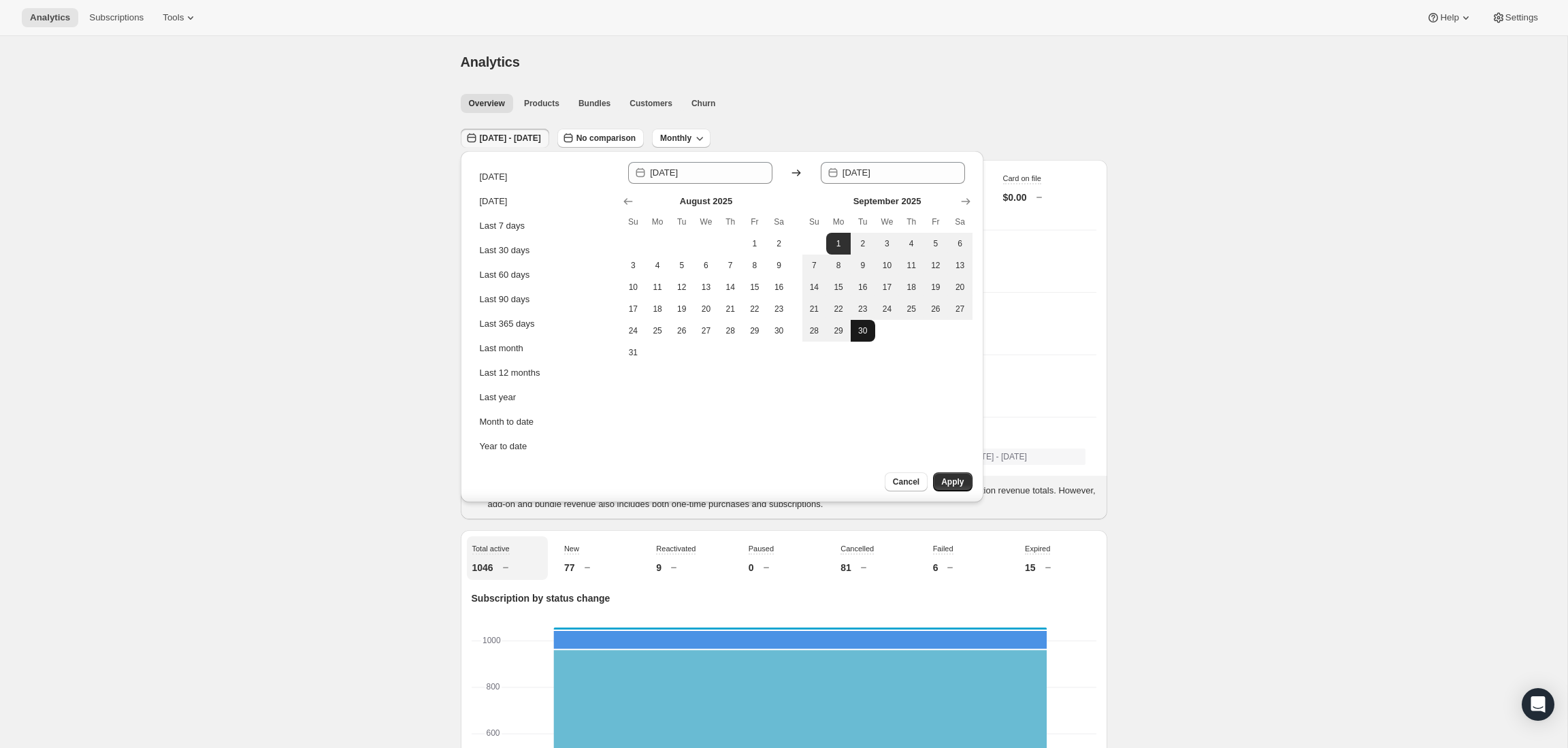
click at [865, 331] on span "30" at bounding box center [863, 330] width 14 height 11
type input "[DATE]"
click at [956, 488] on button "Apply" at bounding box center [952, 482] width 39 height 19
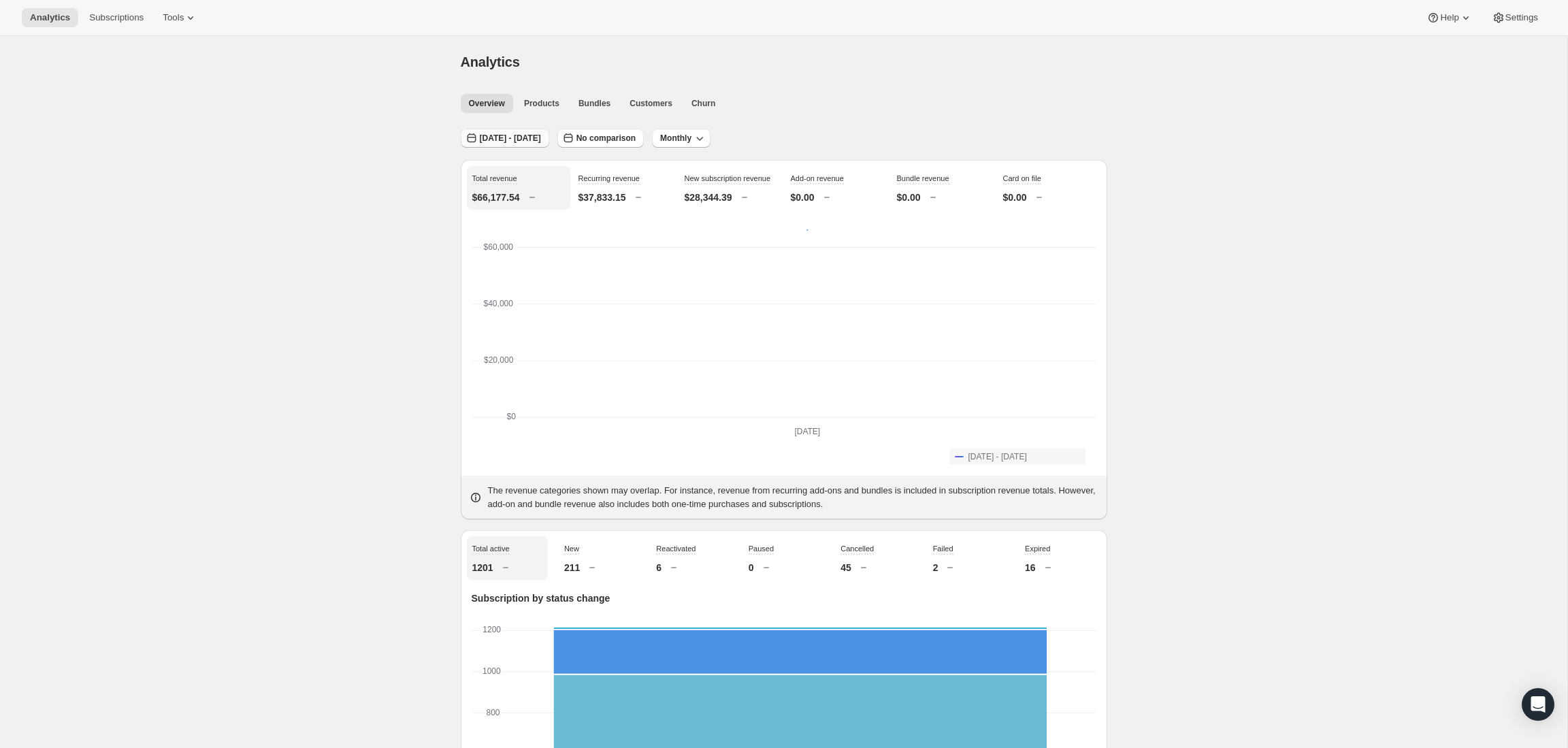
click at [495, 139] on span "[DATE] - [DATE]" at bounding box center [510, 138] width 61 height 11
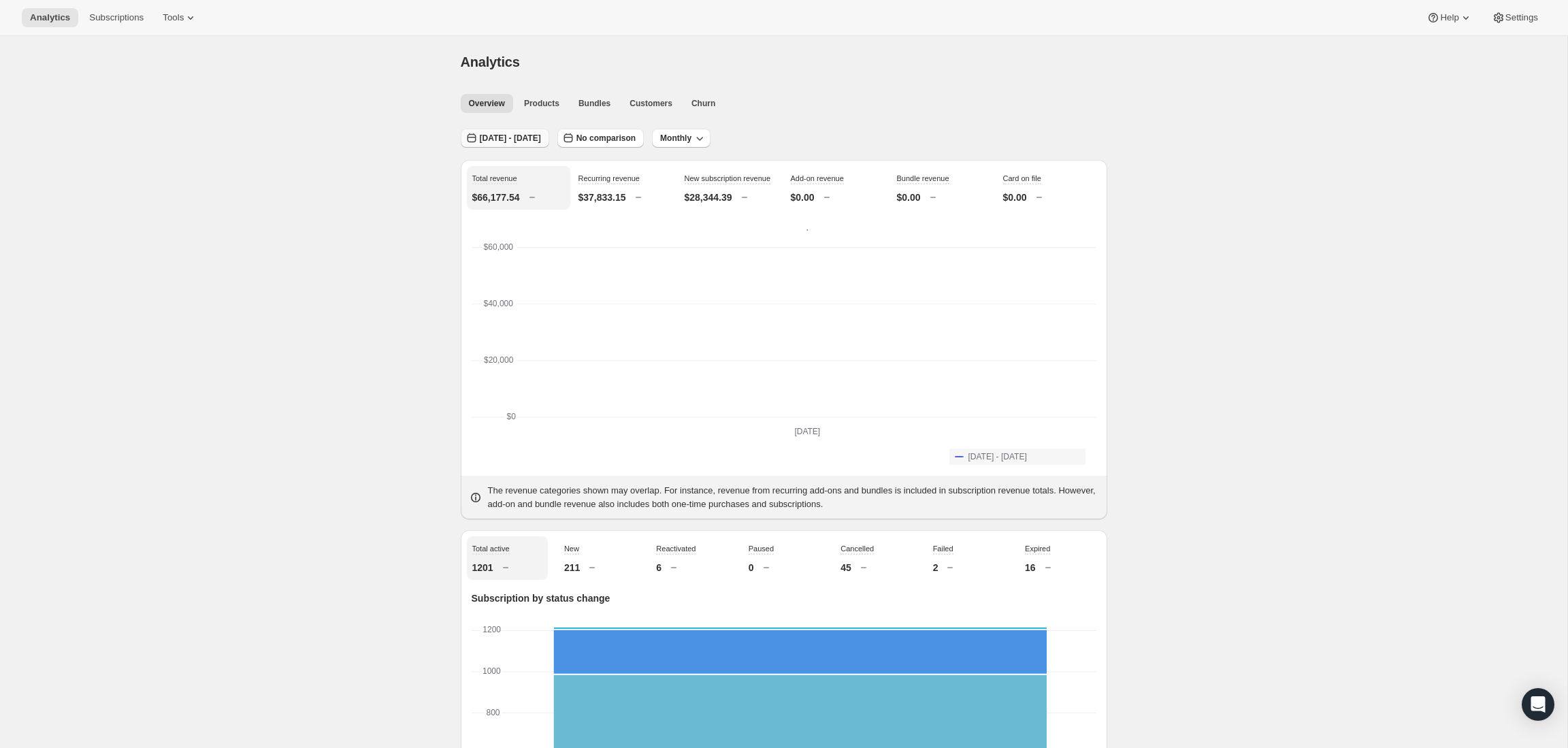
click at [507, 139] on span "[DATE] - [DATE]" at bounding box center [510, 138] width 61 height 11
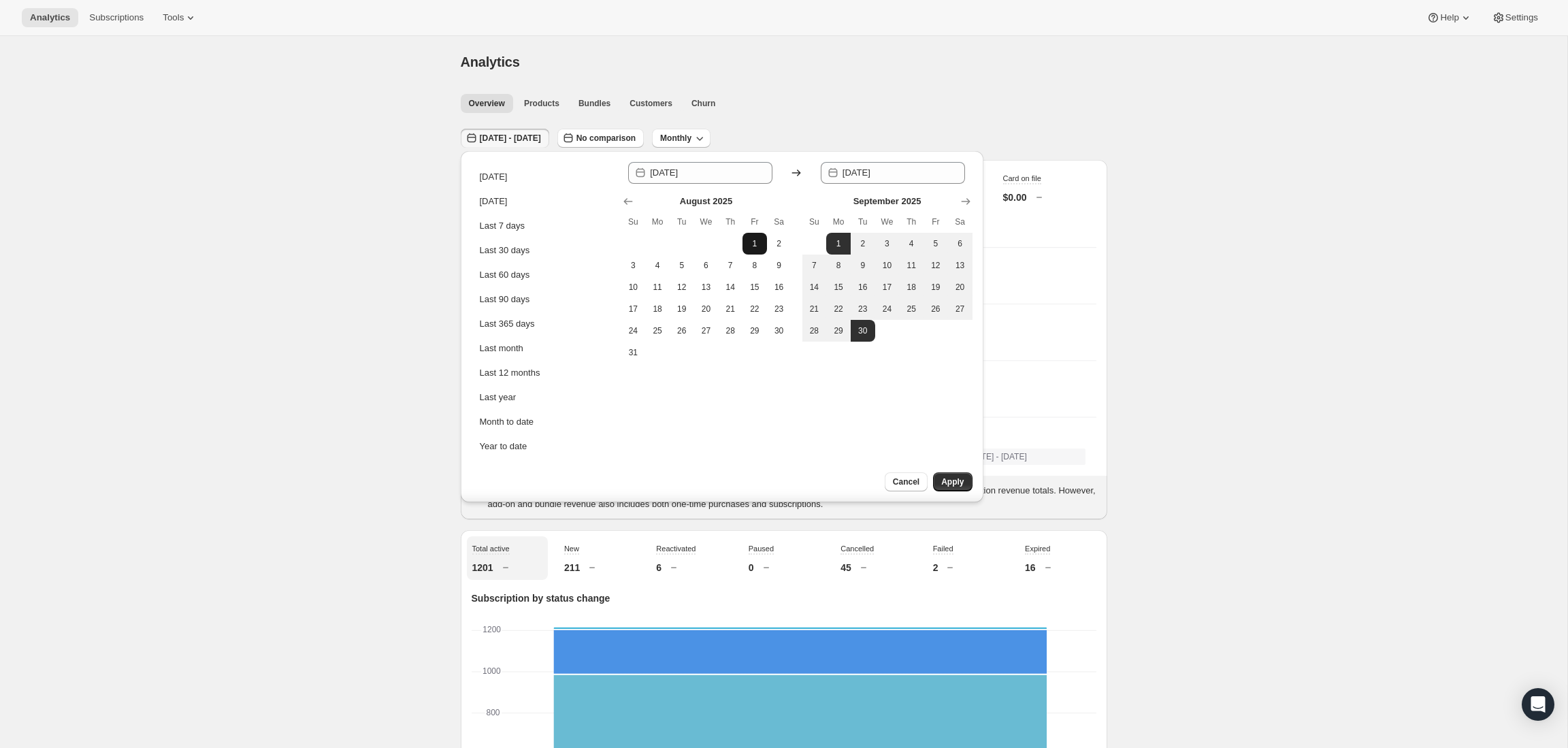
click at [755, 244] on span "1" at bounding box center [754, 243] width 14 height 11
type input "[DATE]"
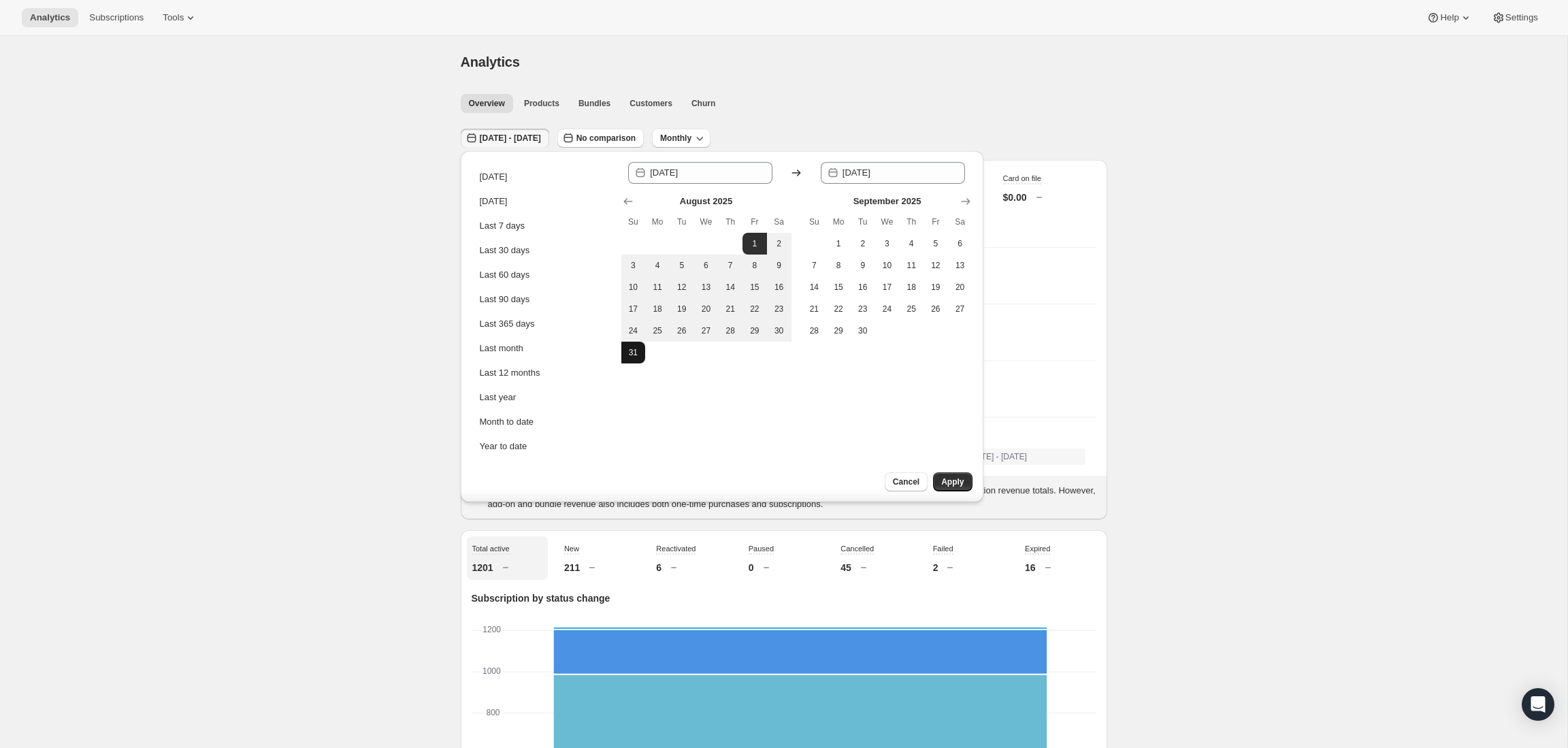
click at [631, 353] on span "31" at bounding box center [633, 352] width 14 height 11
type input "[DATE]"
click at [954, 485] on span "Apply" at bounding box center [952, 482] width 22 height 11
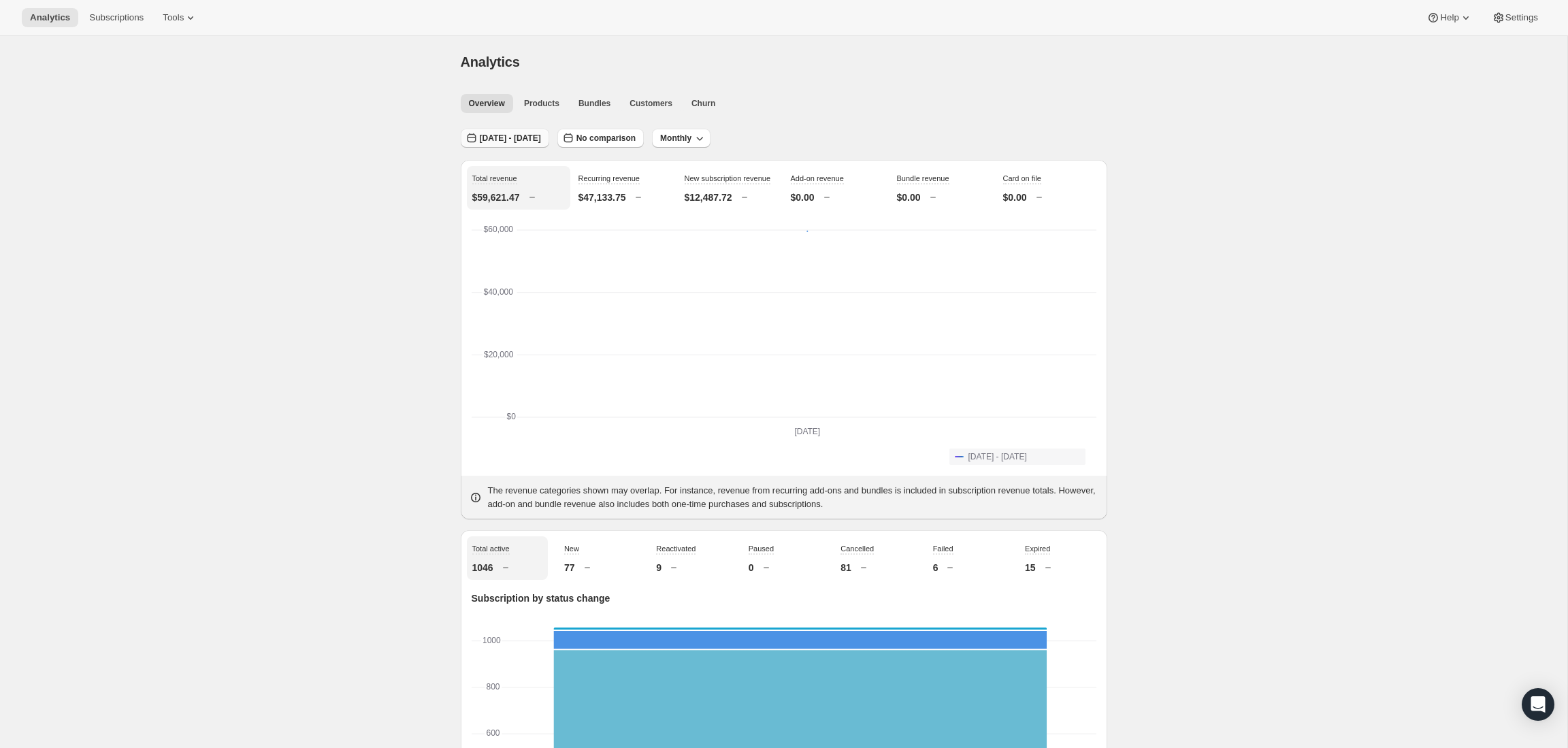
click at [502, 138] on span "[DATE] - [DATE]" at bounding box center [510, 138] width 61 height 11
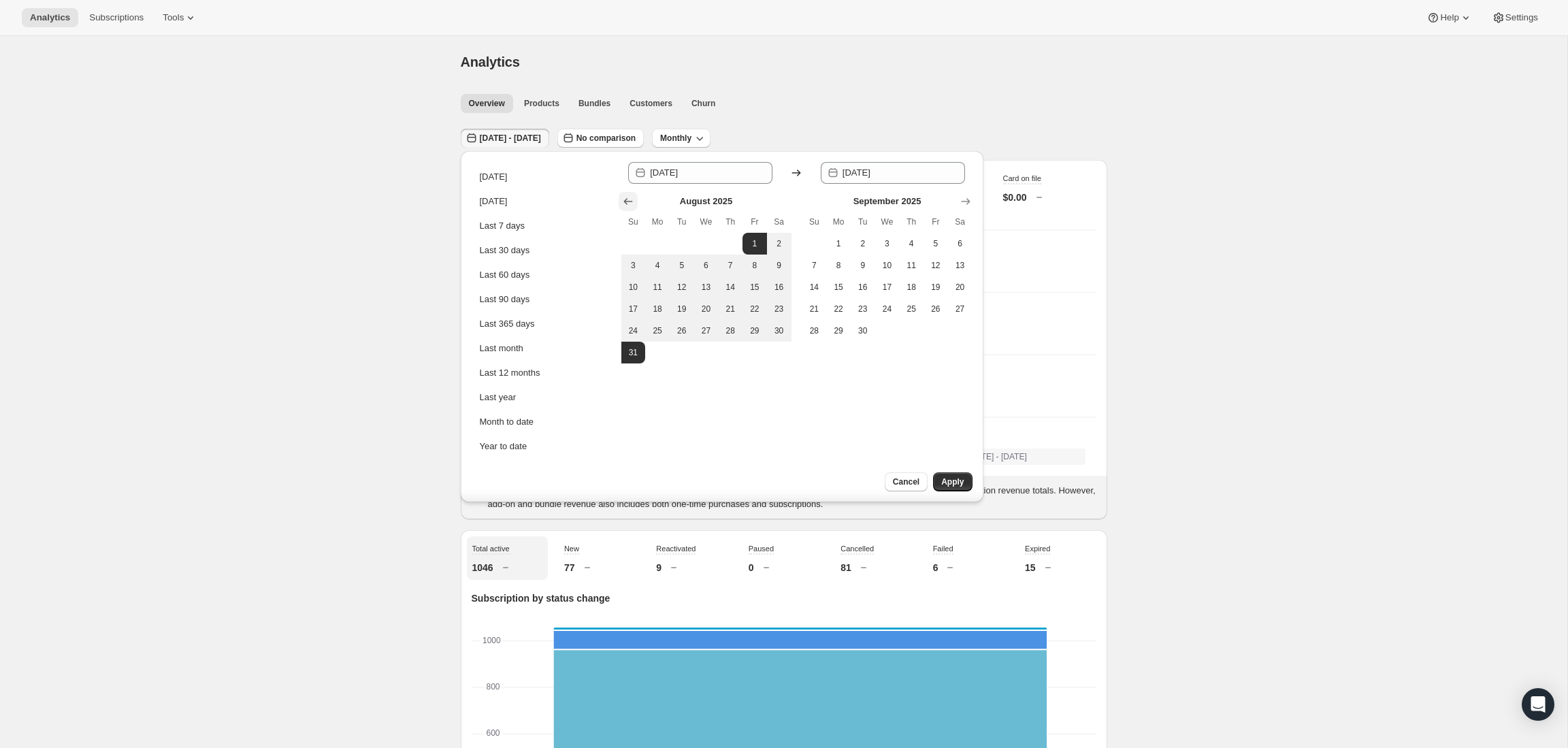
click at [624, 205] on icon "Show previous month, July 2025" at bounding box center [628, 201] width 14 height 14
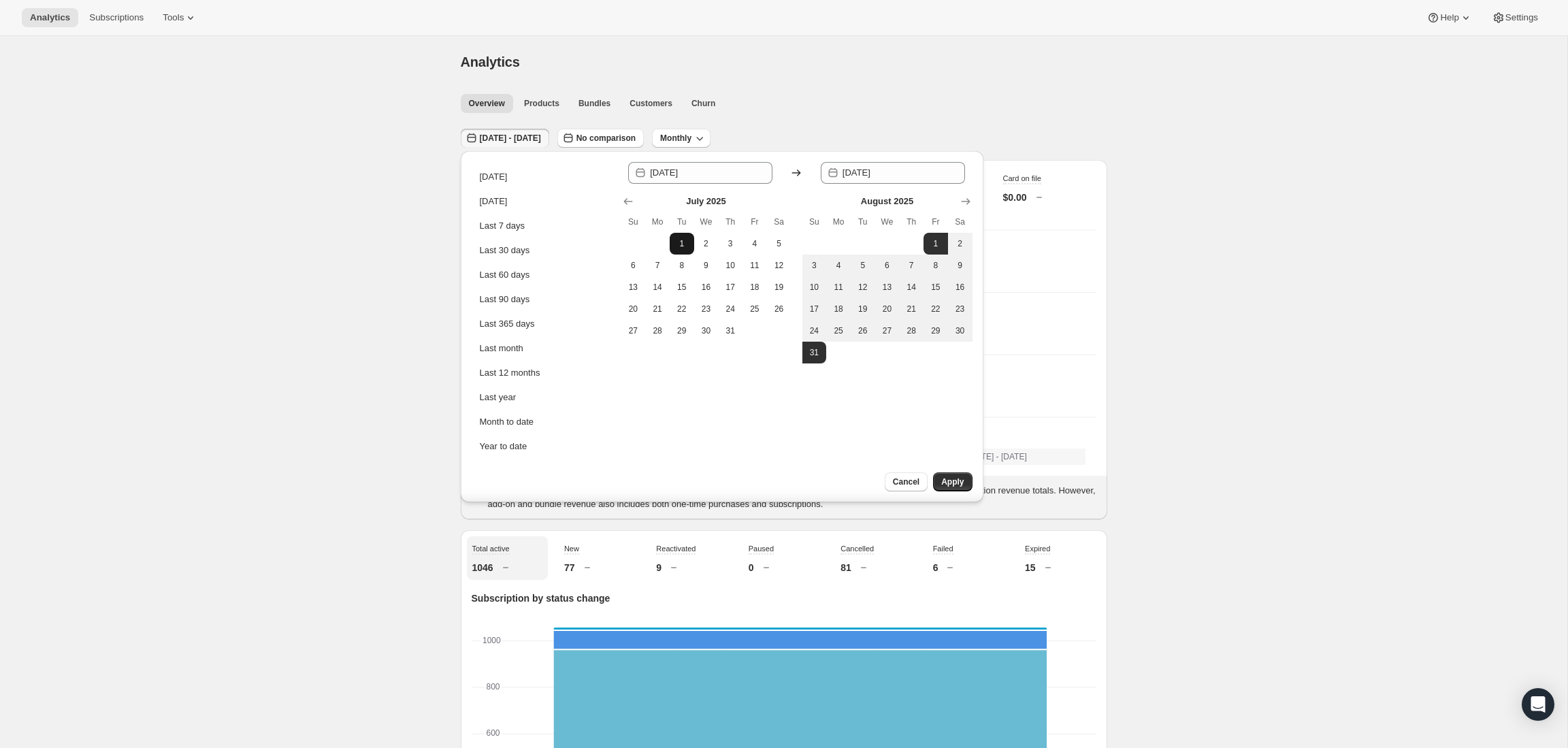
click at [681, 240] on span "1" at bounding box center [682, 243] width 14 height 11
type input "[DATE]"
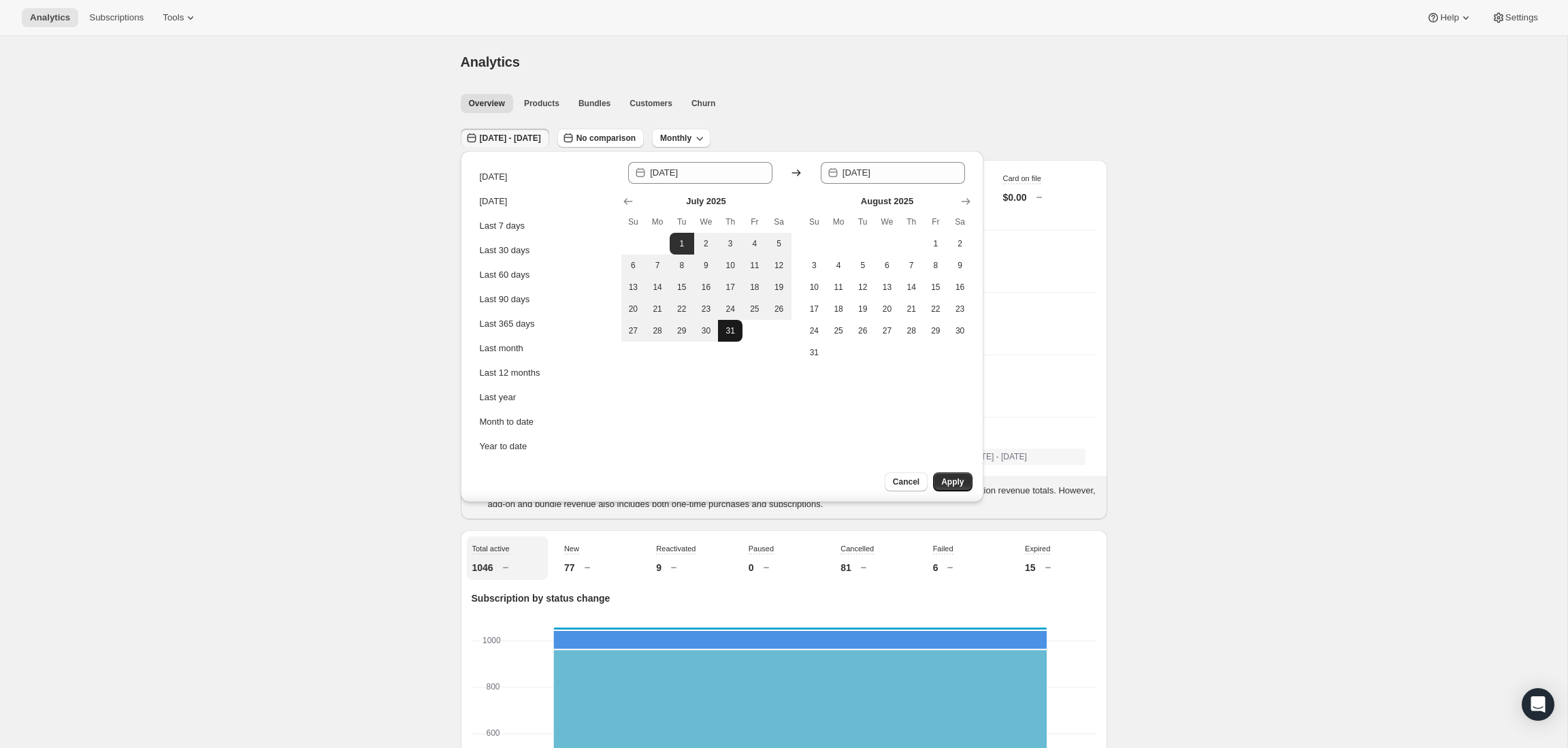
click at [731, 332] on span "31" at bounding box center [730, 330] width 14 height 11
type input "[DATE]"
click at [952, 486] on span "Apply" at bounding box center [952, 482] width 22 height 11
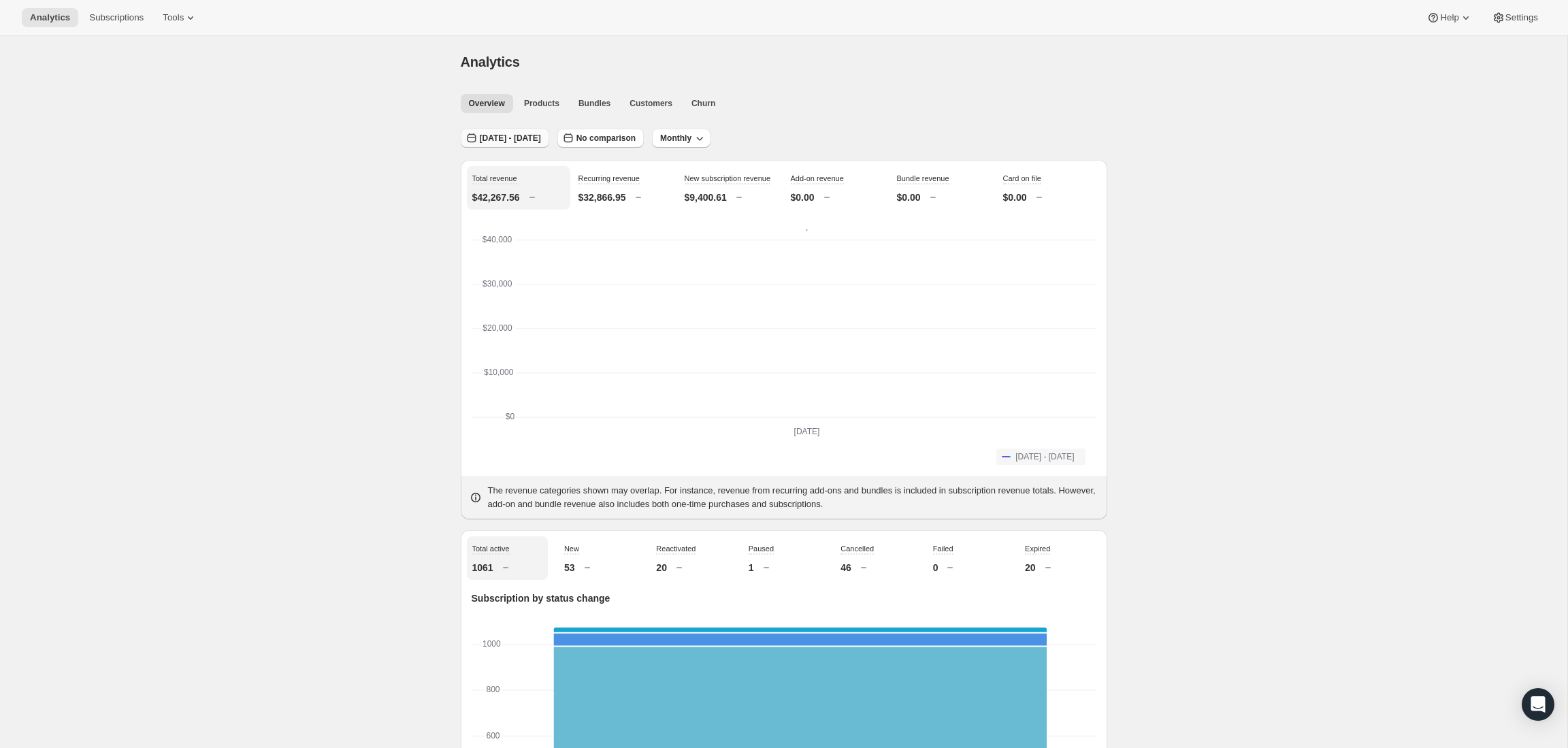
click at [500, 139] on span "[DATE] - [DATE]" at bounding box center [510, 138] width 61 height 11
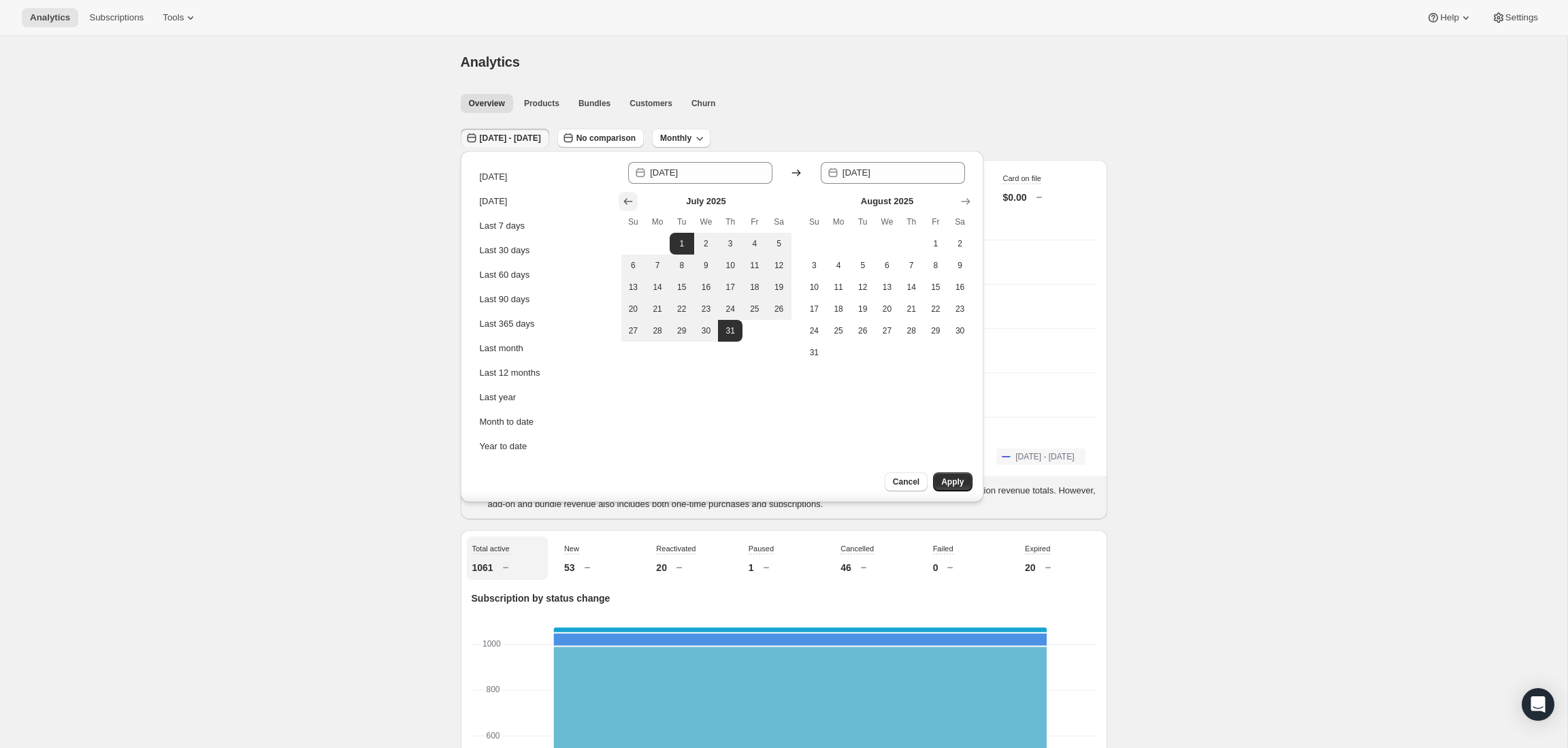
click at [626, 197] on icon "Show previous month, June 2025" at bounding box center [628, 201] width 14 height 14
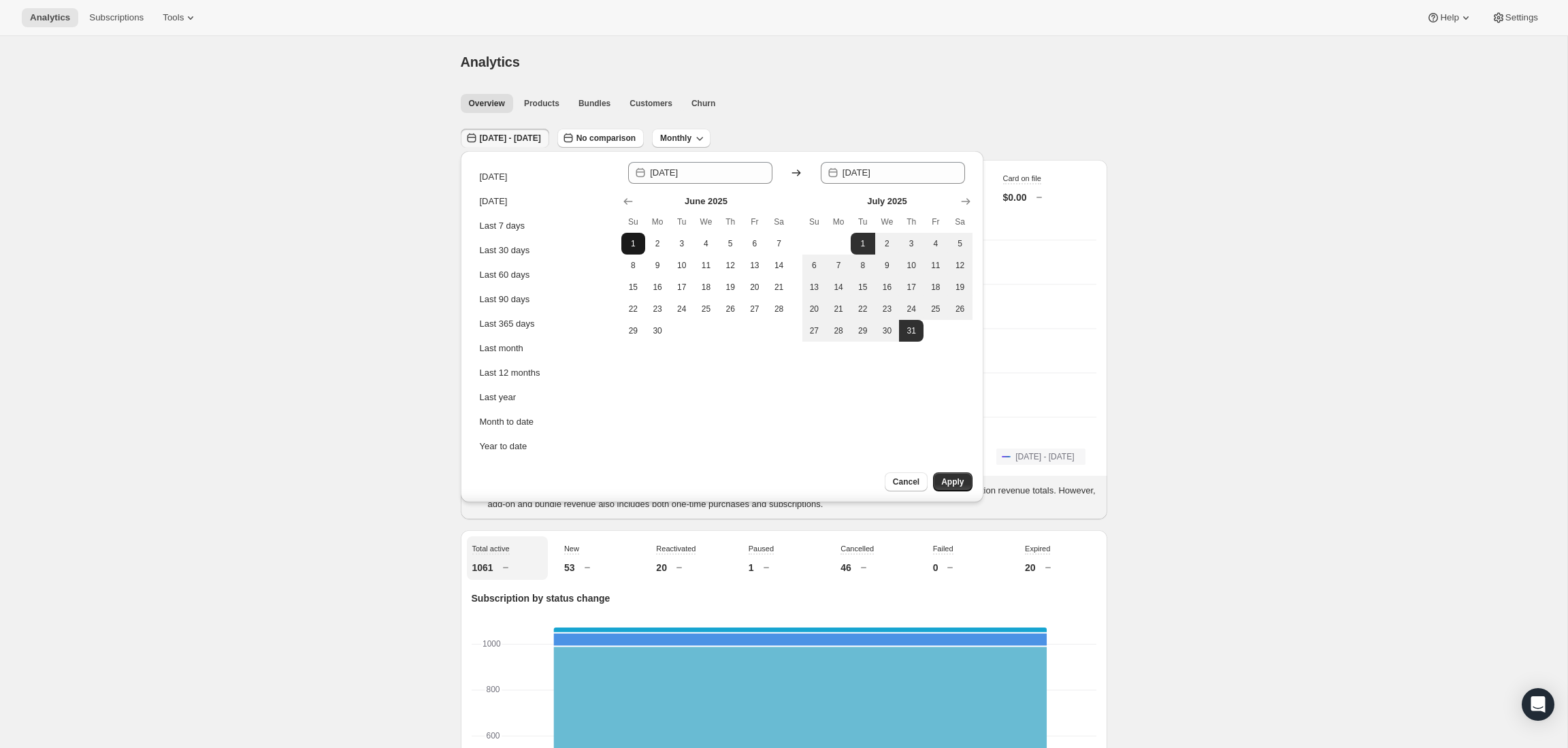
click at [634, 239] on span "1" at bounding box center [633, 243] width 14 height 11
type input "[DATE]"
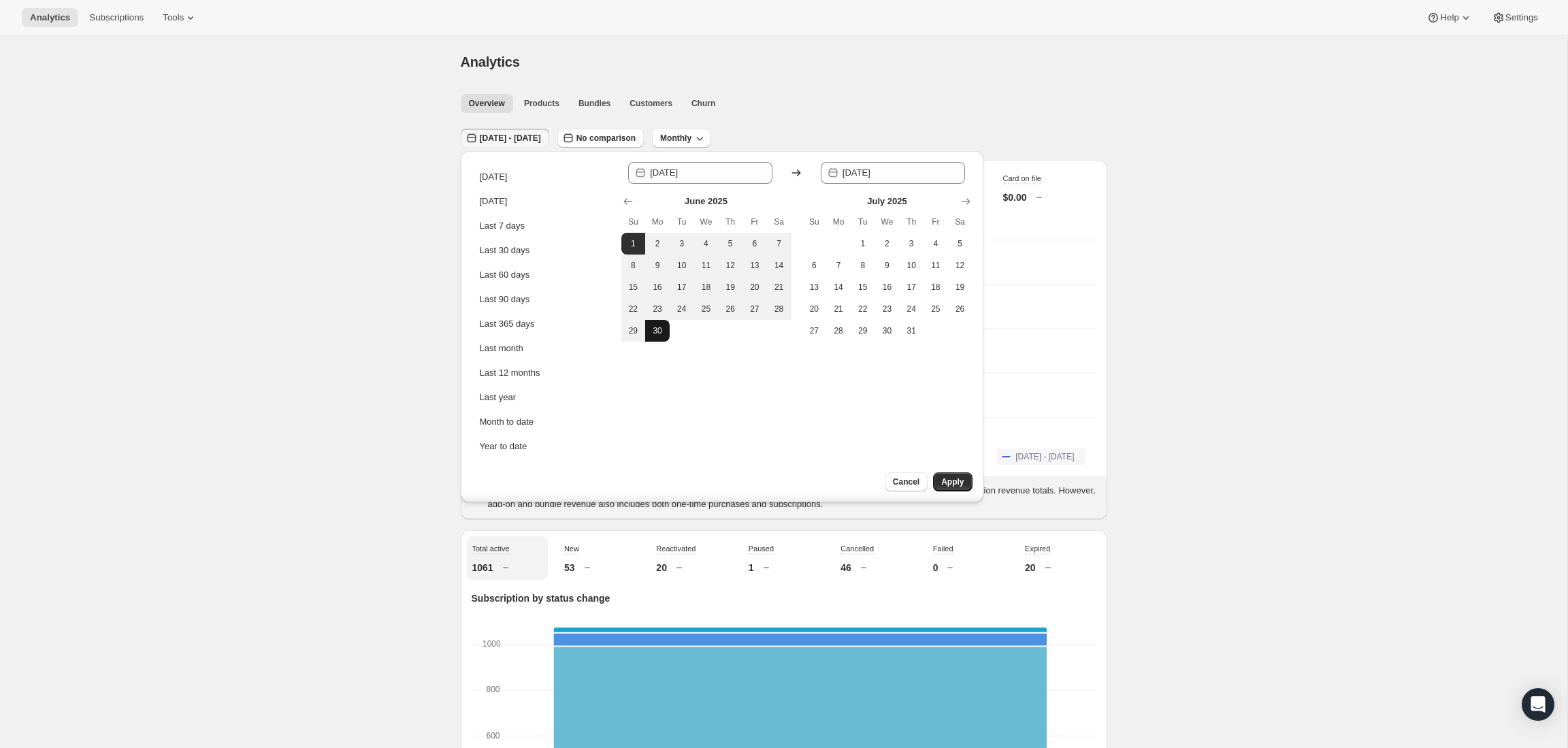
click at [662, 335] on span "30" at bounding box center [657, 330] width 14 height 11
type input "[DATE]"
click at [944, 481] on span "Apply" at bounding box center [952, 482] width 22 height 11
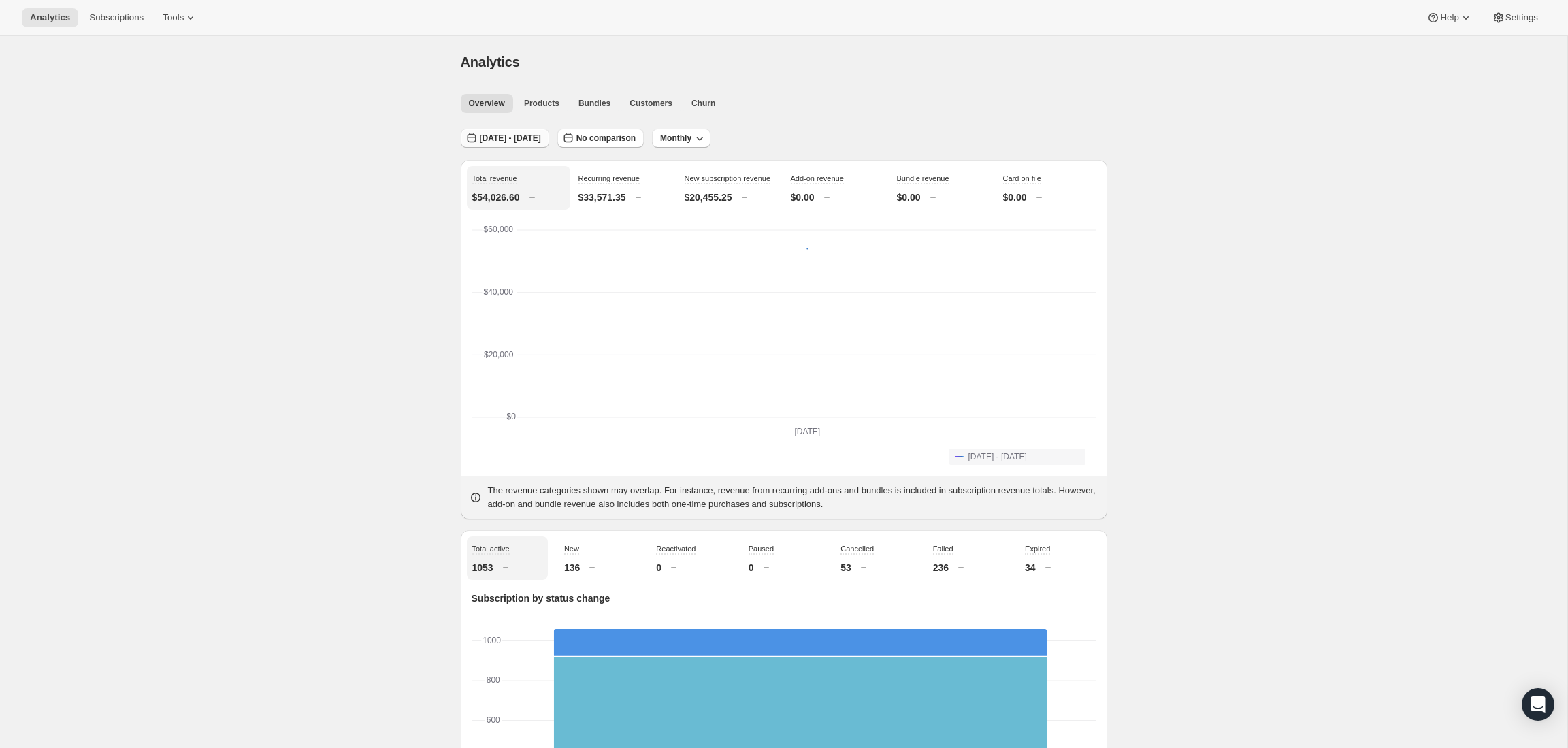
click at [500, 137] on span "[DATE] - [DATE]" at bounding box center [510, 138] width 61 height 11
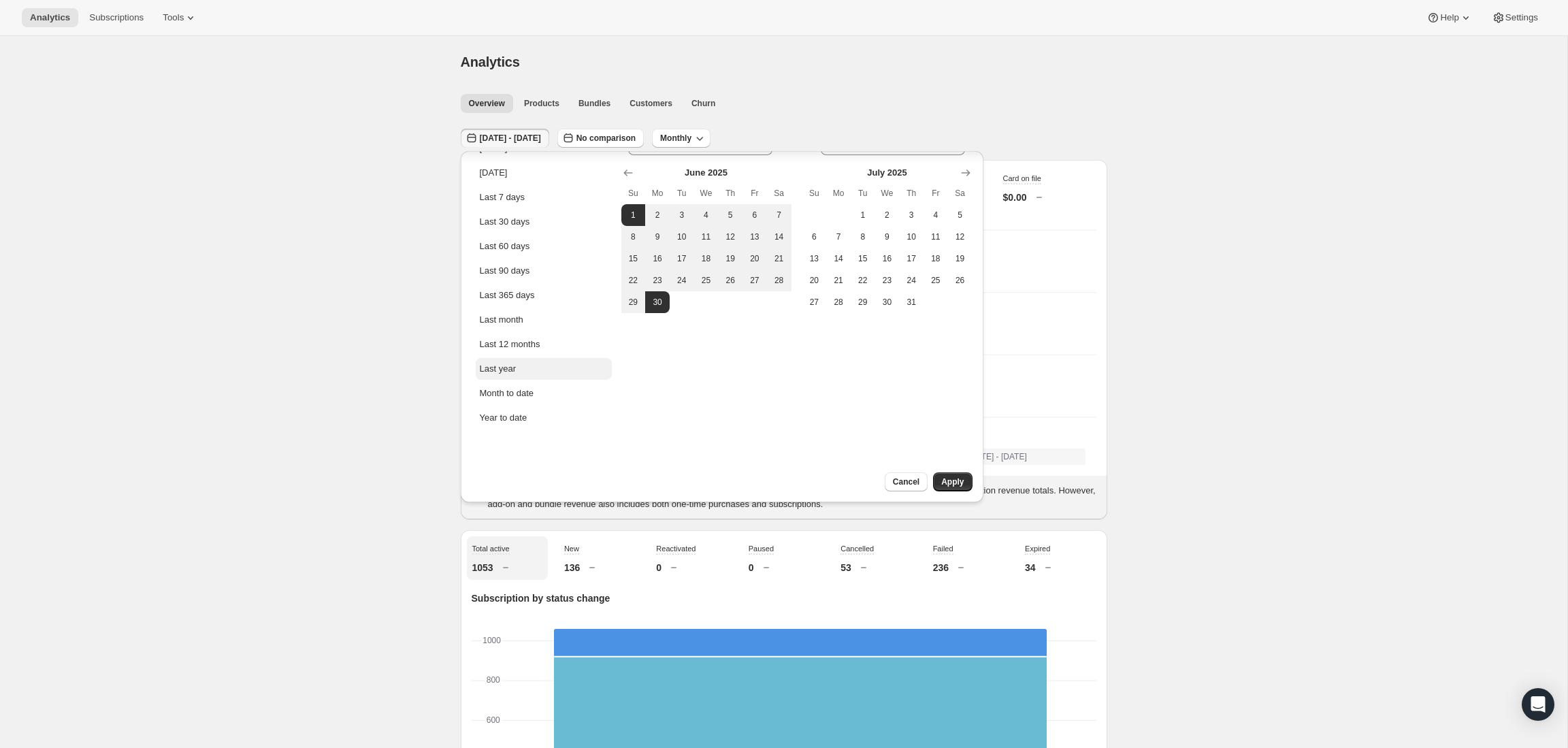
scroll to position [30, 0]
click at [510, 390] on div "Month to date" at bounding box center [507, 392] width 55 height 14
type input "[DATE]"
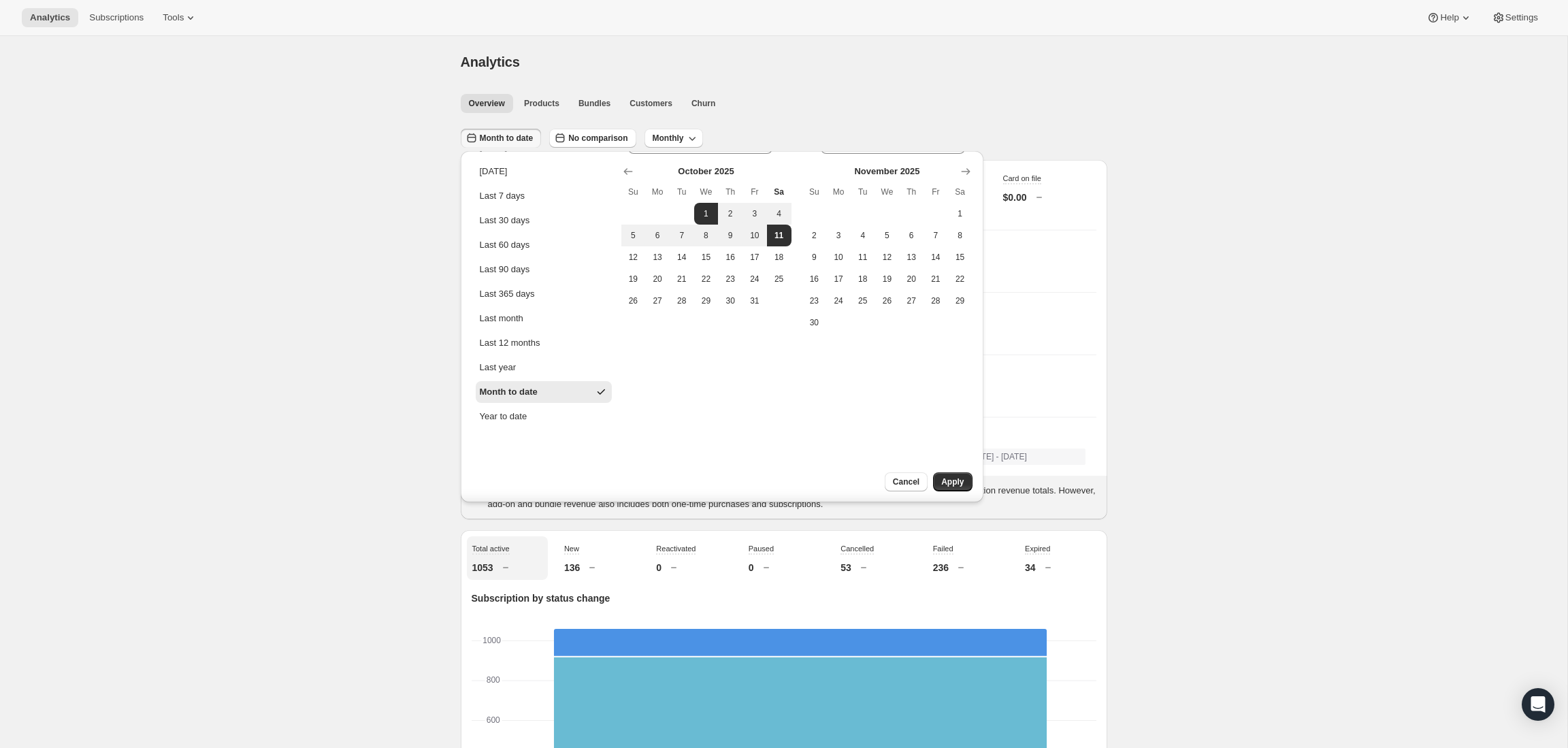
scroll to position [0, 0]
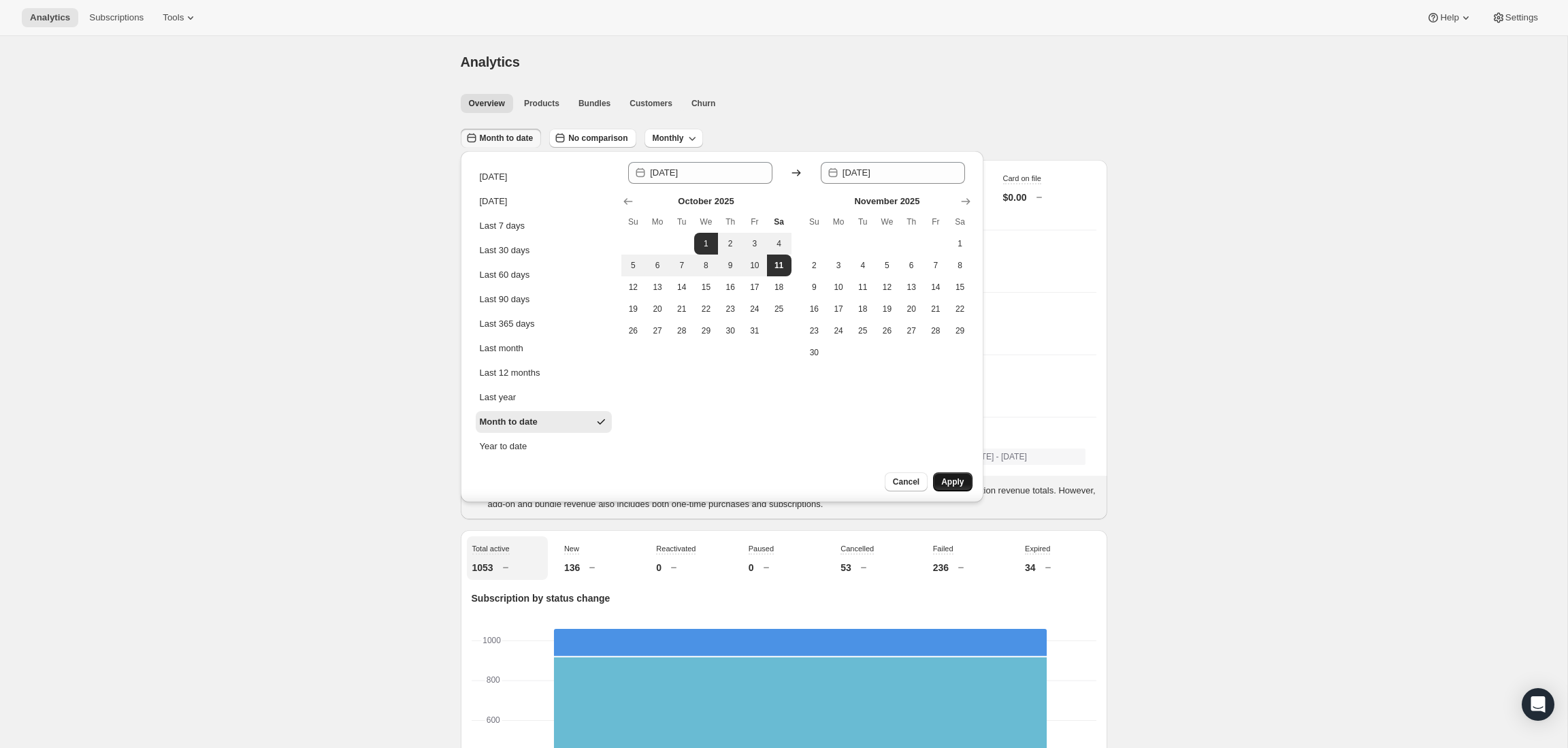
click at [957, 480] on span "Apply" at bounding box center [952, 482] width 22 height 11
